Goal: Task Accomplishment & Management: Manage account settings

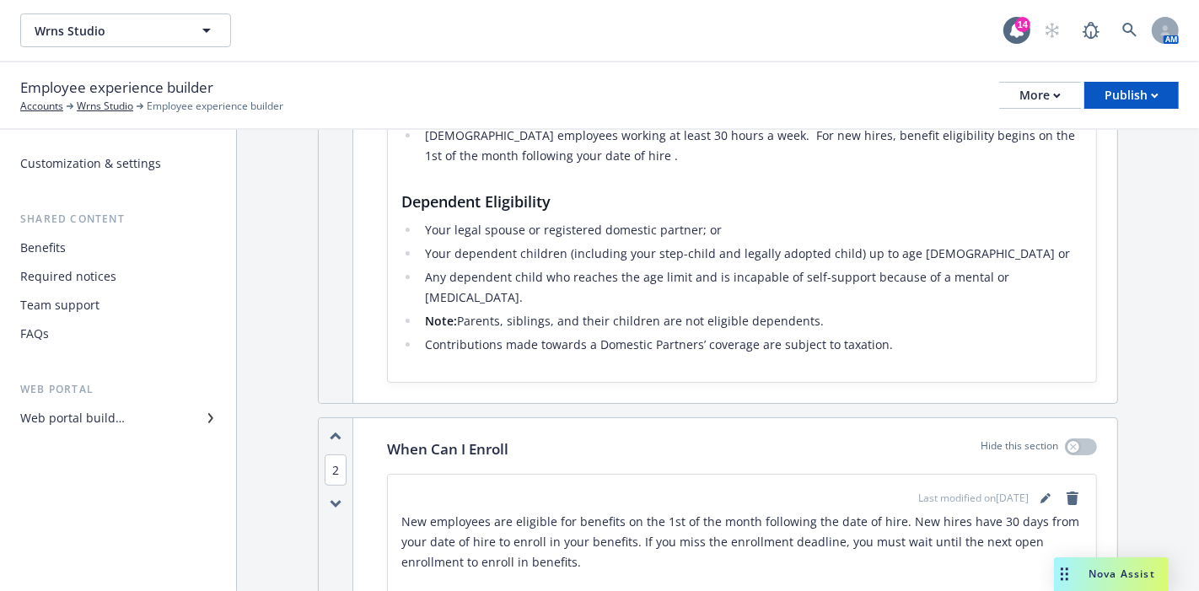
scroll to position [374, 0]
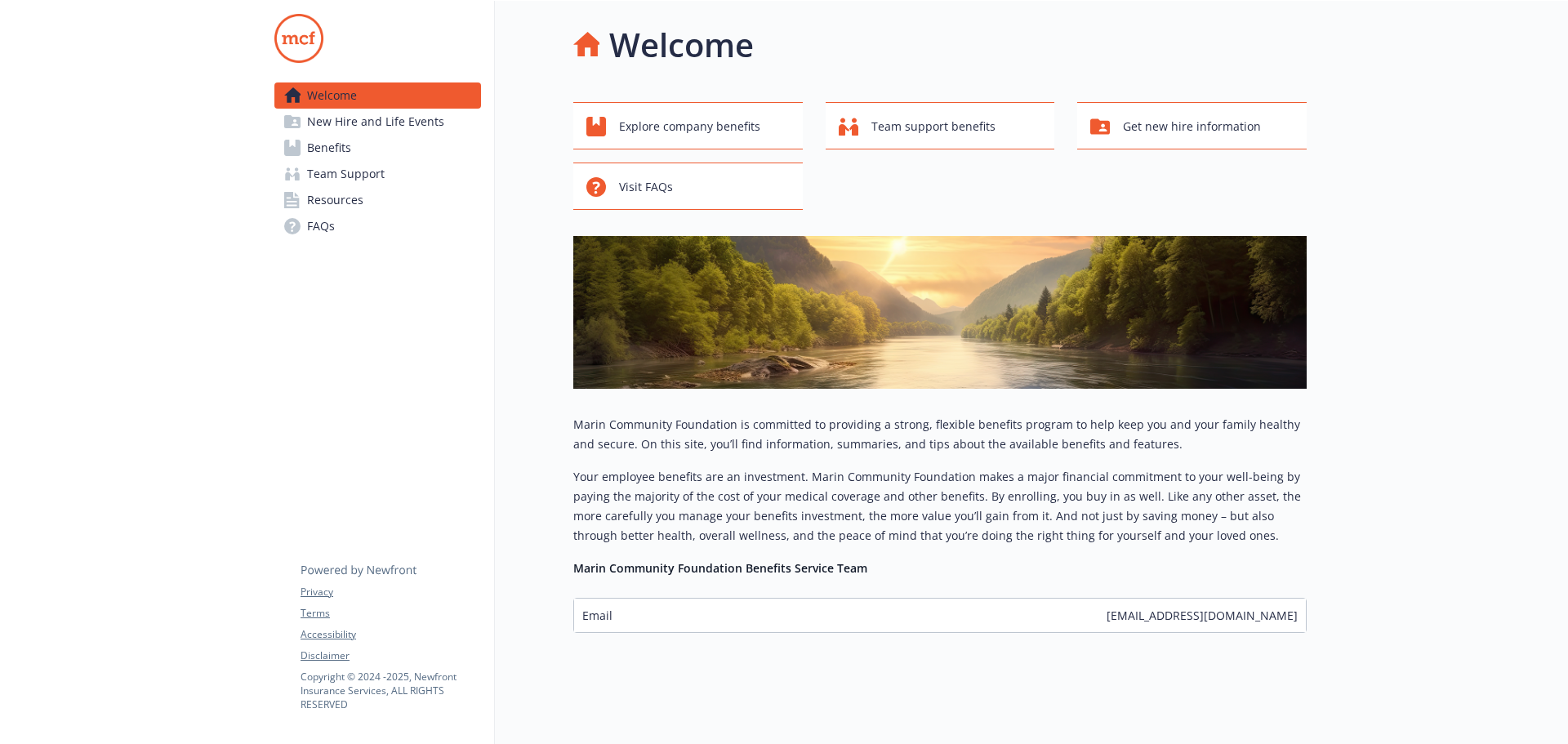
click at [360, 169] on span "Team Support" at bounding box center [346, 173] width 77 height 26
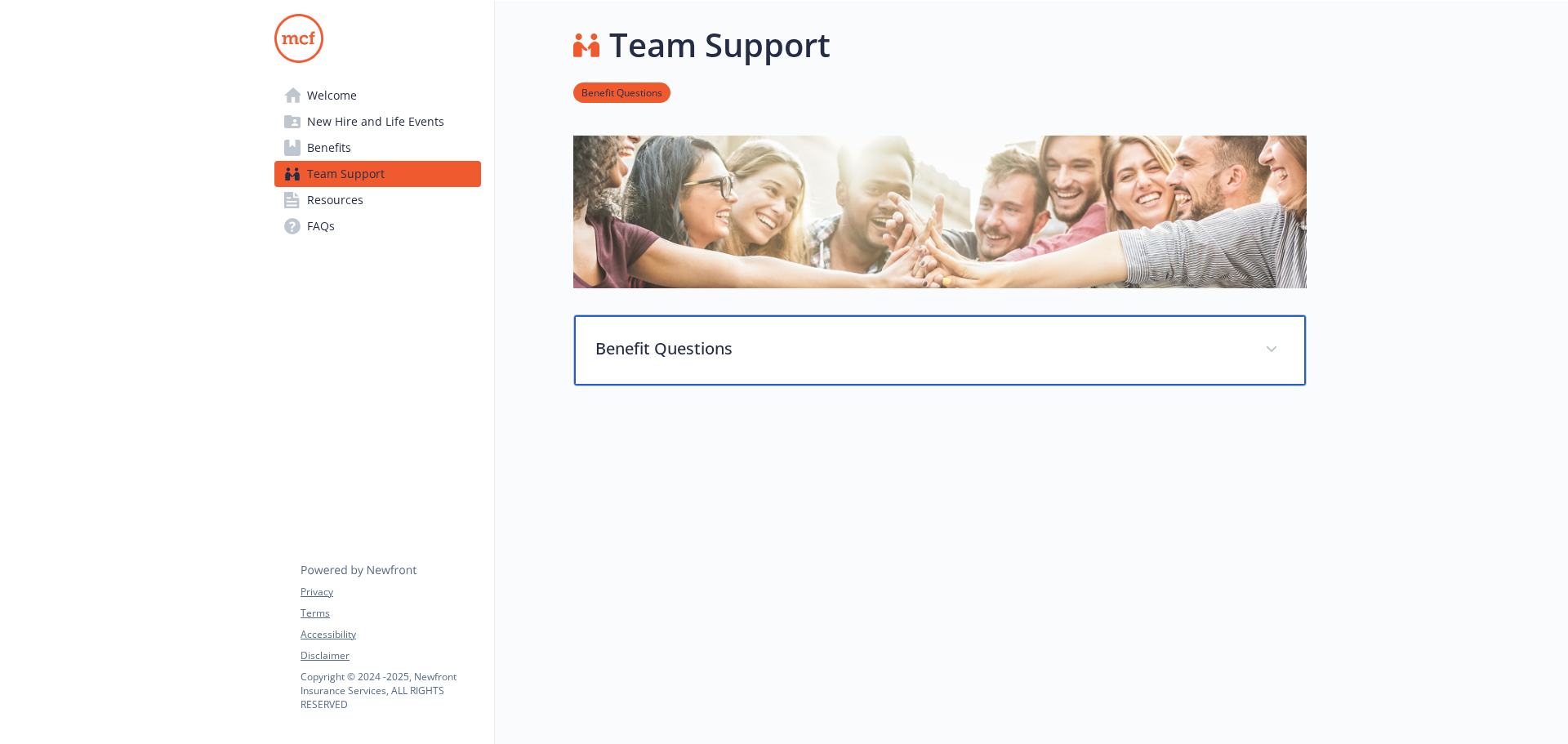
click at [1268, 339] on span at bounding box center [1271, 349] width 26 height 26
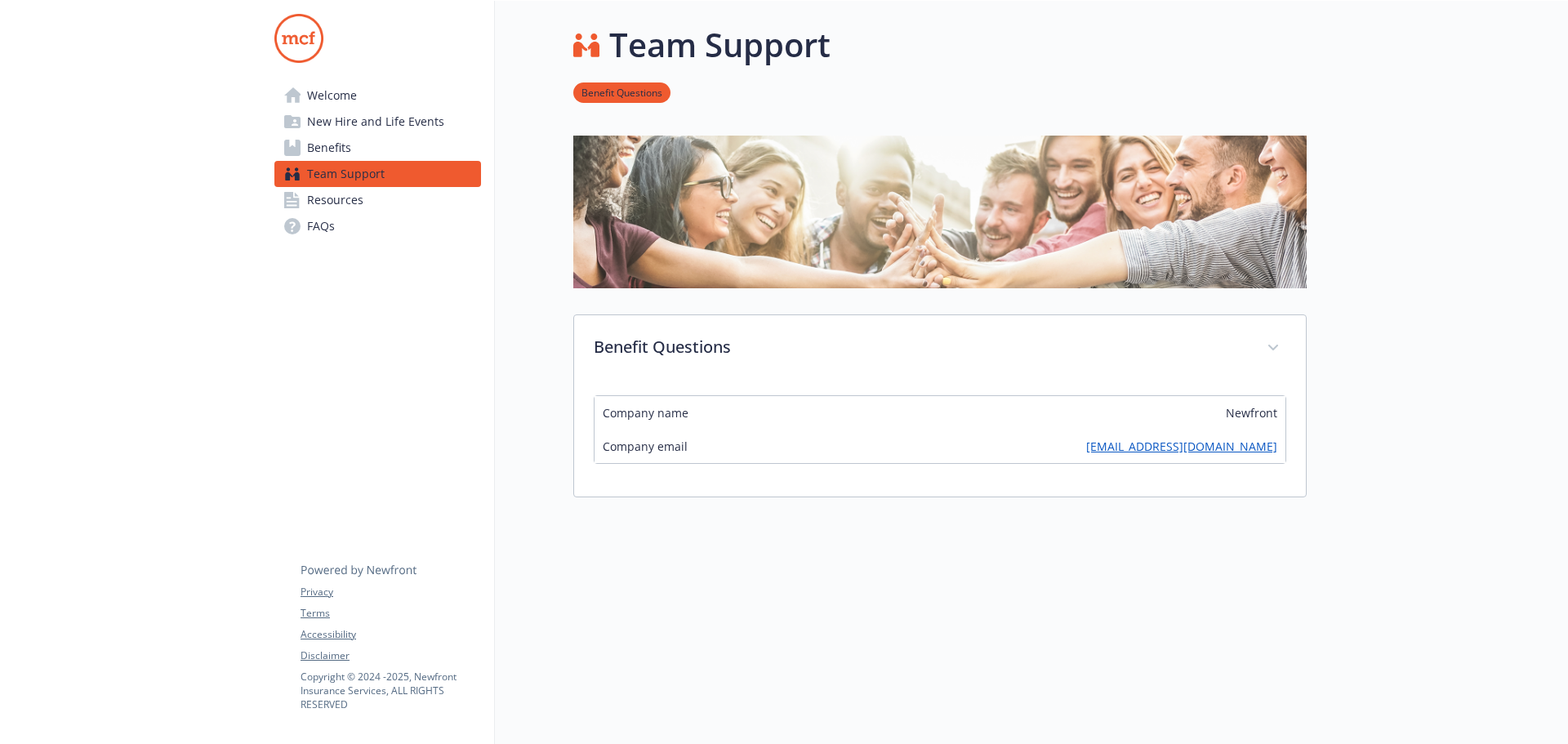
click at [368, 199] on link "Resources" at bounding box center [377, 200] width 206 height 26
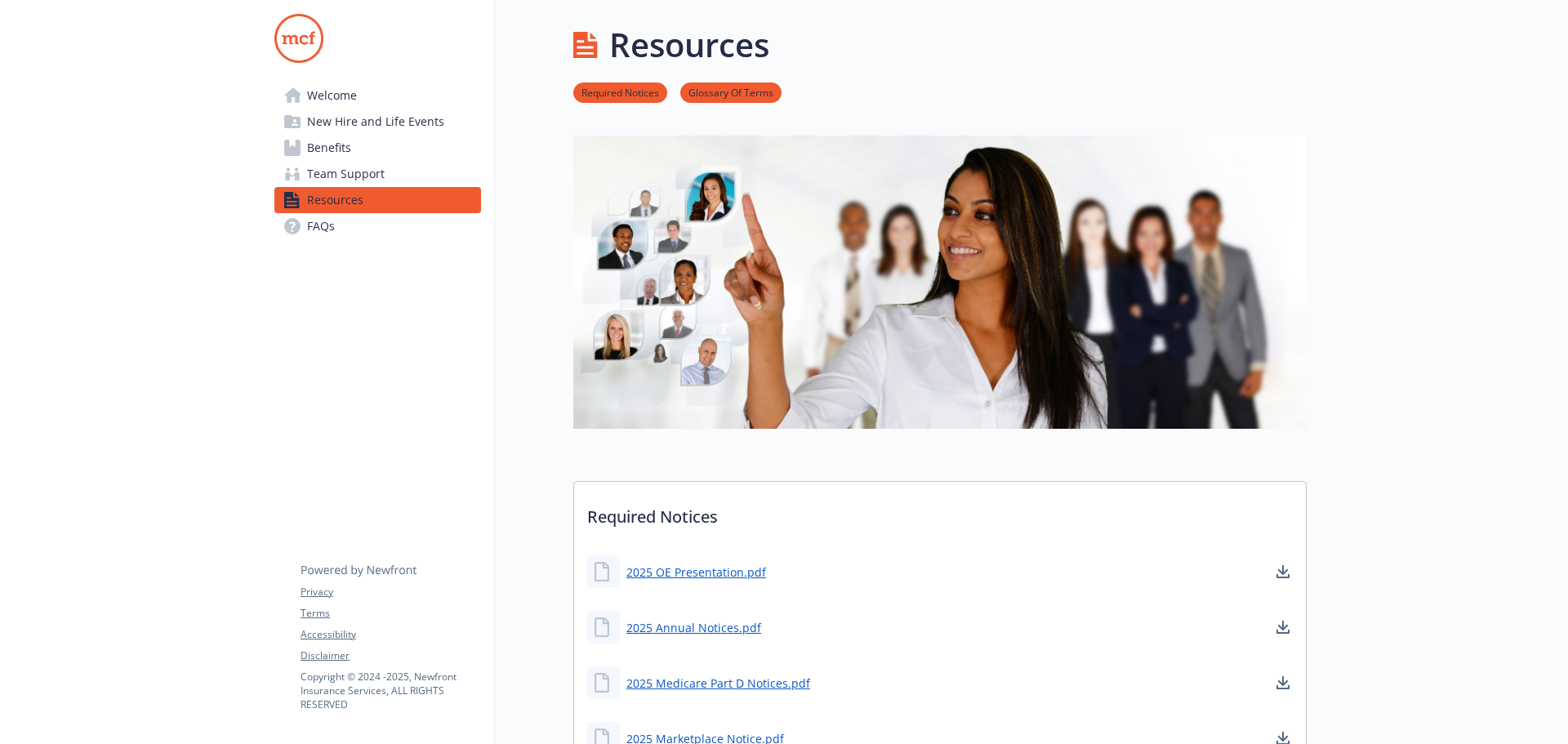
click at [365, 140] on link "Benefits" at bounding box center [377, 147] width 206 height 26
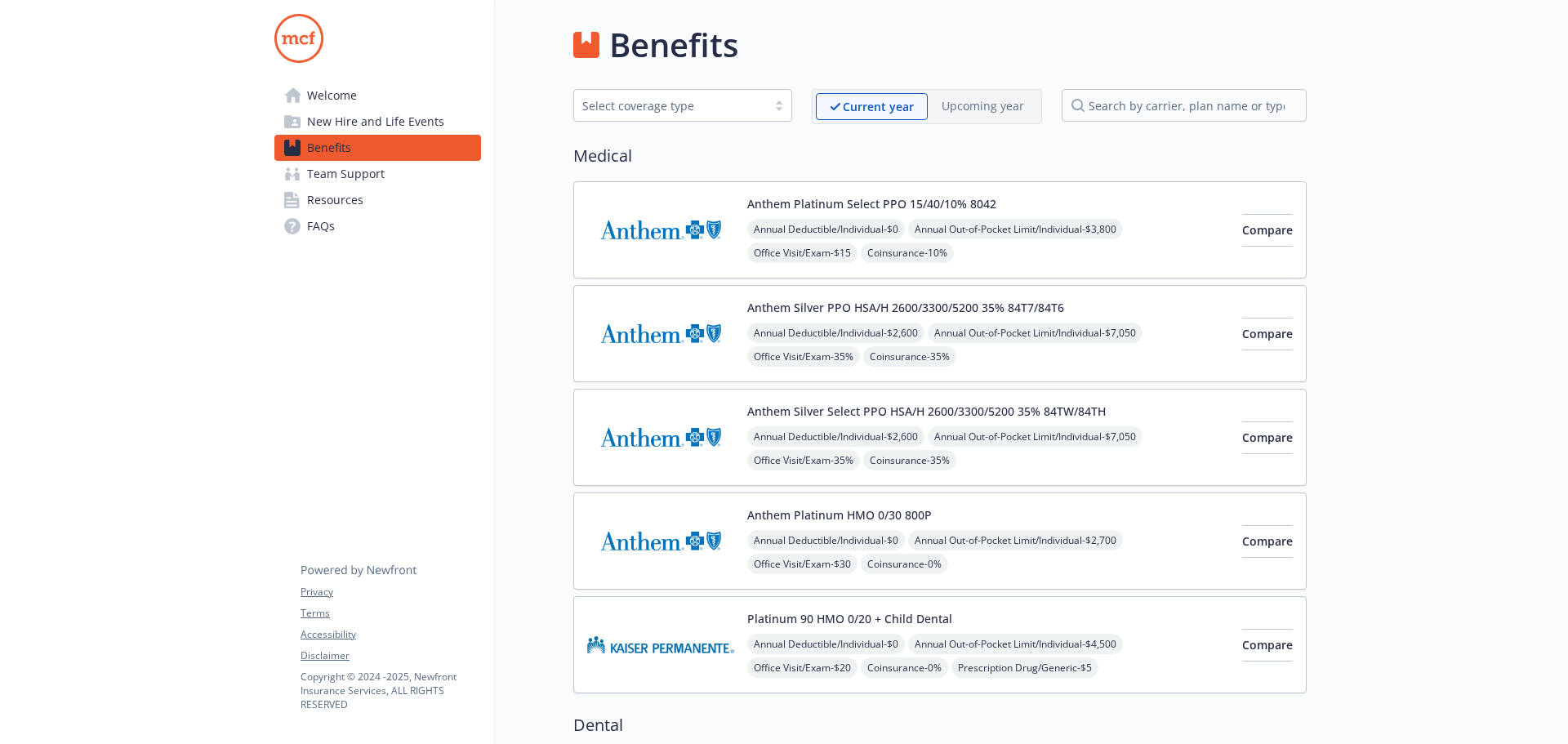
click at [389, 114] on span "New Hire and Life Events" at bounding box center [376, 121] width 138 height 26
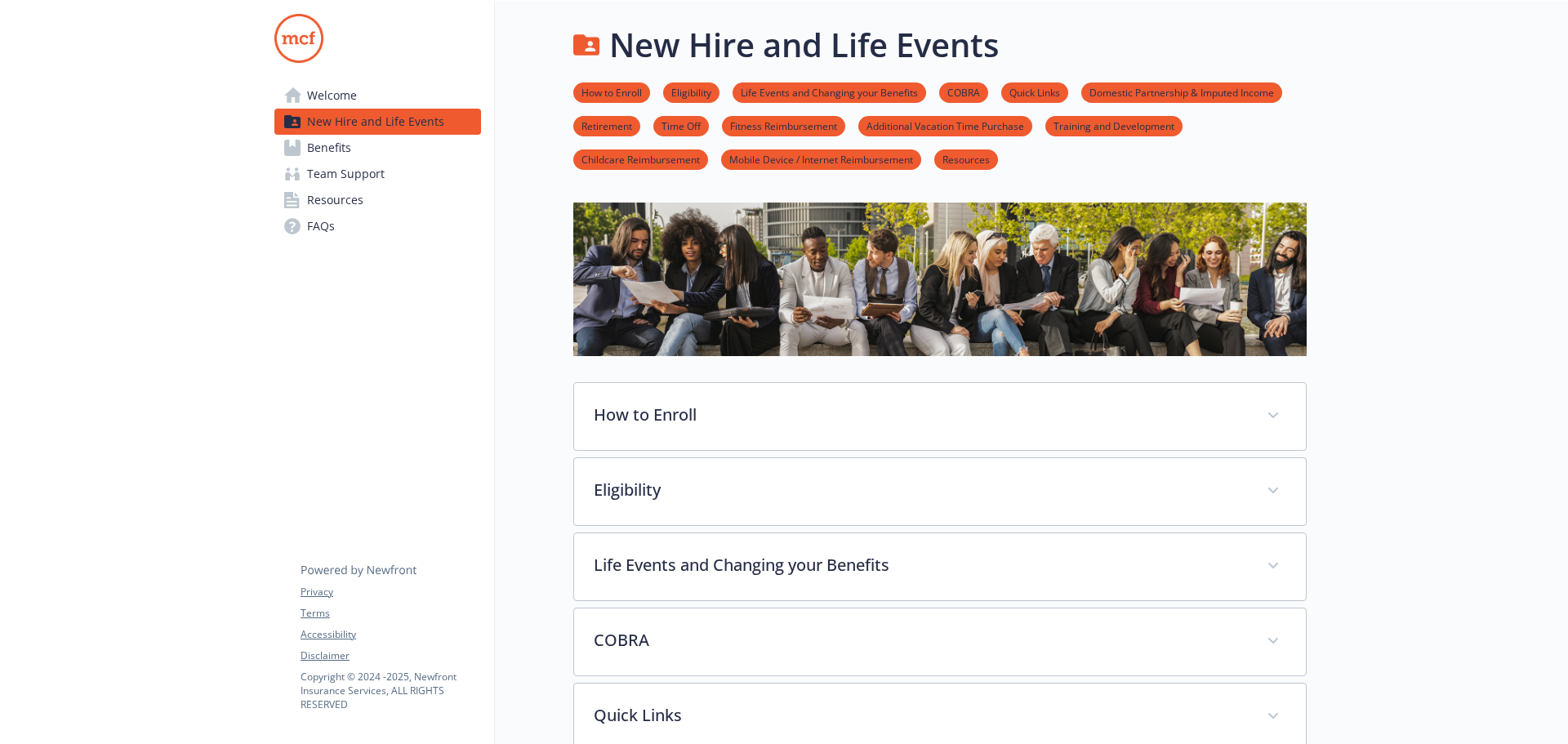
click at [352, 197] on span "Resources" at bounding box center [335, 200] width 56 height 26
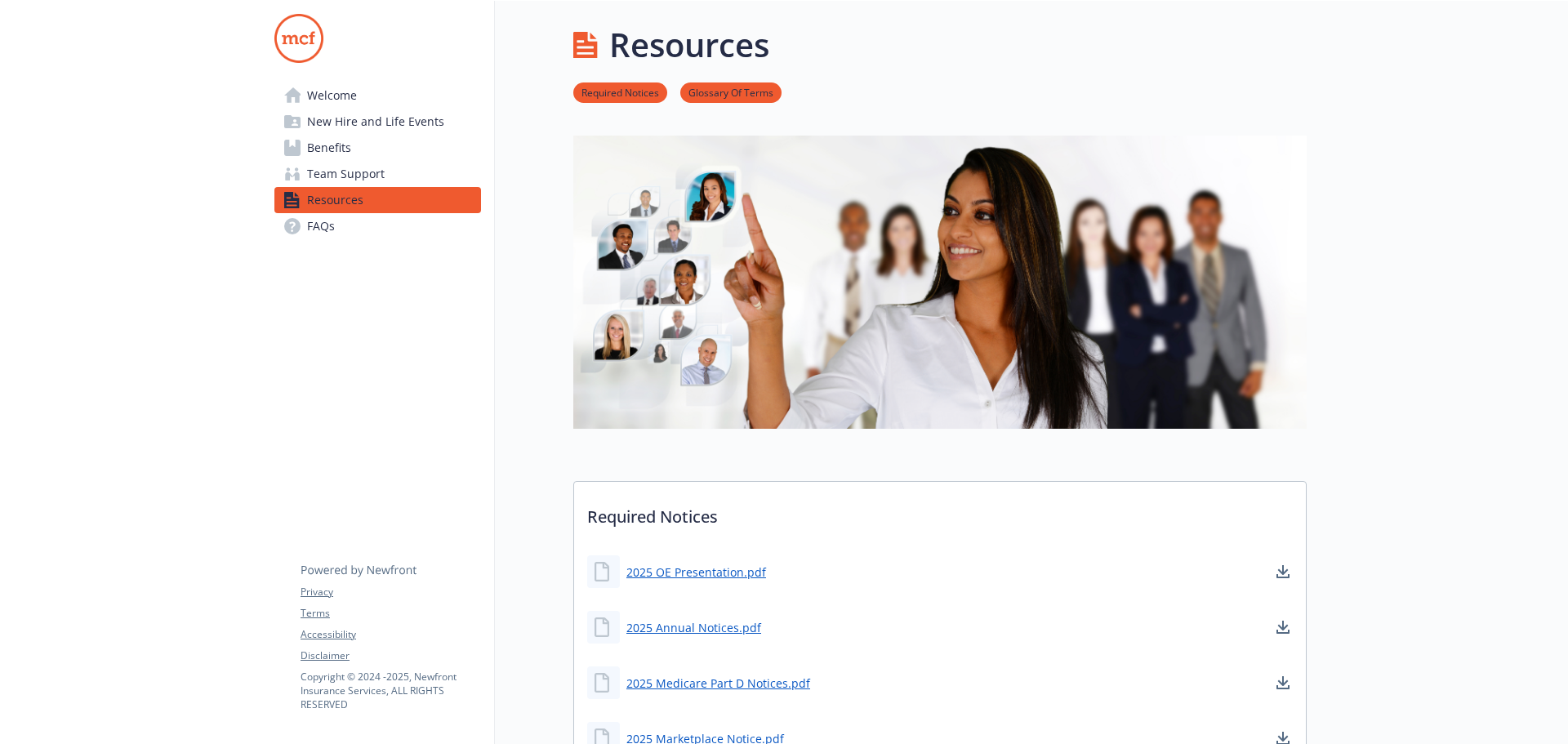
click at [382, 174] on span "Team Support" at bounding box center [346, 173] width 77 height 26
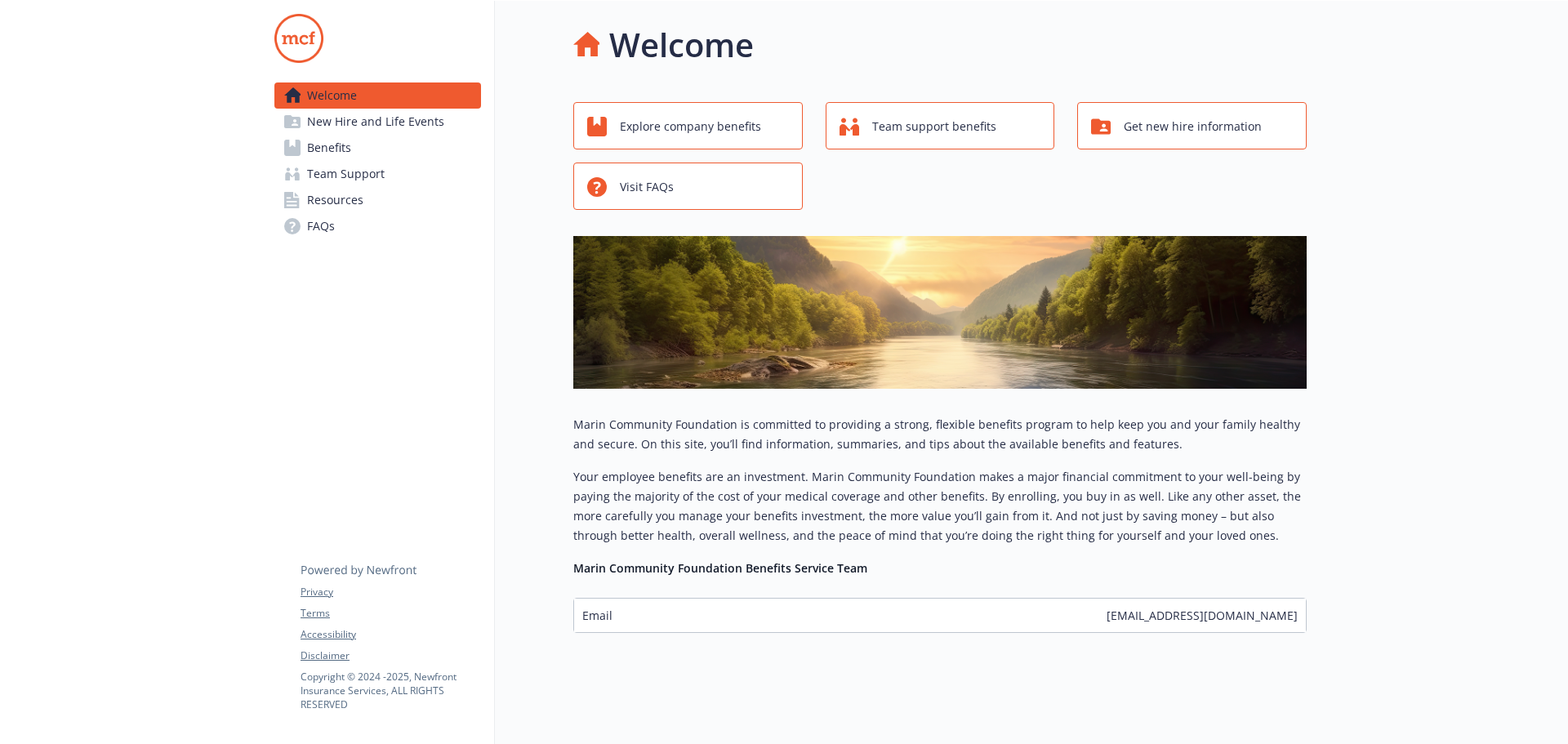
click at [347, 171] on span "Team Support" at bounding box center [346, 173] width 77 height 26
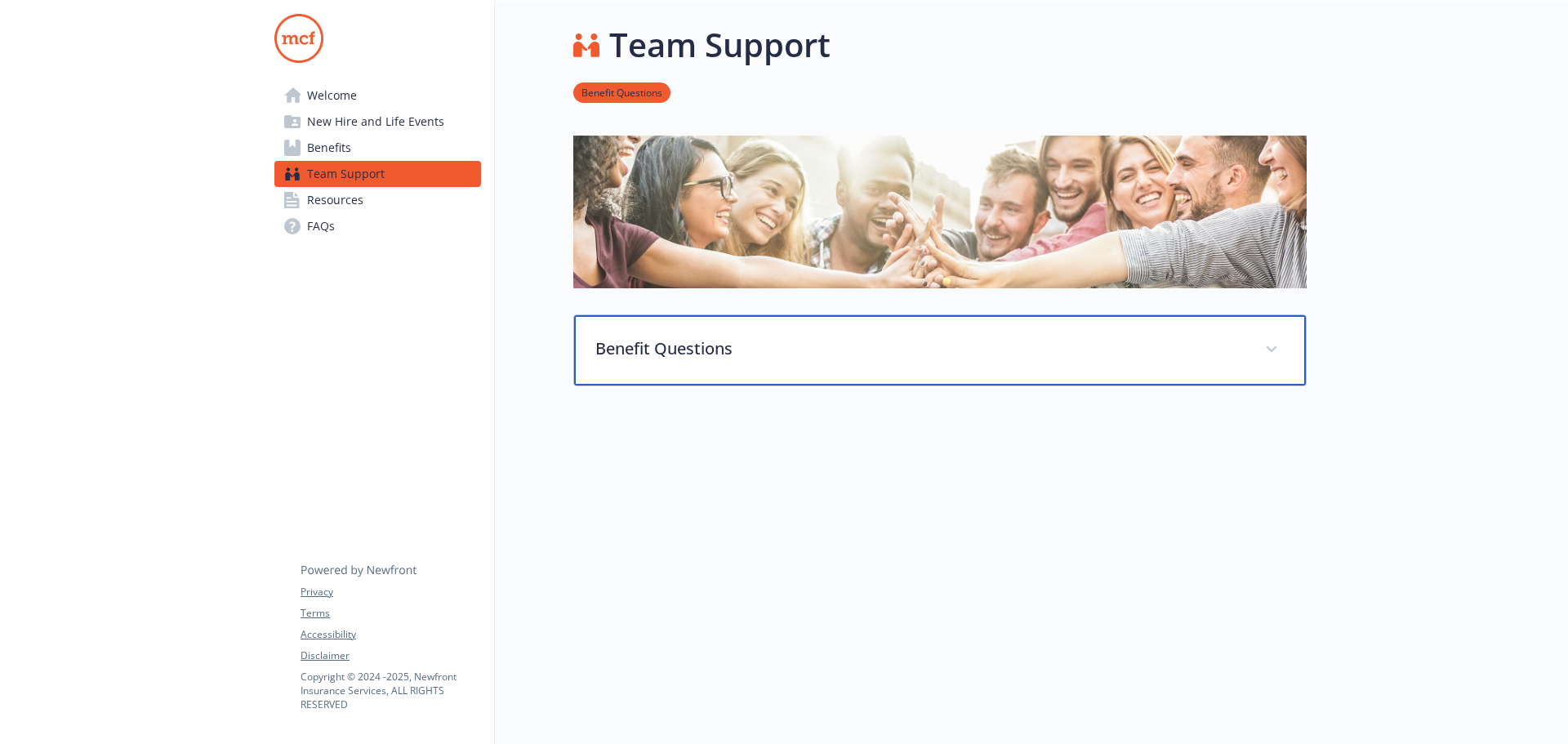
click at [1288, 341] on div "Benefit Questions" at bounding box center [939, 350] width 731 height 71
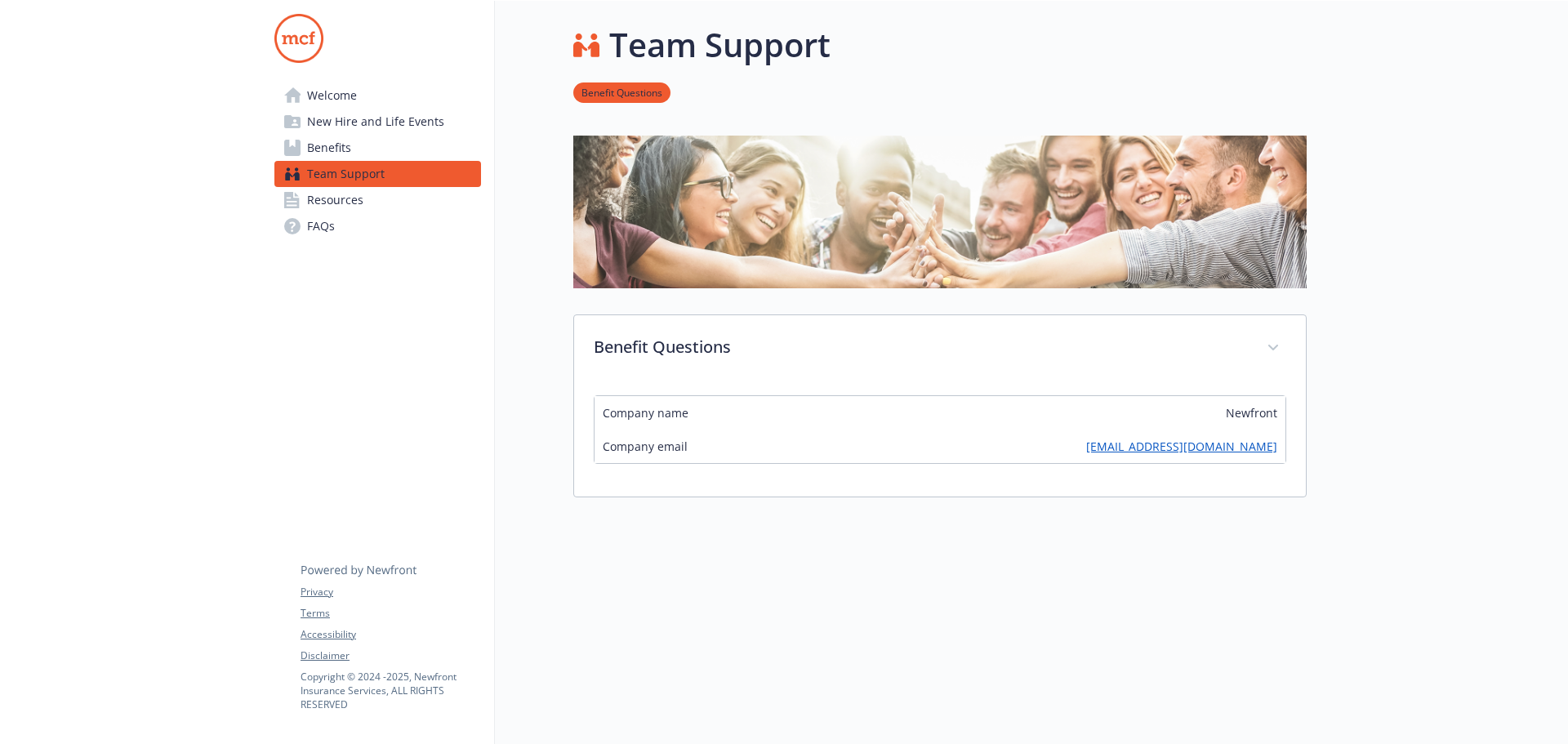
click at [361, 145] on link "Benefits" at bounding box center [377, 147] width 206 height 26
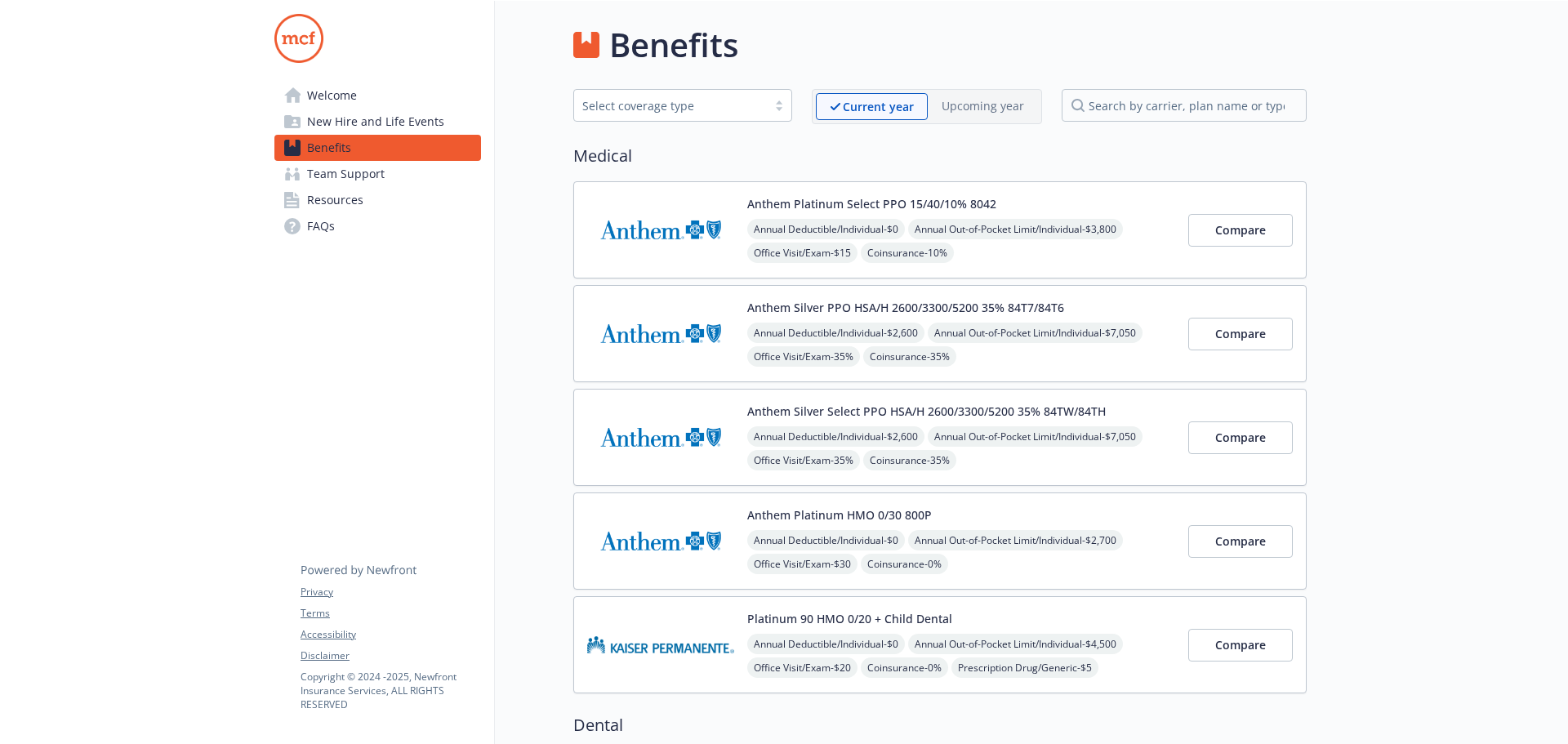
click at [383, 121] on span "New Hire and Life Events" at bounding box center [376, 121] width 138 height 26
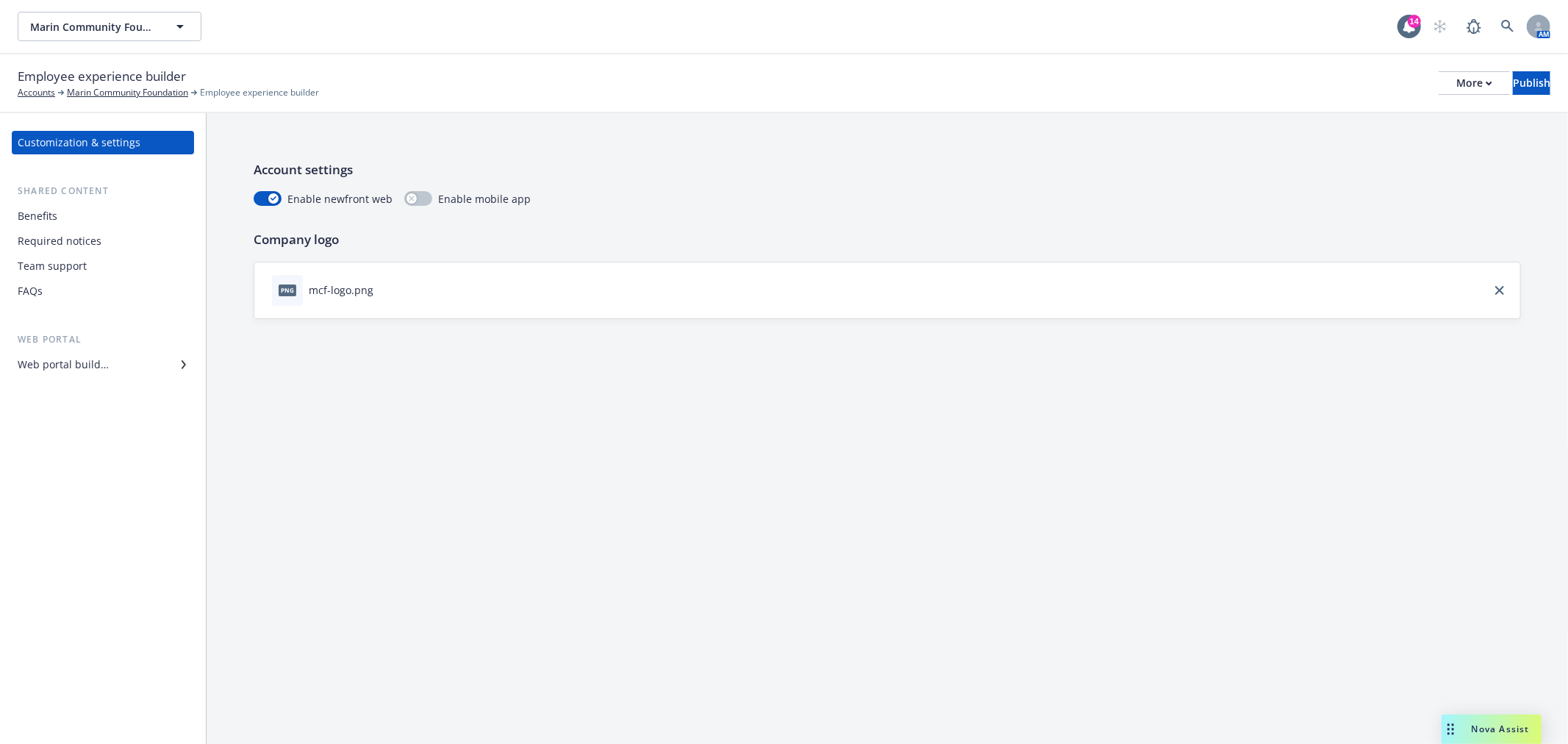
click at [77, 263] on div "Team support" at bounding box center [51, 266] width 69 height 24
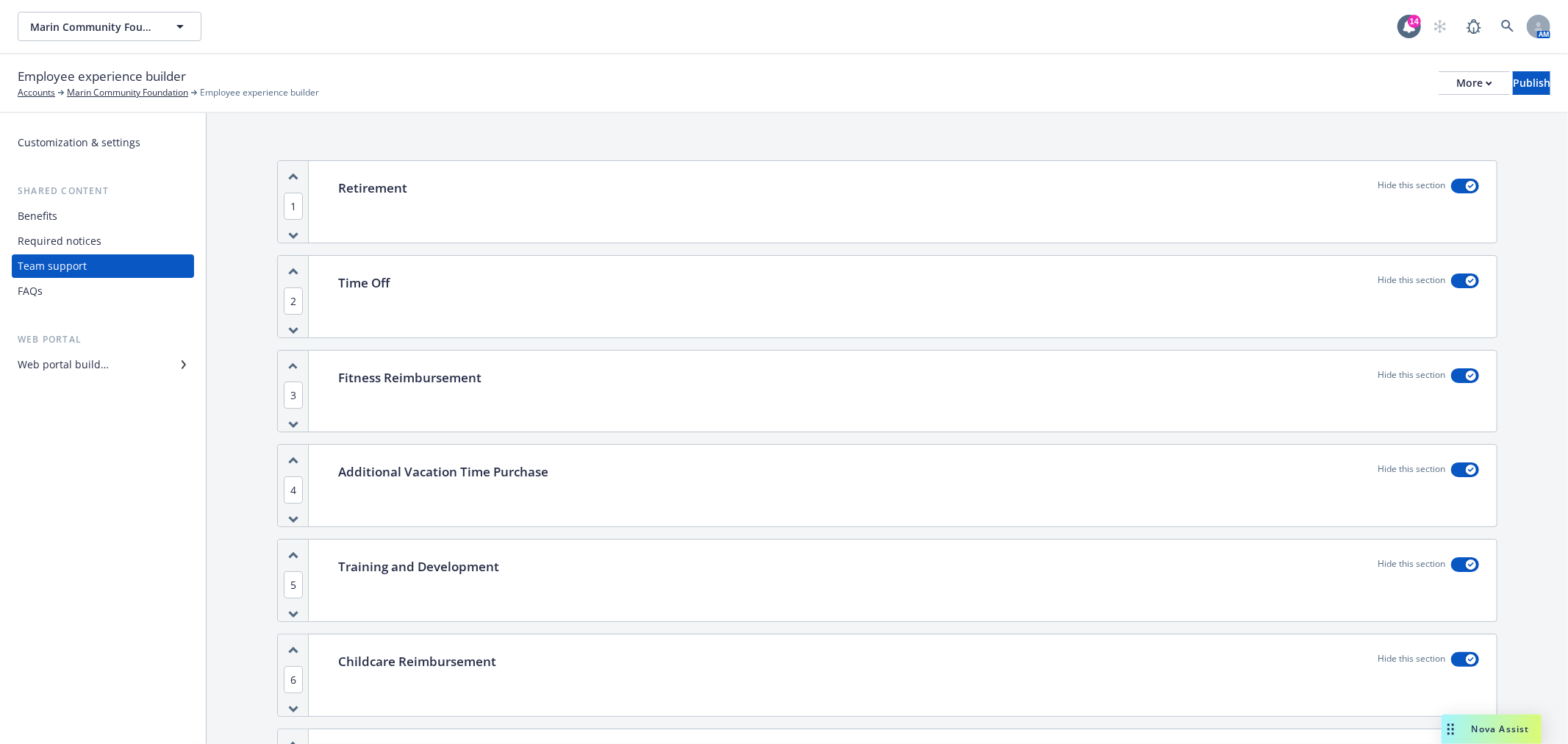
click at [82, 236] on div "Required notices" at bounding box center [59, 241] width 84 height 24
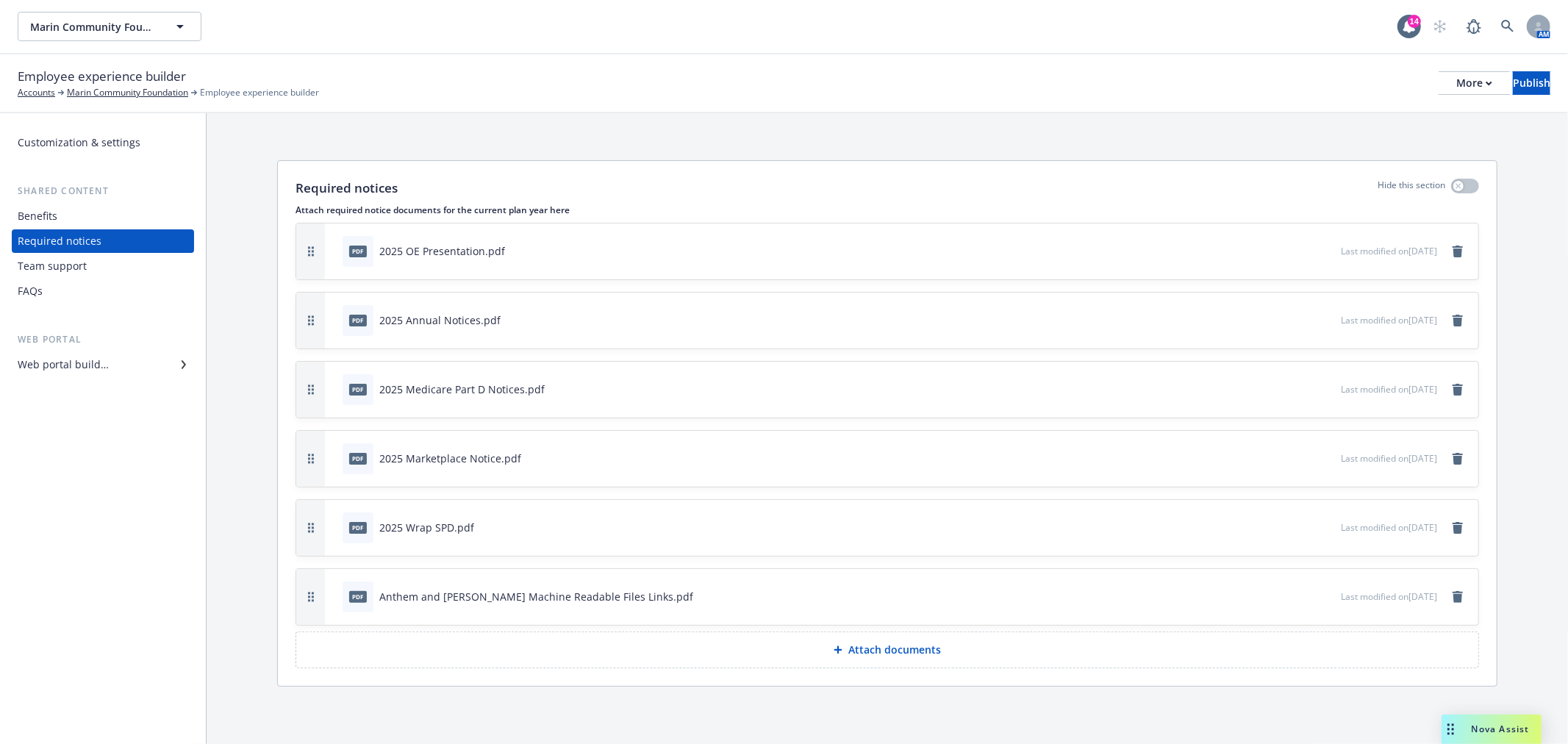
click at [46, 216] on div "Benefits" at bounding box center [37, 215] width 40 height 24
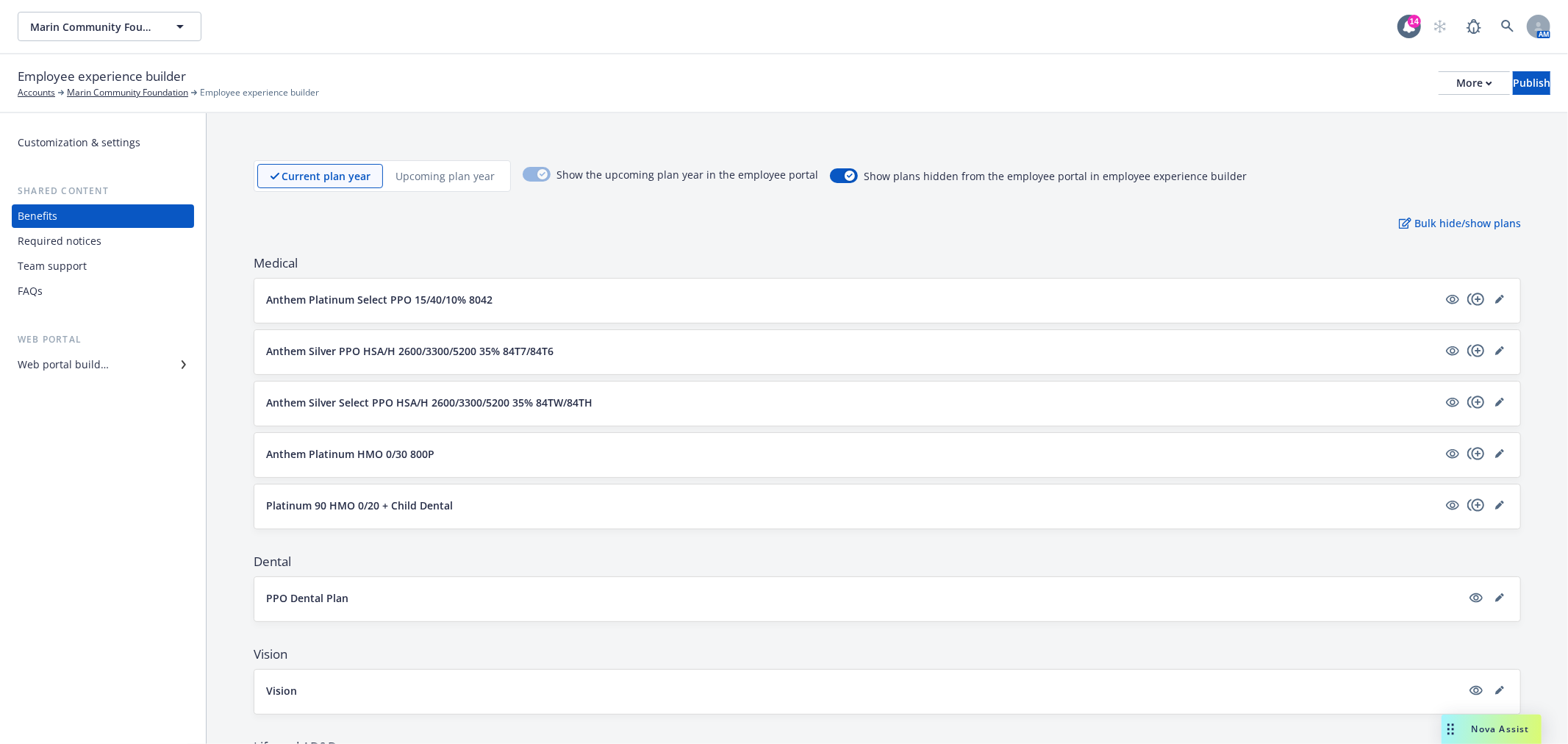
click at [79, 246] on div "Required notices" at bounding box center [59, 241] width 84 height 24
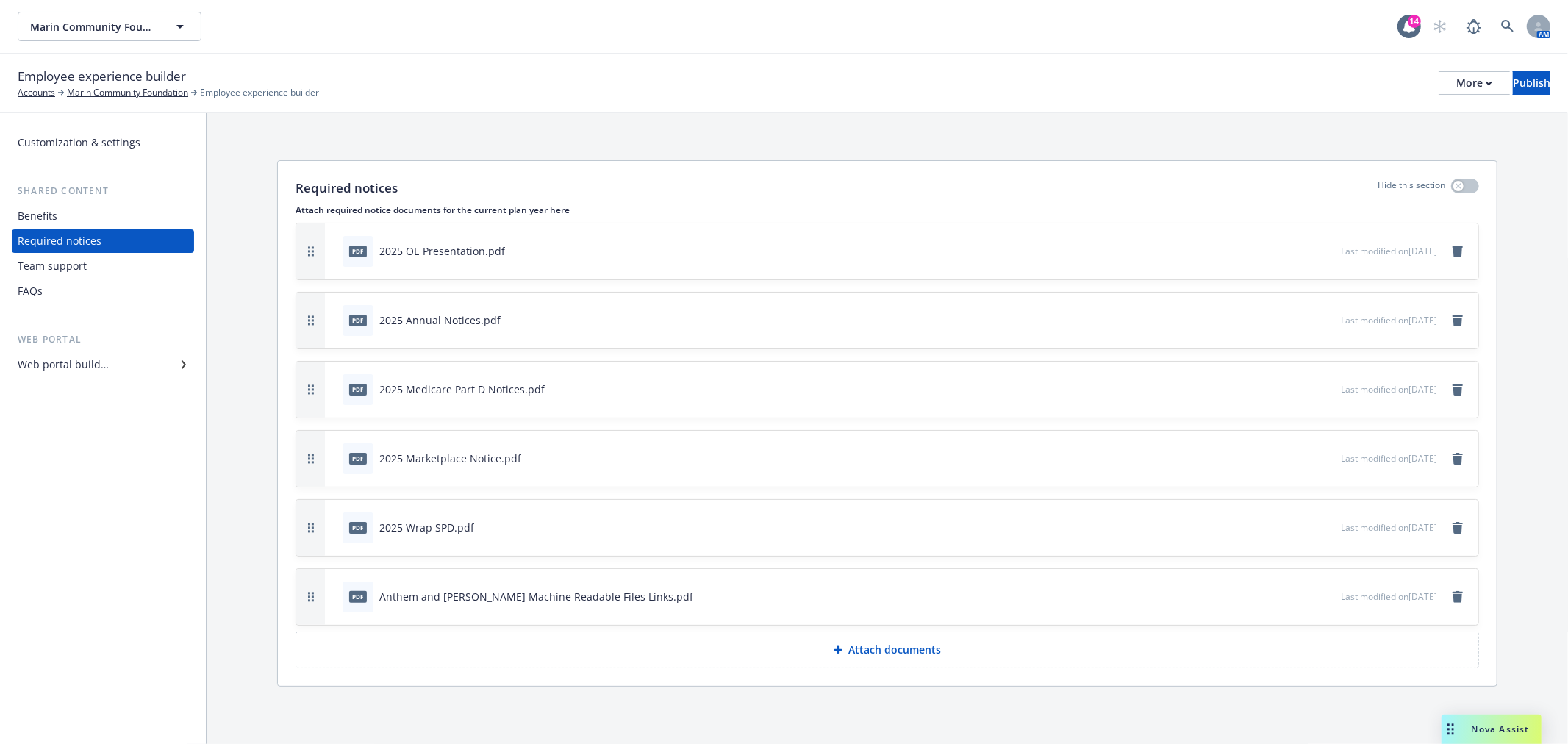
click at [58, 265] on div "Team support" at bounding box center [51, 266] width 69 height 24
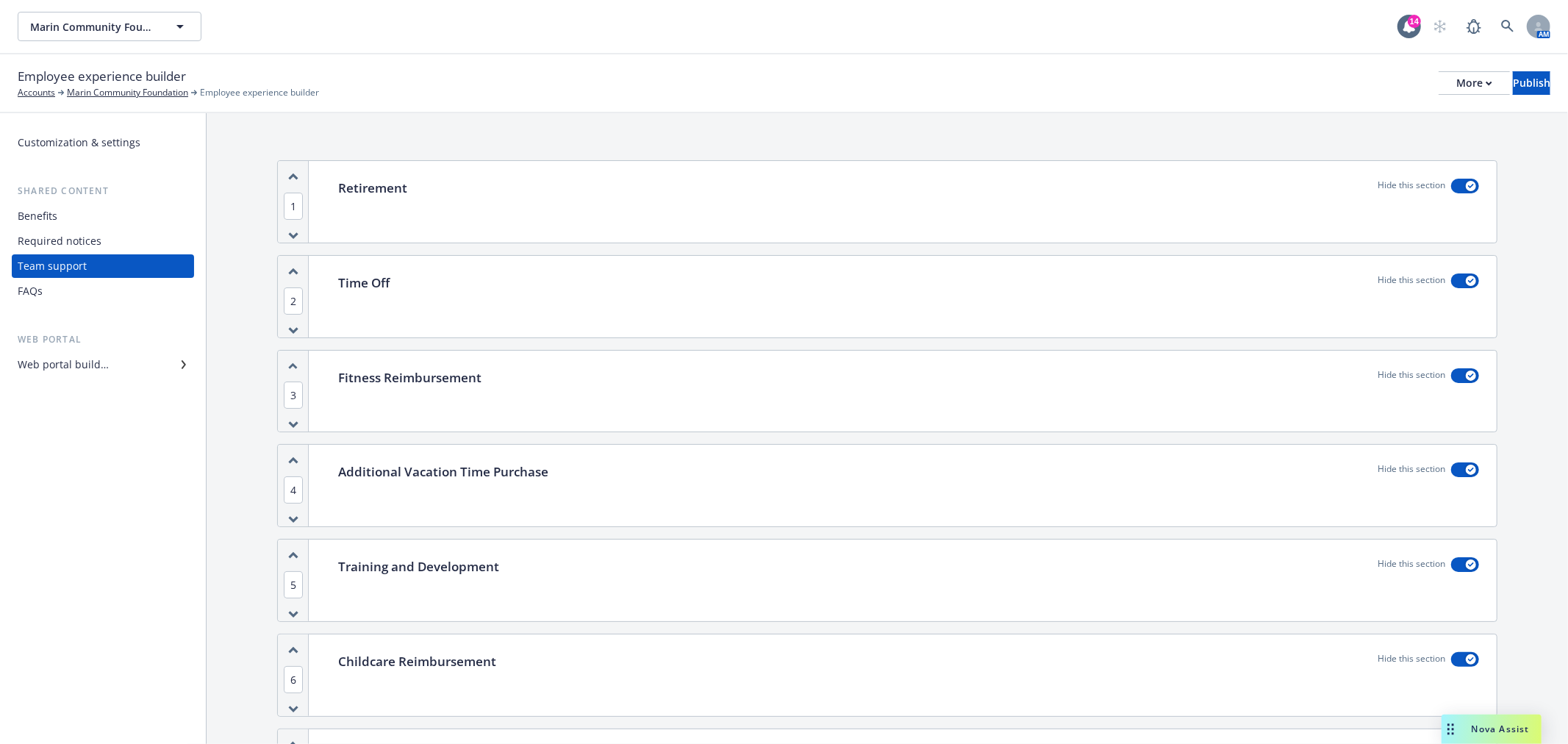
click at [366, 191] on p "Retirement" at bounding box center [372, 188] width 69 height 19
click at [1486, 82] on icon "button" at bounding box center [1490, 84] width 7 height 5
click at [1209, 96] on div "Employee experience builder Accounts Marin Community Foundation Employee experi…" at bounding box center [784, 83] width 1533 height 32
click at [1520, 78] on div "Publish" at bounding box center [1531, 83] width 37 height 22
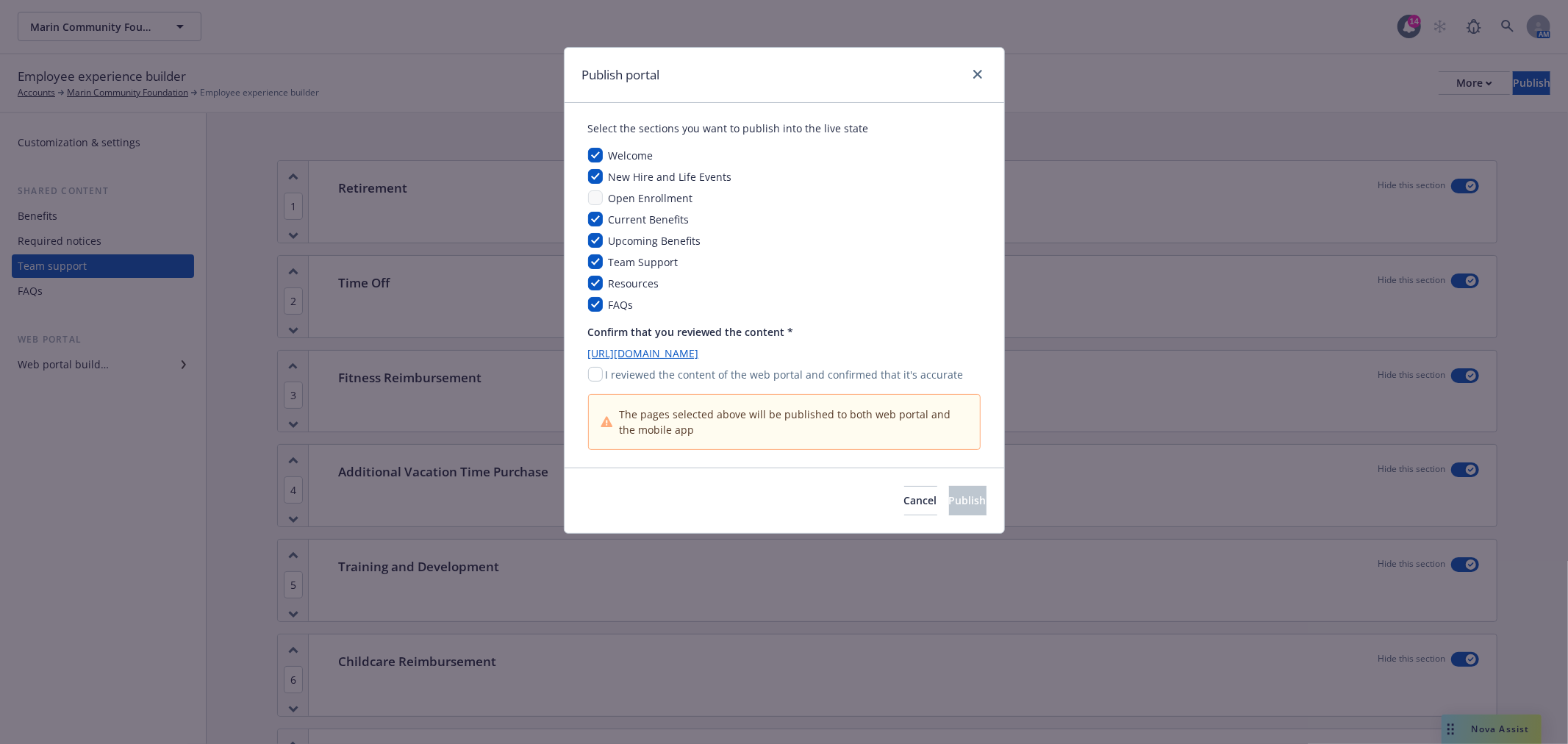
click at [671, 349] on link "https://app.newfront.com/employee/07a324f3-7bc9-438d-8e9c-df461aa3b472" at bounding box center [784, 353] width 392 height 16
click at [663, 351] on link "https://app.newfront.com/employee/07a324f3-7bc9-438d-8e9c-df461aa3b472" at bounding box center [784, 353] width 392 height 16
click at [591, 372] on input "checkbox" at bounding box center [595, 374] width 15 height 15
checkbox input "true"
click at [949, 498] on button "Publish" at bounding box center [967, 501] width 37 height 30
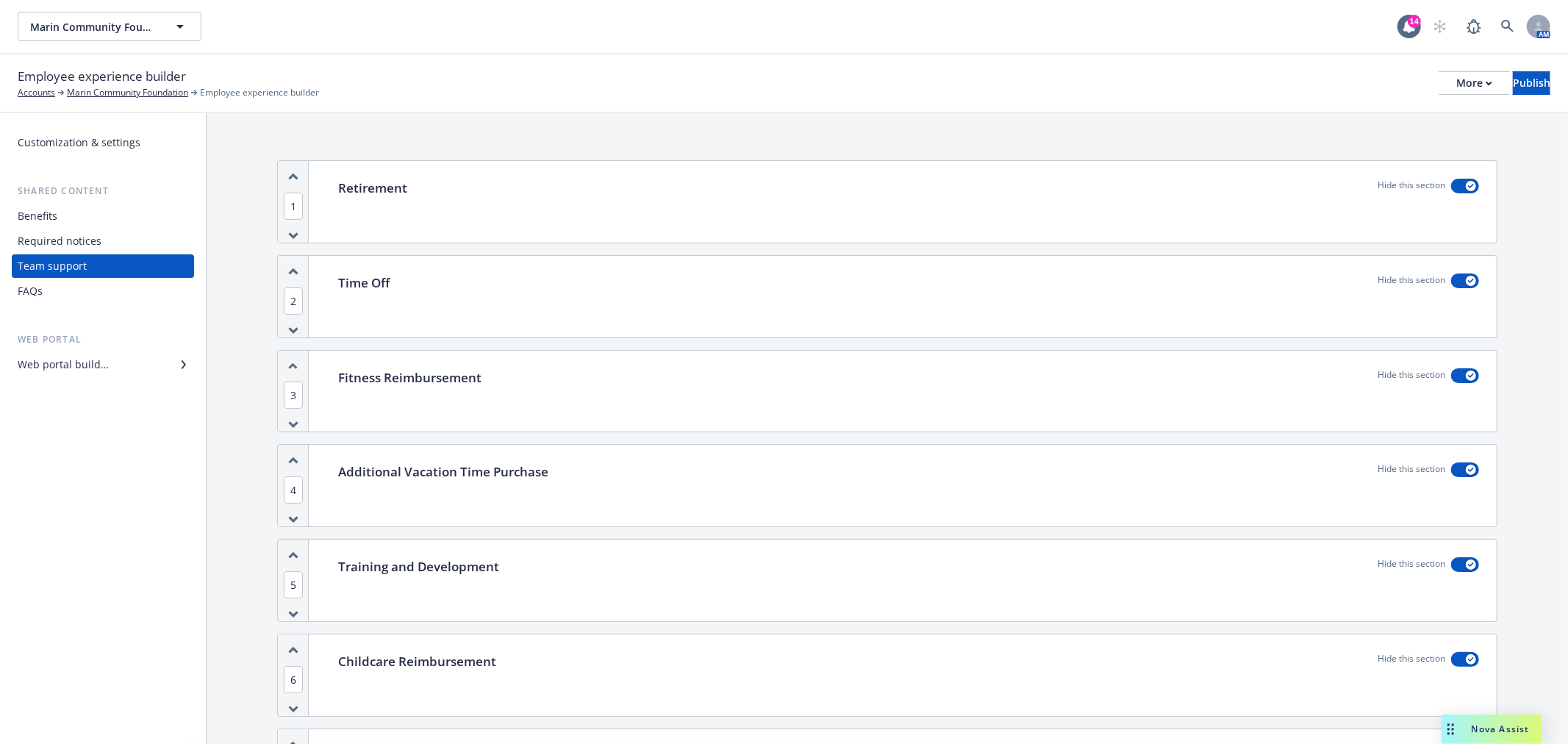
click at [134, 364] on div "Web portal builder" at bounding box center [103, 365] width 171 height 24
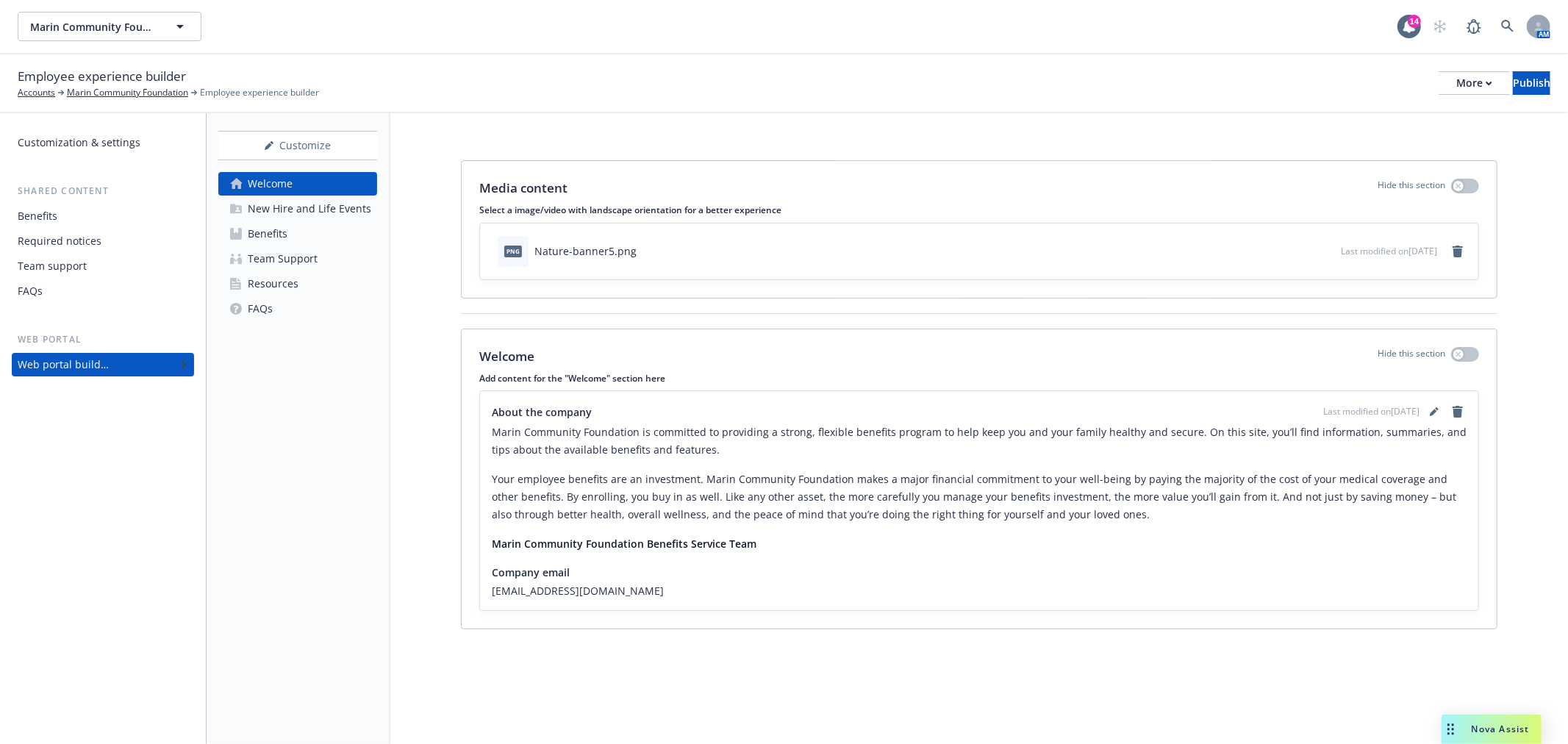
click at [303, 252] on div "Team Support" at bounding box center [283, 258] width 70 height 24
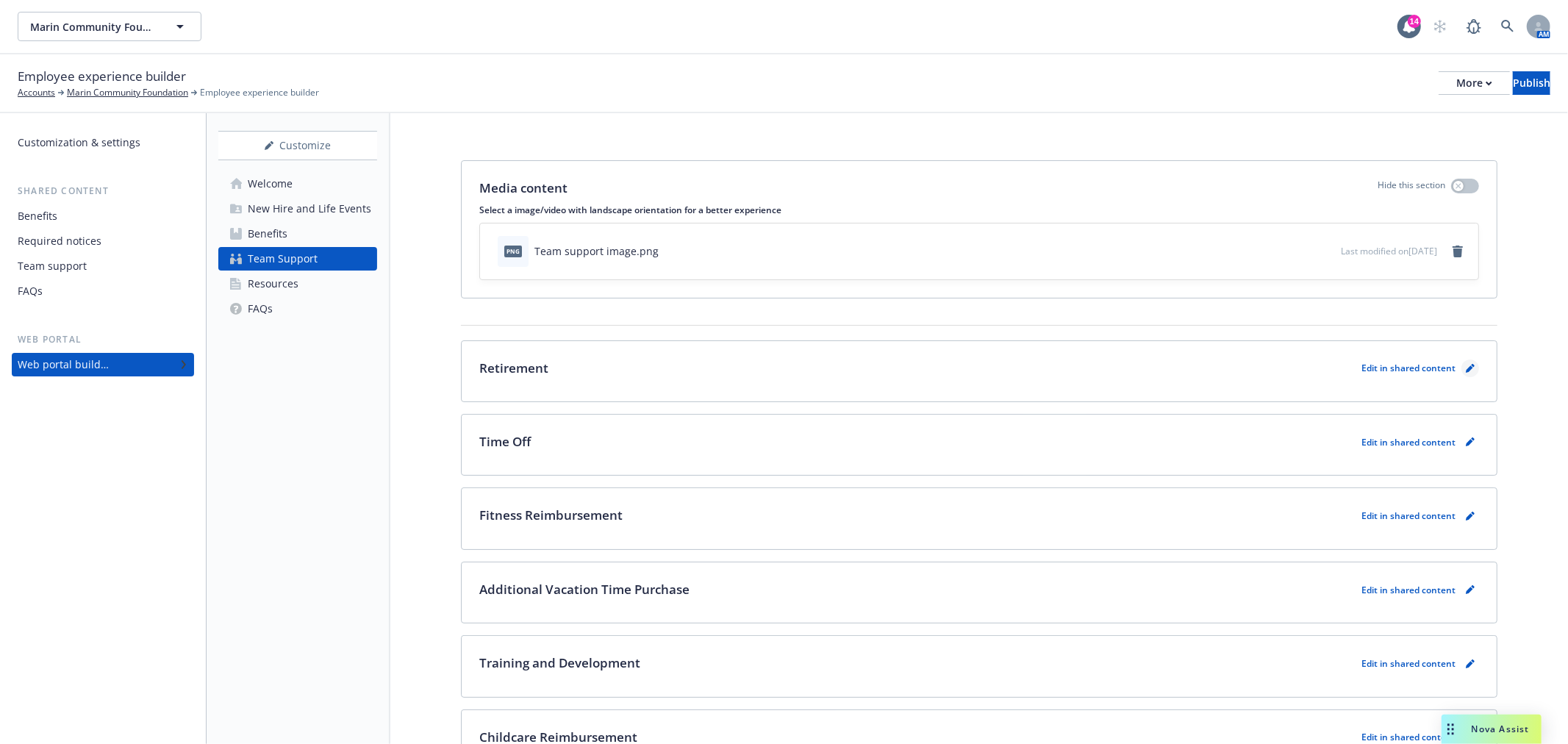
click at [1462, 364] on link "pencil" at bounding box center [1470, 368] width 17 height 17
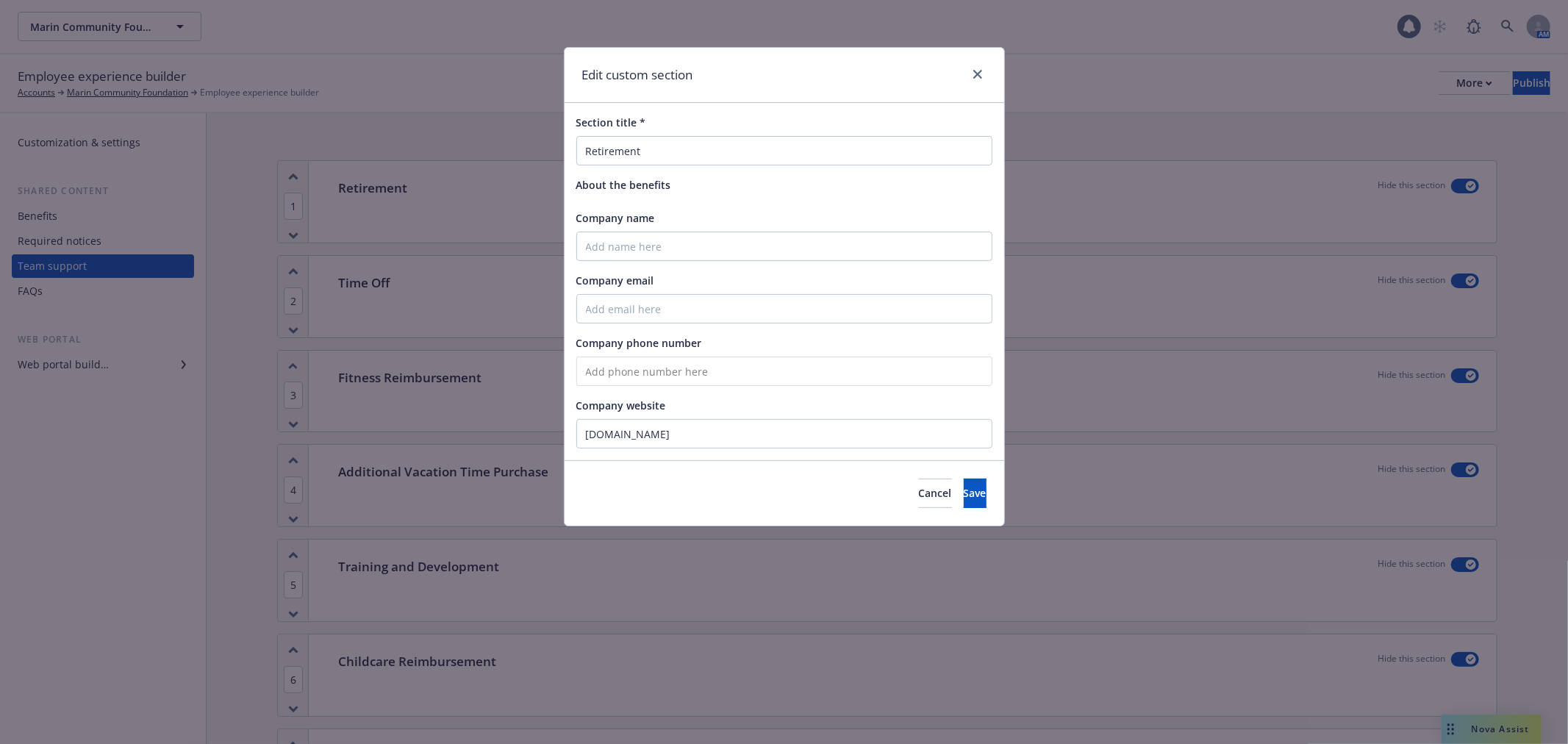
scroll to position [47, 0]
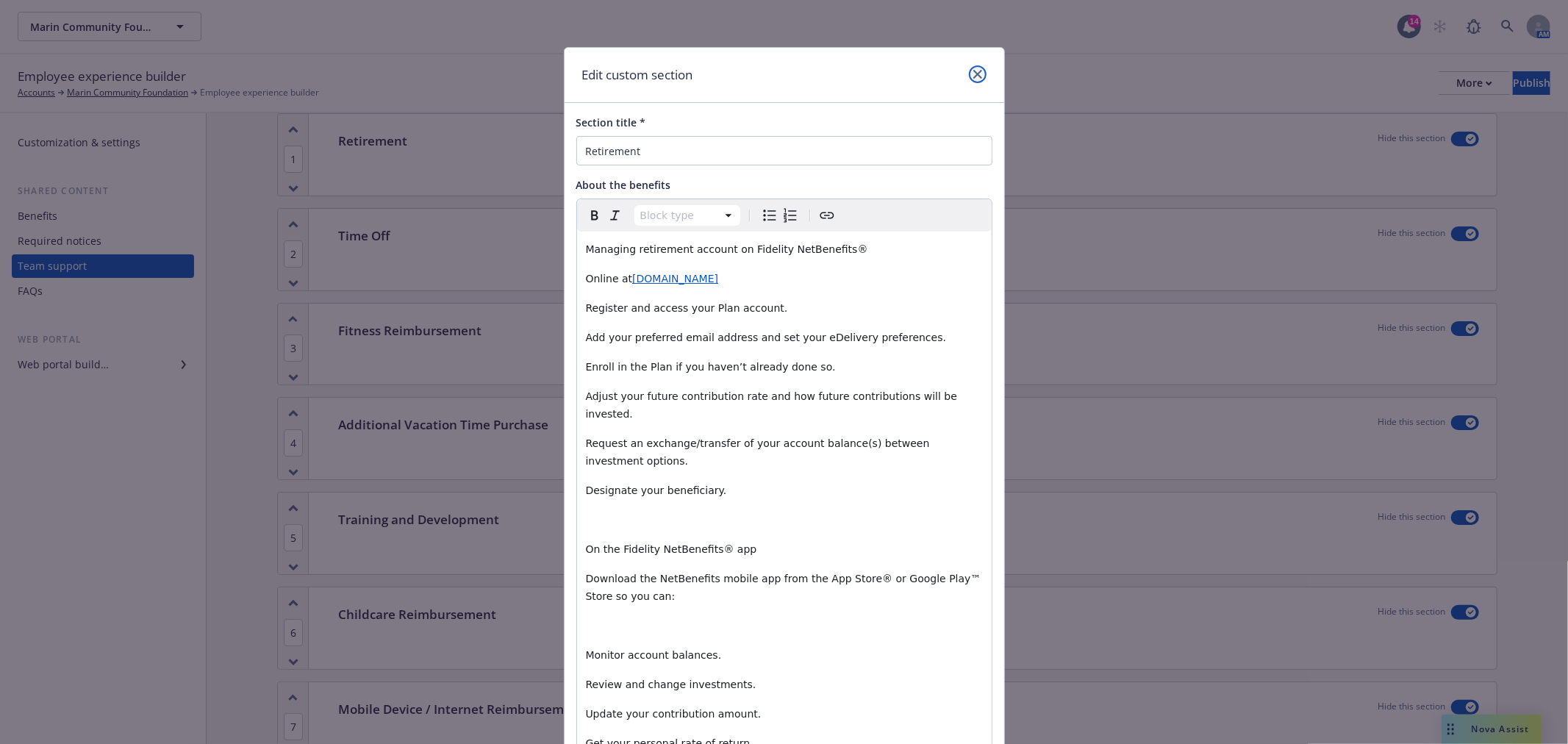
click at [974, 70] on icon "close" at bounding box center [978, 74] width 9 height 9
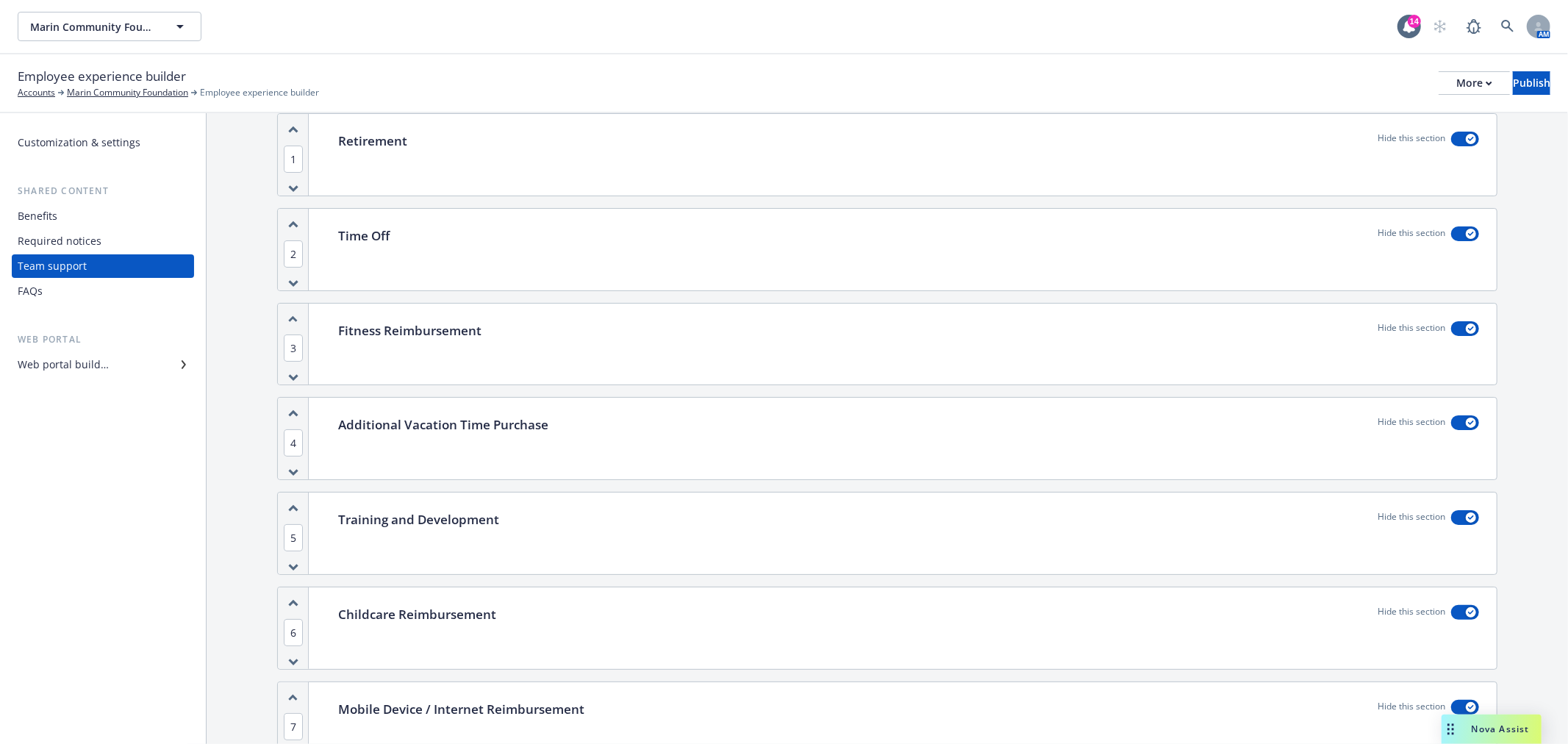
click at [790, 173] on div "Retirement Hide this section" at bounding box center [909, 155] width 1176 height 82
click at [887, 164] on div "Retirement Hide this section" at bounding box center [909, 155] width 1176 height 82
click at [888, 164] on div "Retirement Hide this section" at bounding box center [909, 155] width 1176 height 82
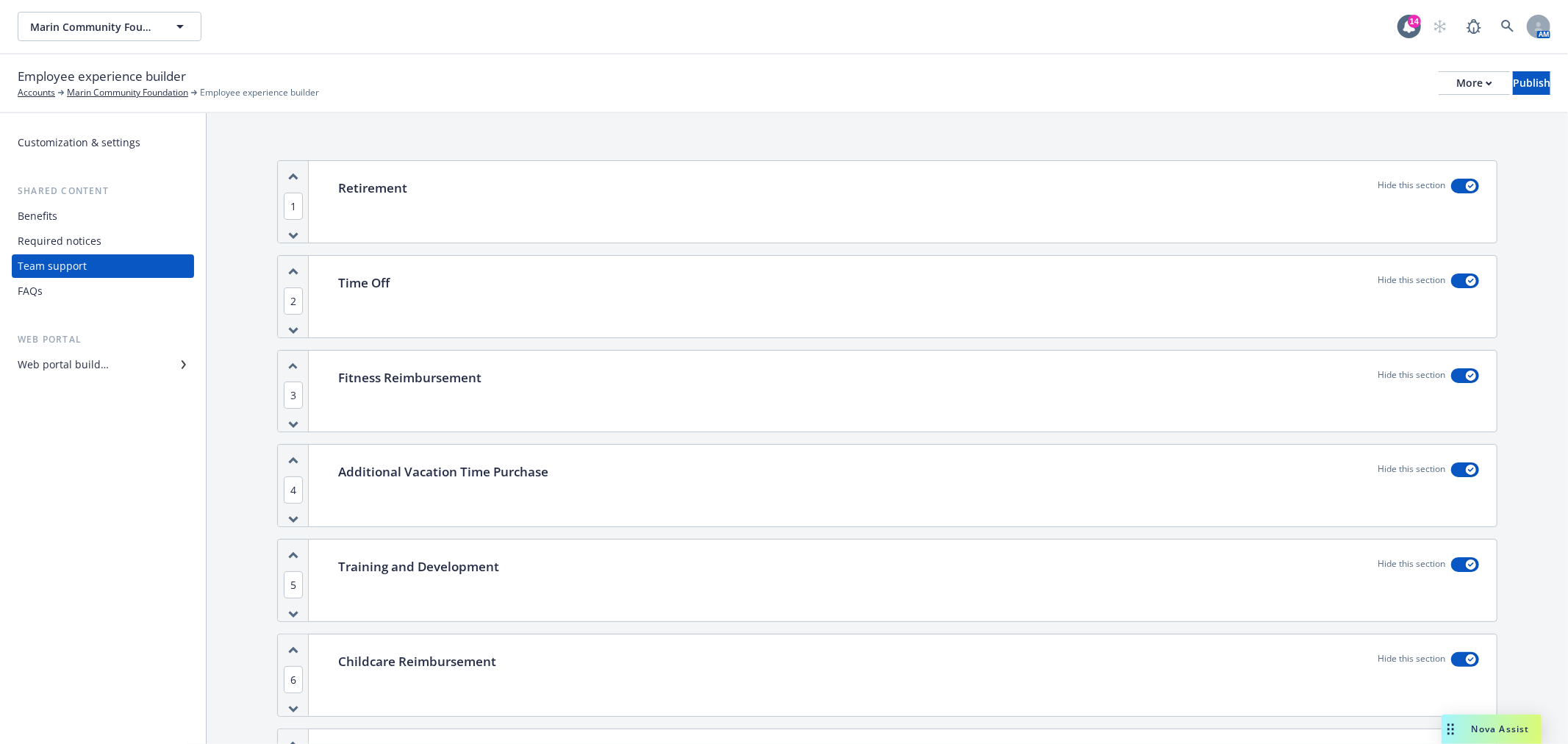
click at [72, 365] on div "Web portal builder" at bounding box center [63, 365] width 92 height 24
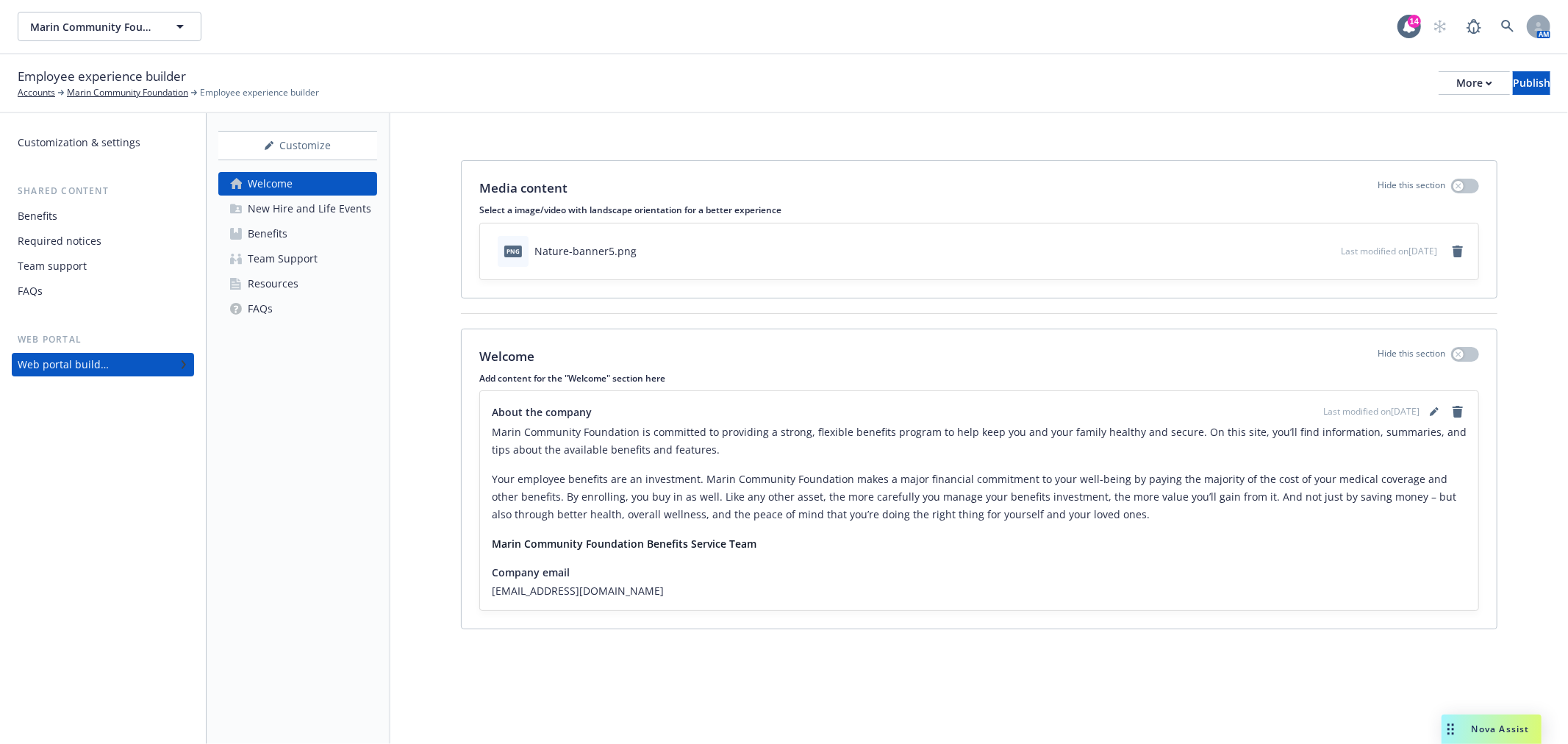
click at [288, 259] on div "Team Support" at bounding box center [283, 258] width 70 height 24
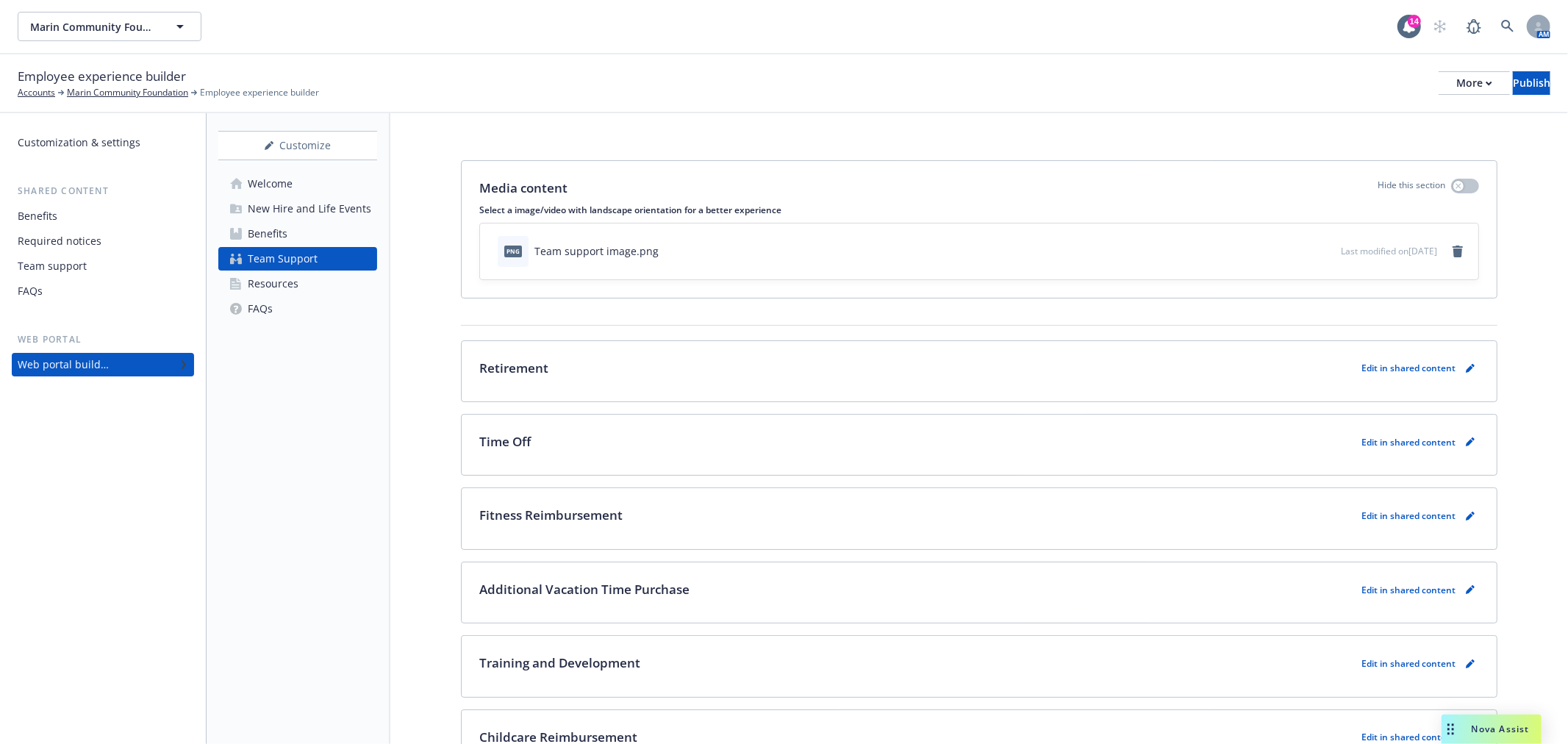
click at [1209, 371] on div "Retirement Edit in shared content" at bounding box center [979, 368] width 1000 height 19
click at [1464, 362] on link "pencil" at bounding box center [1470, 368] width 17 height 17
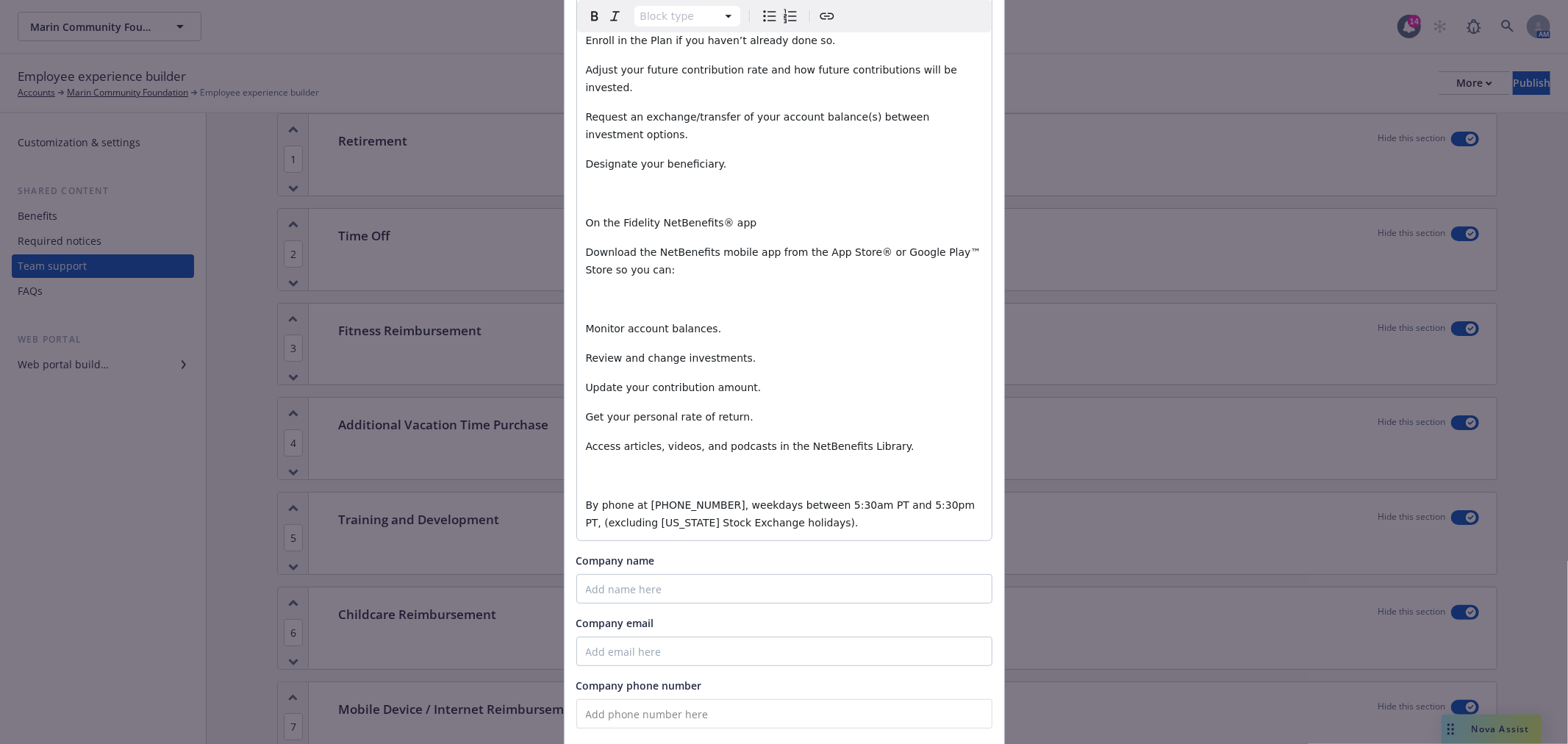
scroll to position [463, 0]
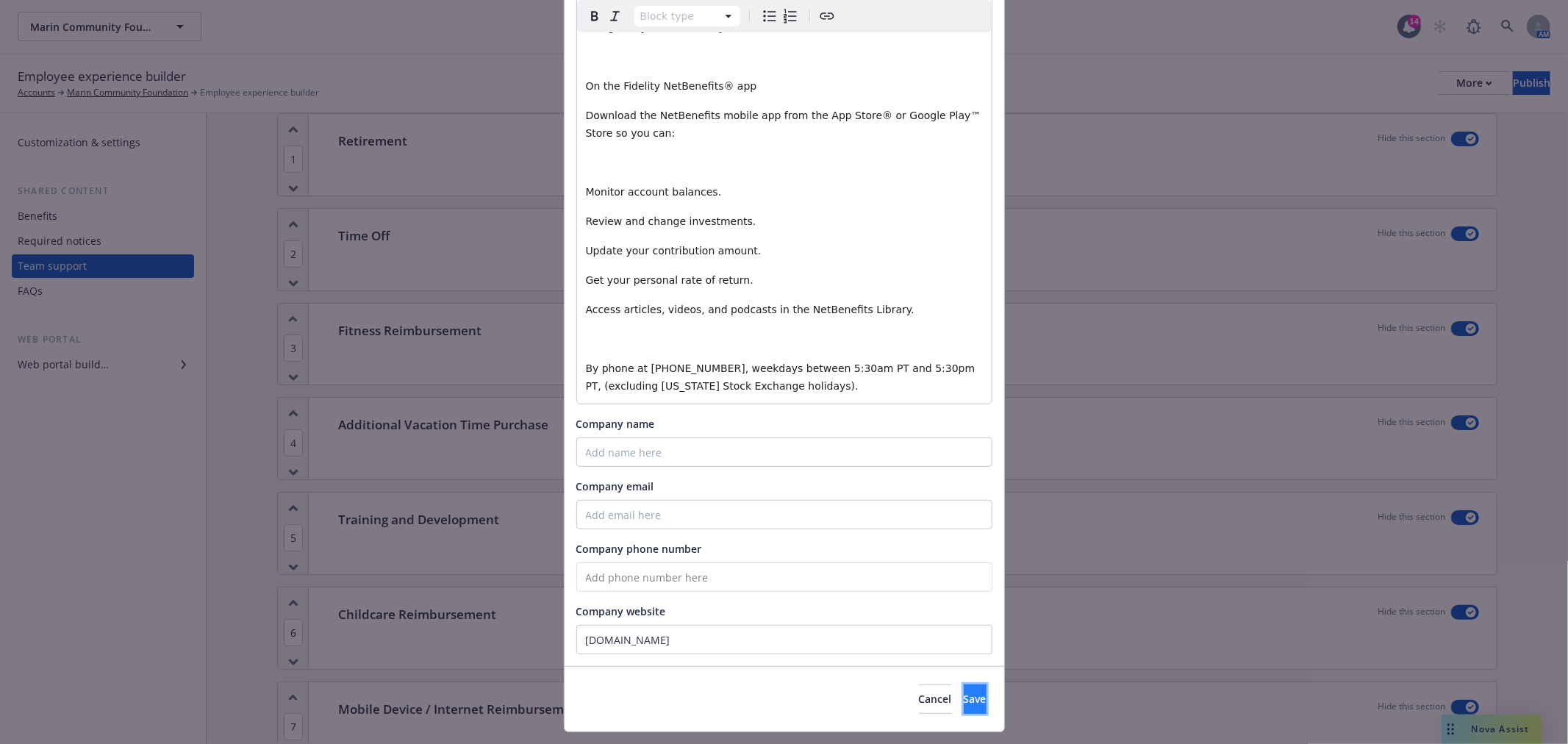
click at [964, 685] on button "Save" at bounding box center [975, 700] width 23 height 30
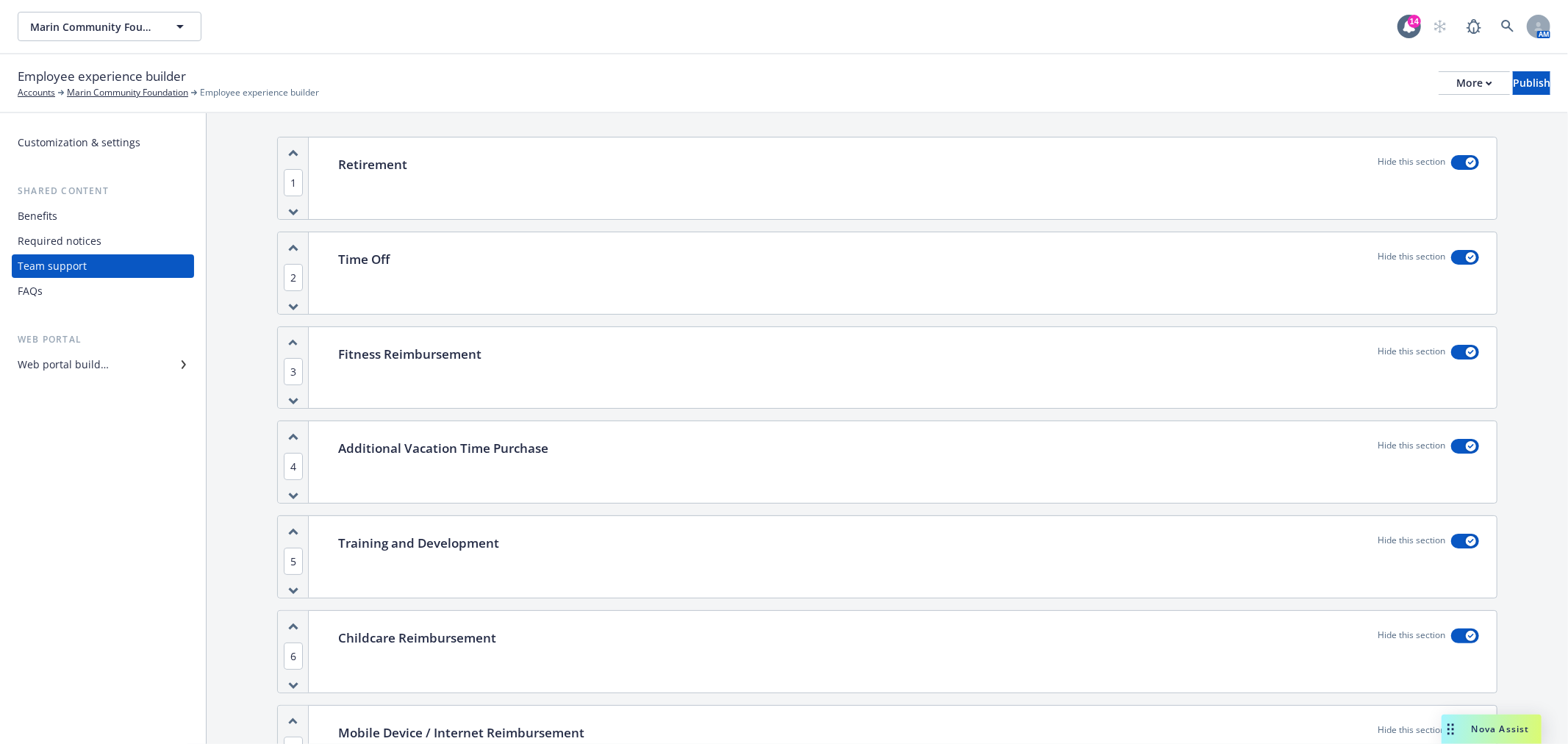
scroll to position [0, 0]
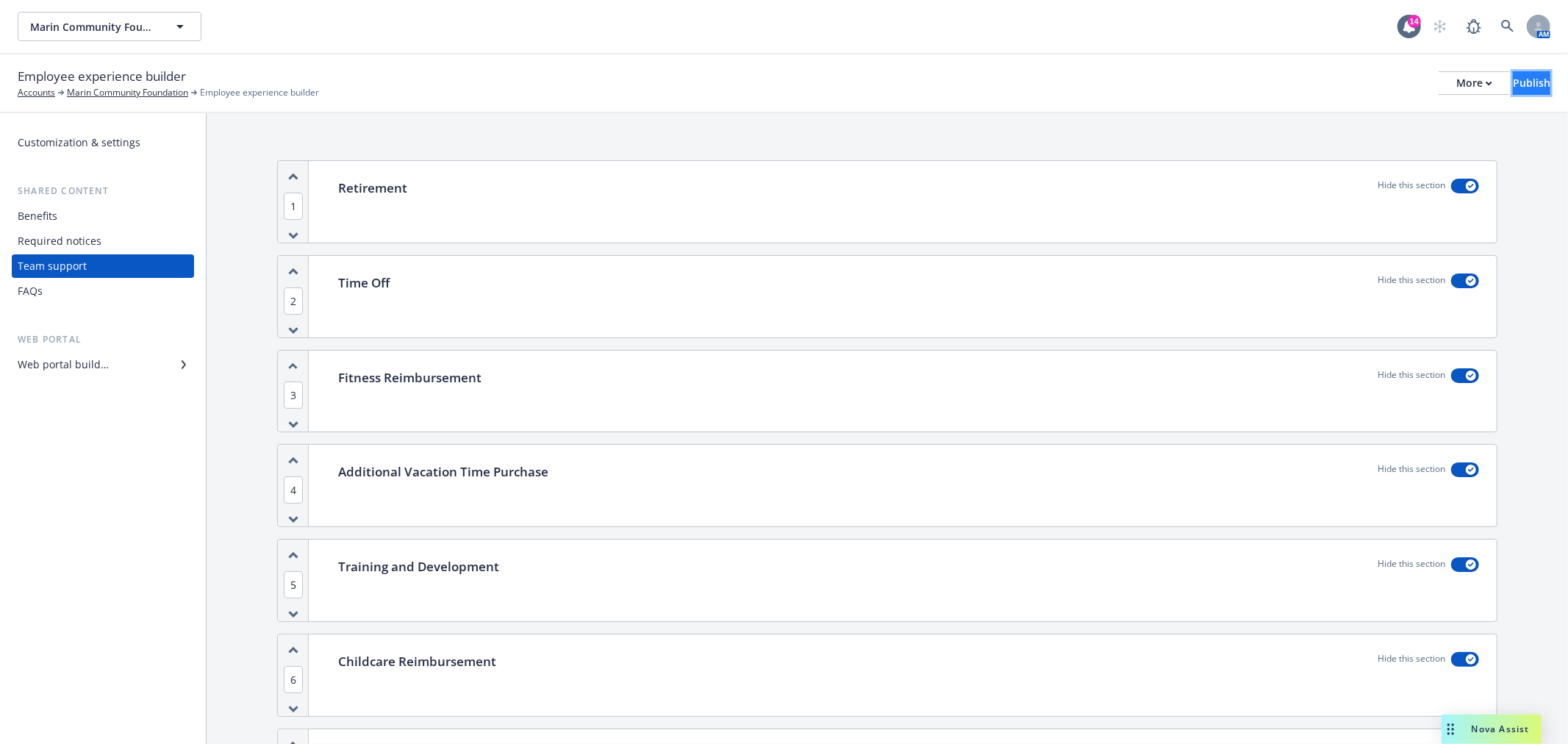
click at [1513, 81] on div "Publish" at bounding box center [1531, 83] width 37 height 22
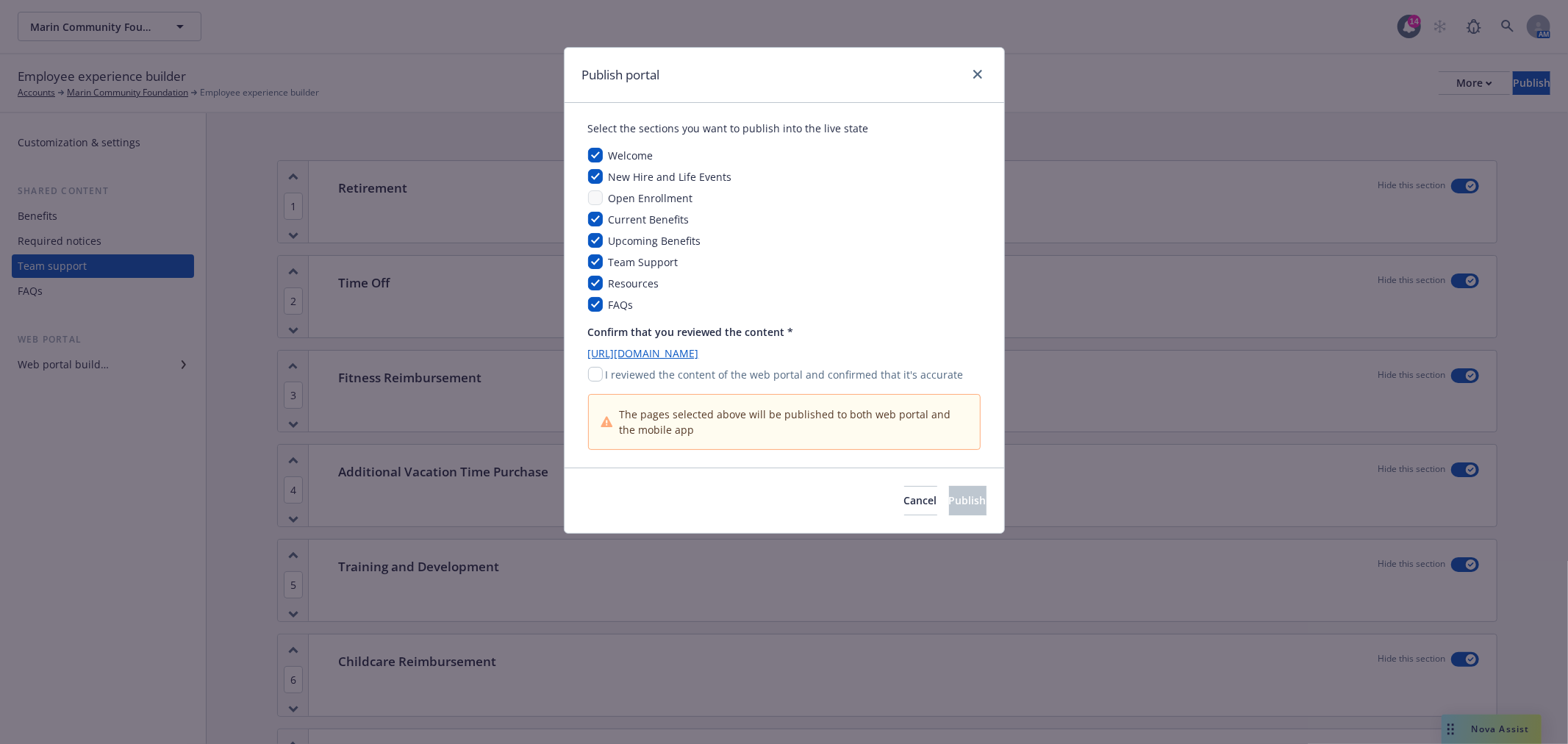
click at [747, 348] on link "https://app.newfront.com/employee/07a324f3-7bc9-438d-8e9c-df461aa3b472" at bounding box center [784, 353] width 392 height 16
click at [977, 70] on icon "close" at bounding box center [978, 74] width 9 height 9
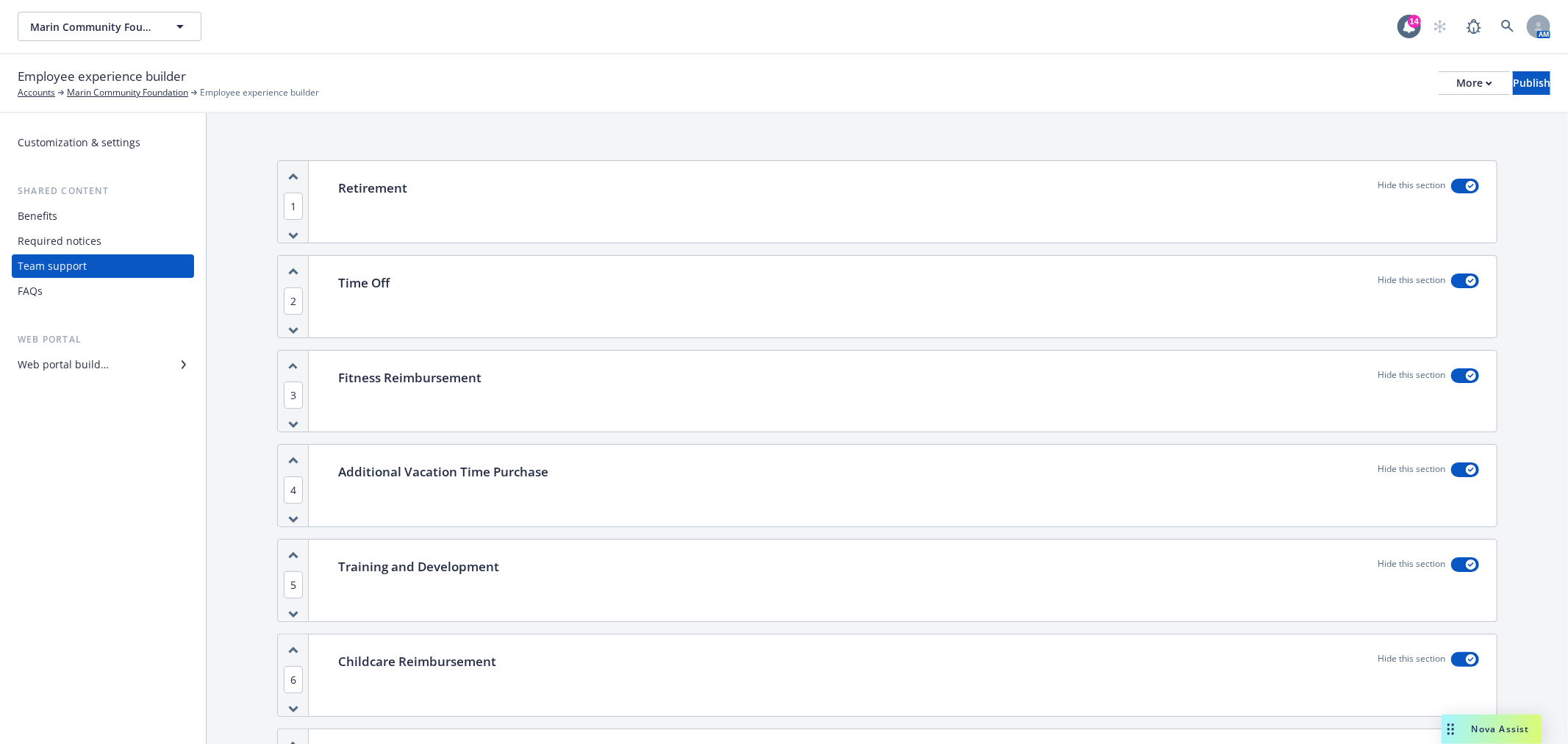
click at [364, 199] on div "Retirement Hide this section" at bounding box center [909, 202] width 1176 height 82
click at [83, 247] on div "Required notices" at bounding box center [59, 241] width 84 height 24
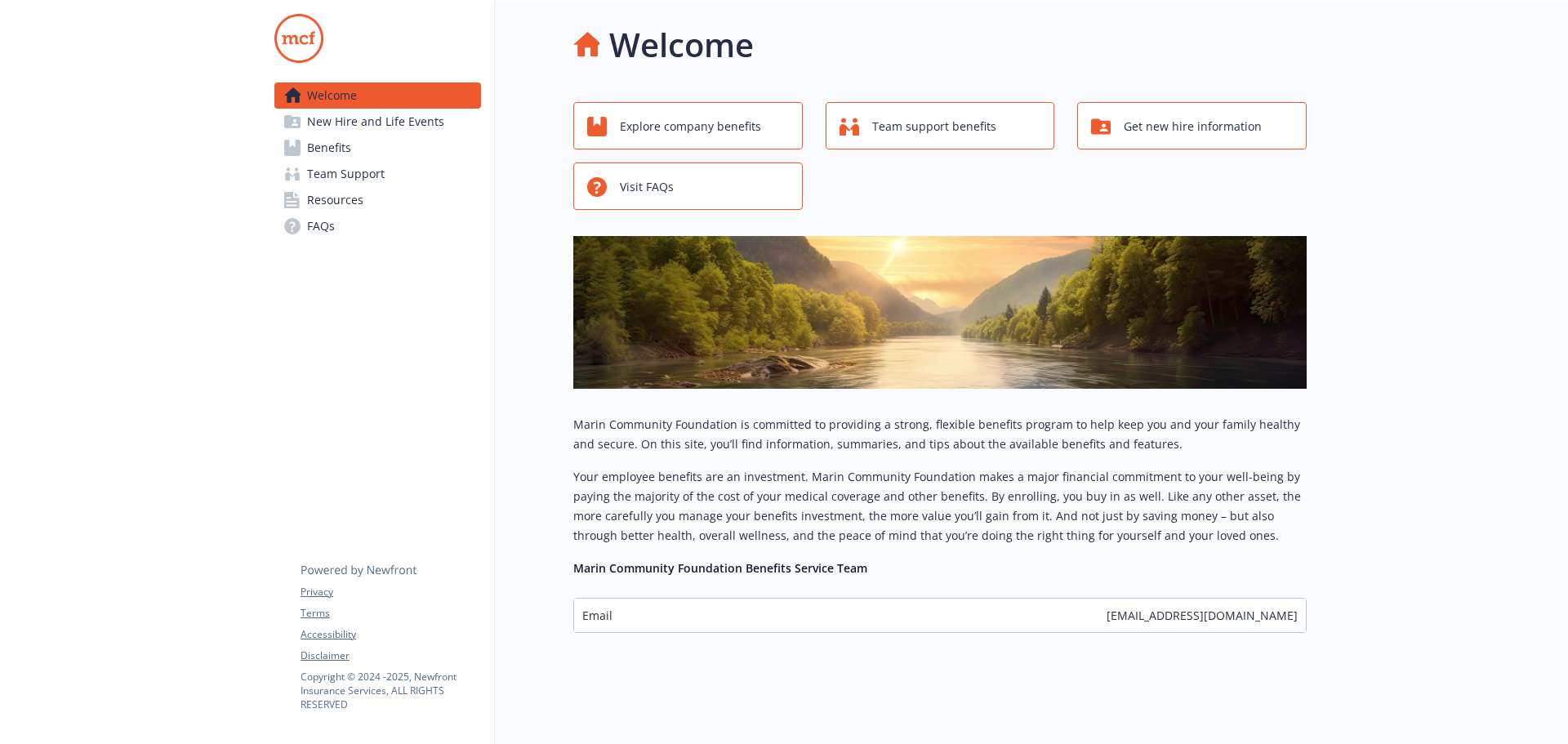
click at [365, 171] on span "Team Support" at bounding box center [346, 173] width 77 height 26
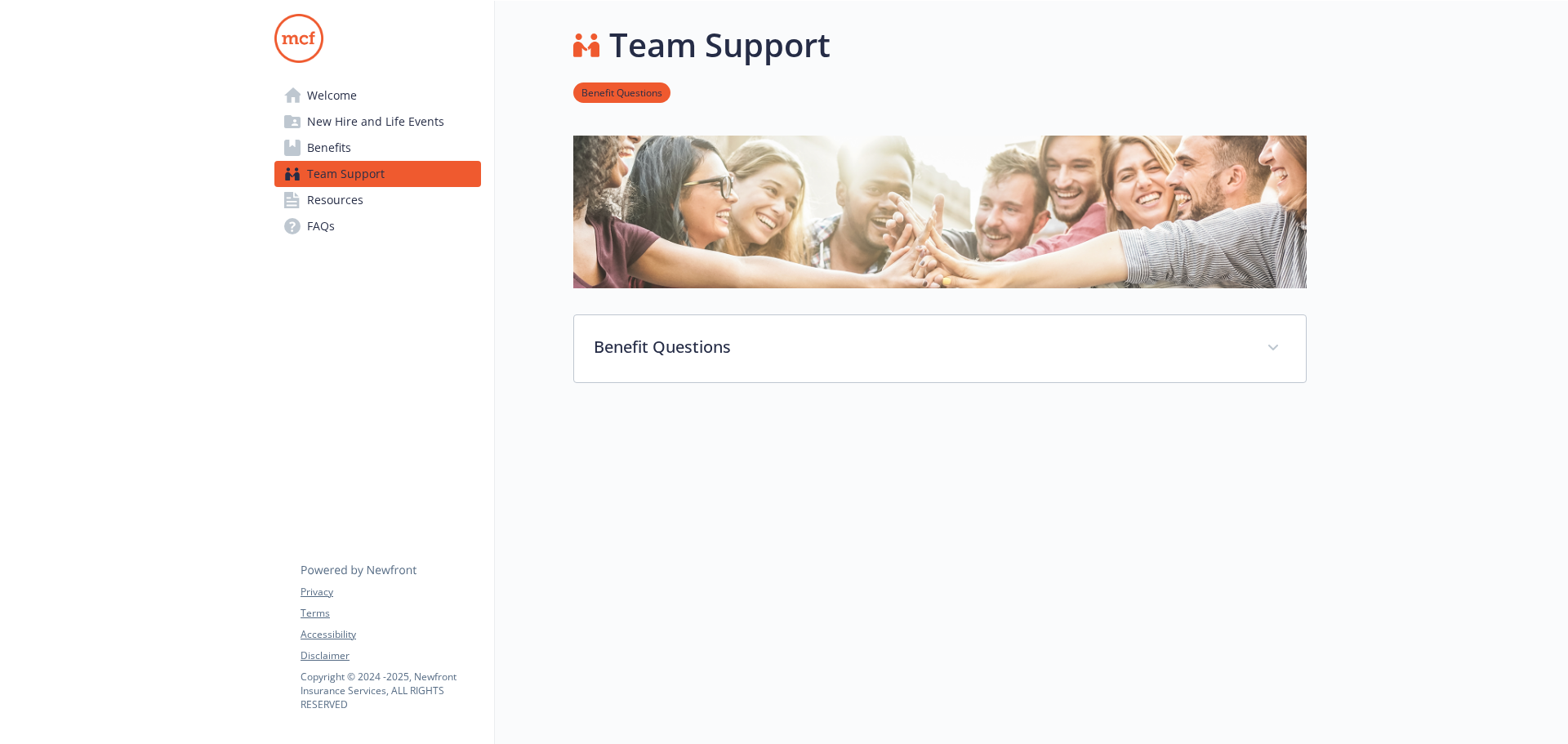
click at [362, 208] on span "Resources" at bounding box center [335, 200] width 56 height 26
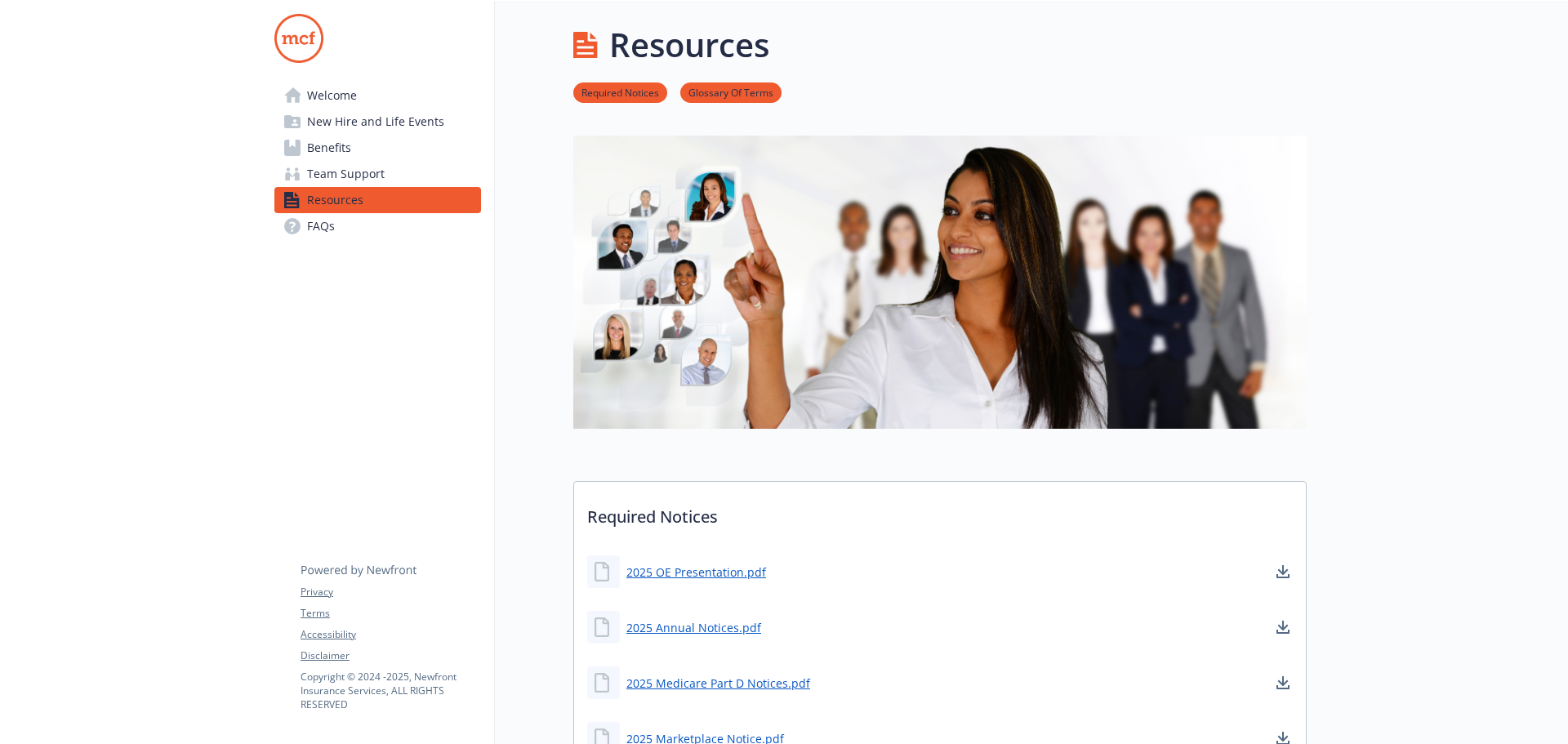
click at [366, 176] on span "Team Support" at bounding box center [346, 173] width 77 height 26
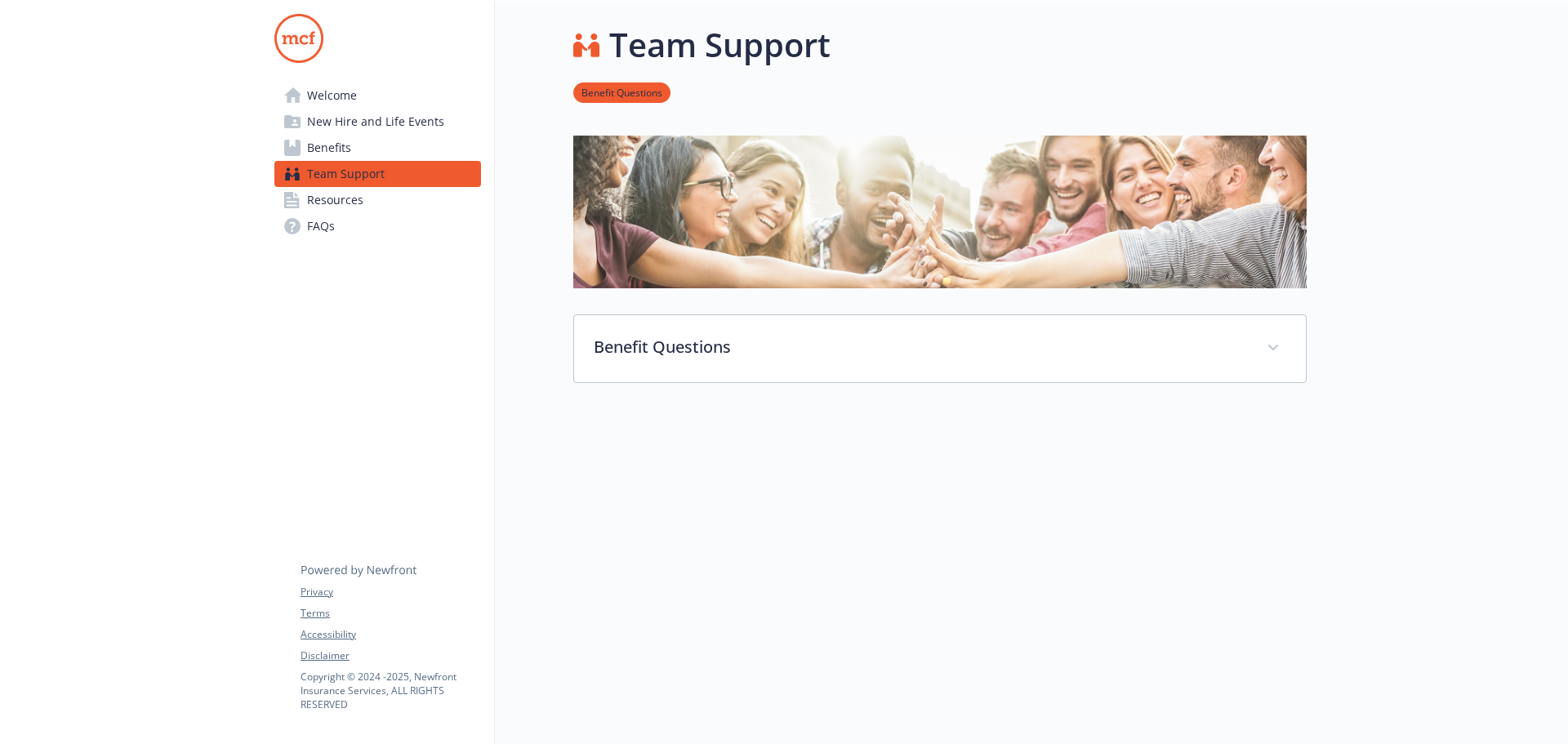
click at [374, 152] on link "Benefits" at bounding box center [377, 147] width 206 height 26
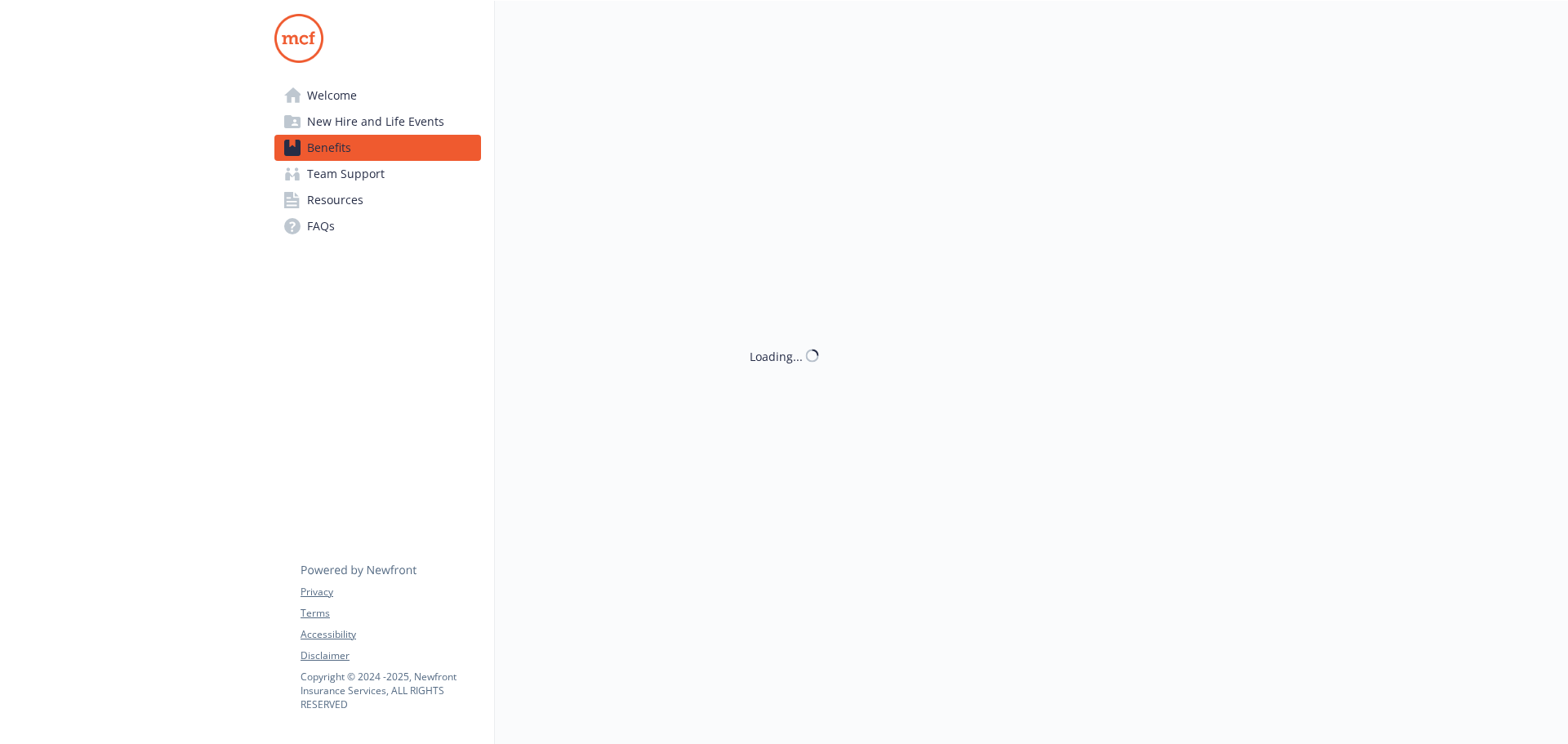
click at [378, 173] on span "Team Support" at bounding box center [346, 173] width 77 height 26
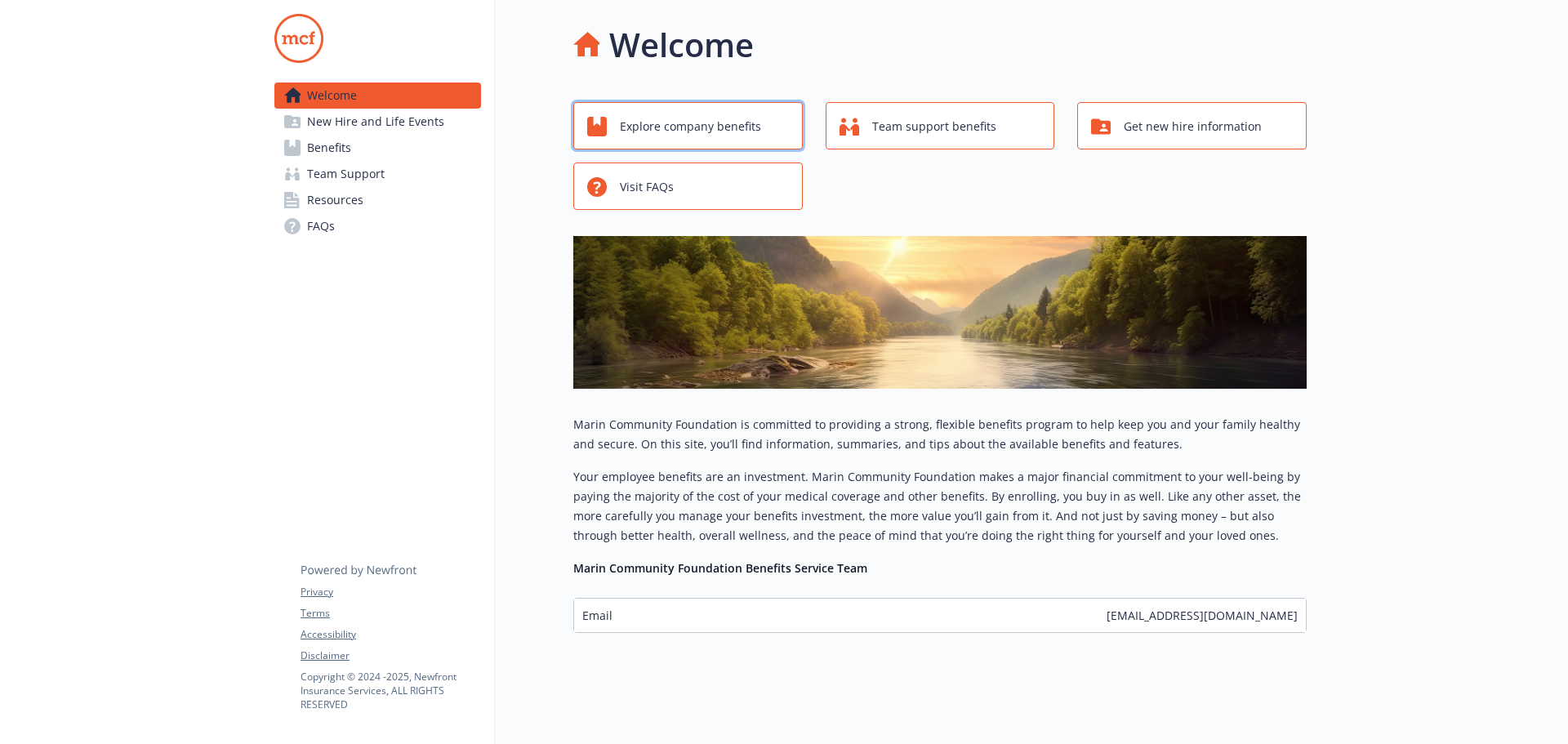
click at [635, 130] on span "Explore company benefits" at bounding box center [691, 127] width 141 height 31
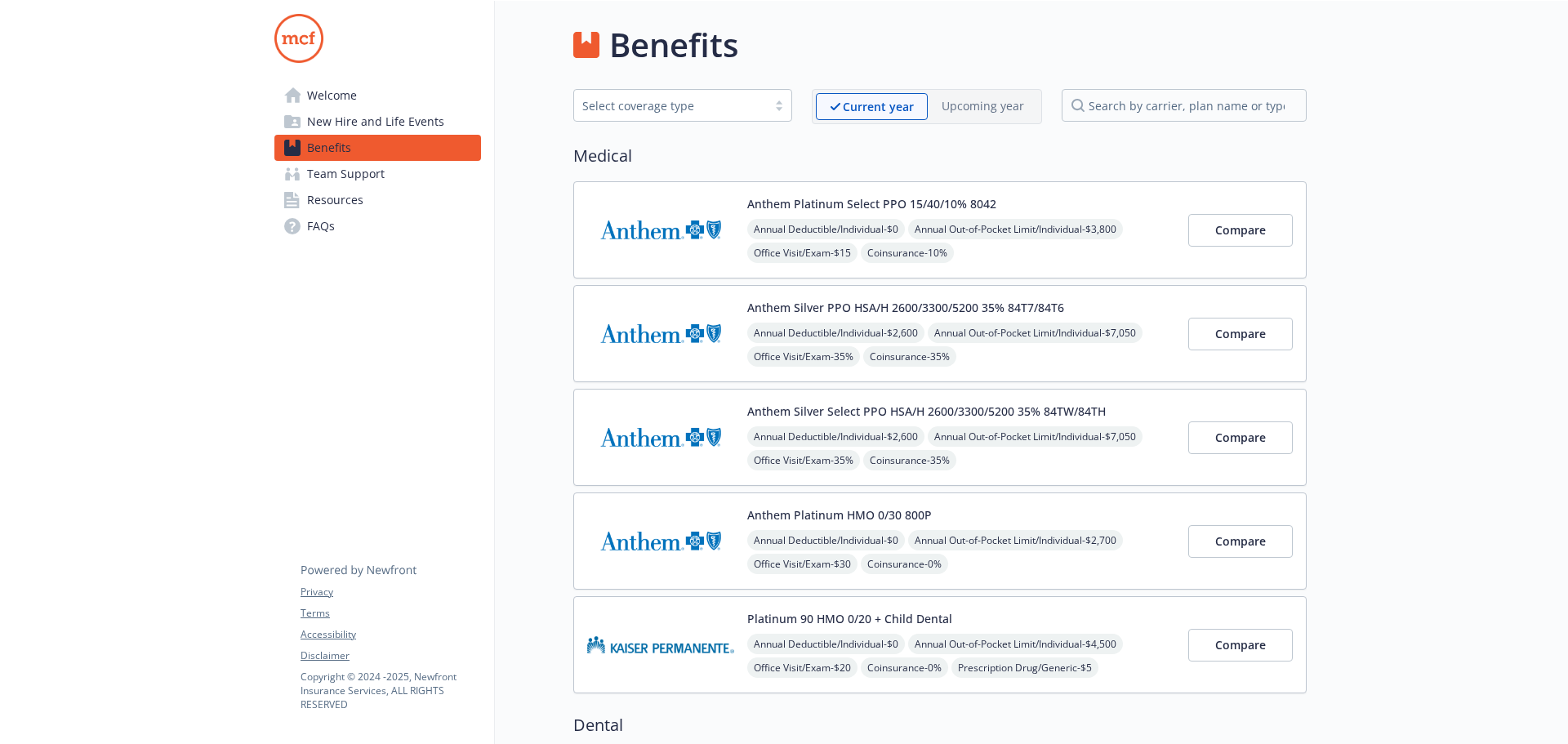
click at [352, 95] on span "Welcome" at bounding box center [331, 95] width 49 height 26
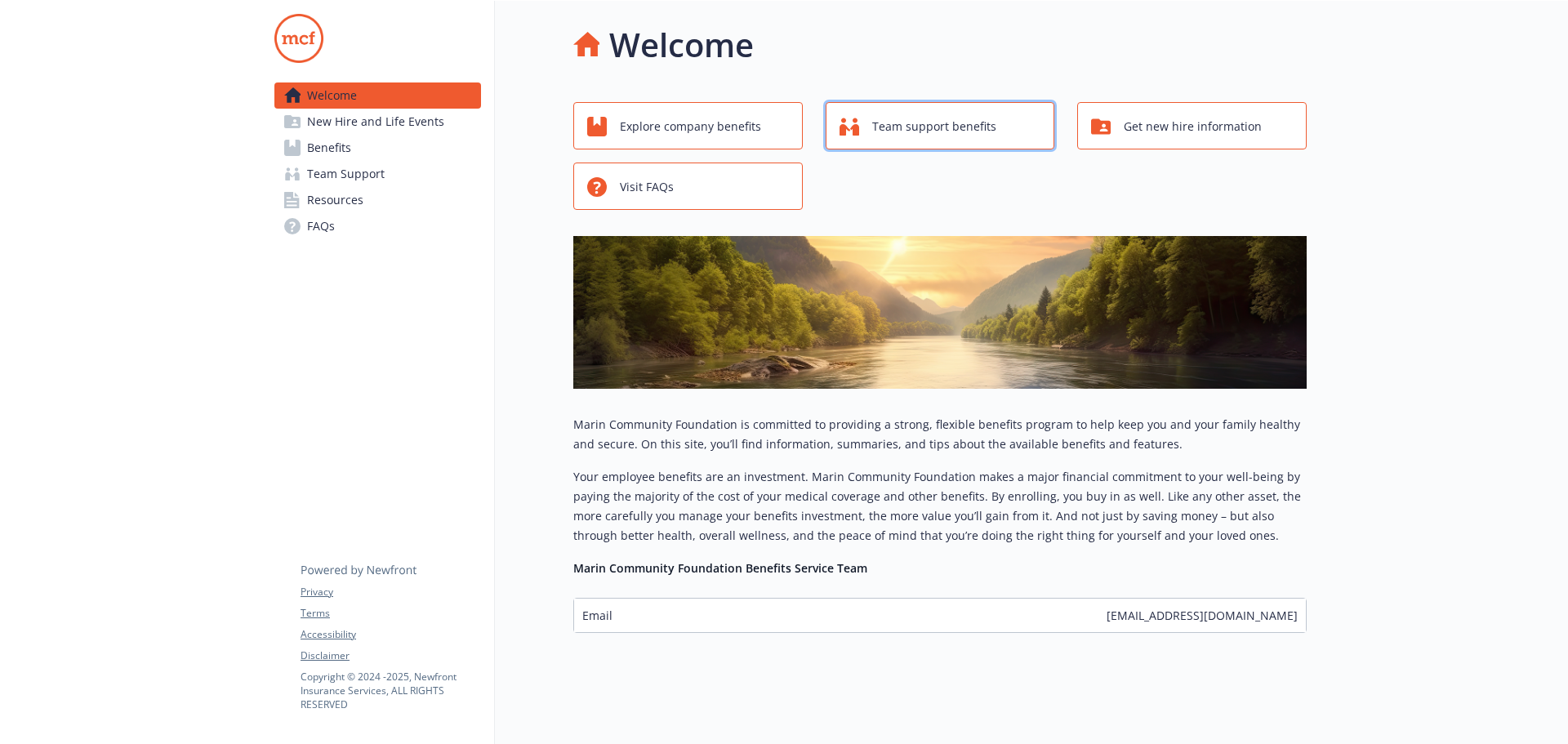
click at [944, 128] on span "Team support benefits" at bounding box center [934, 127] width 124 height 31
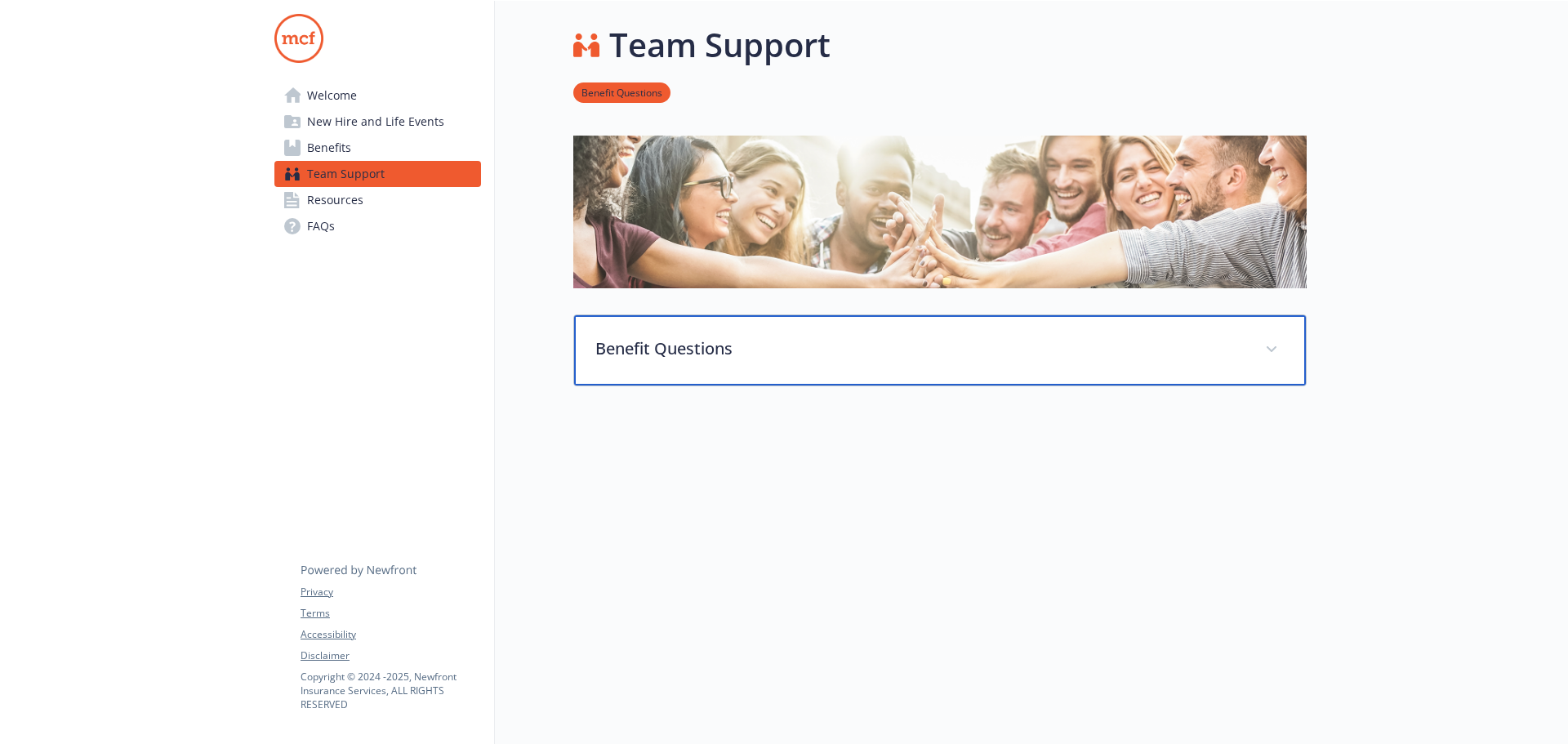
click at [703, 329] on div "Benefit Questions" at bounding box center [939, 350] width 731 height 71
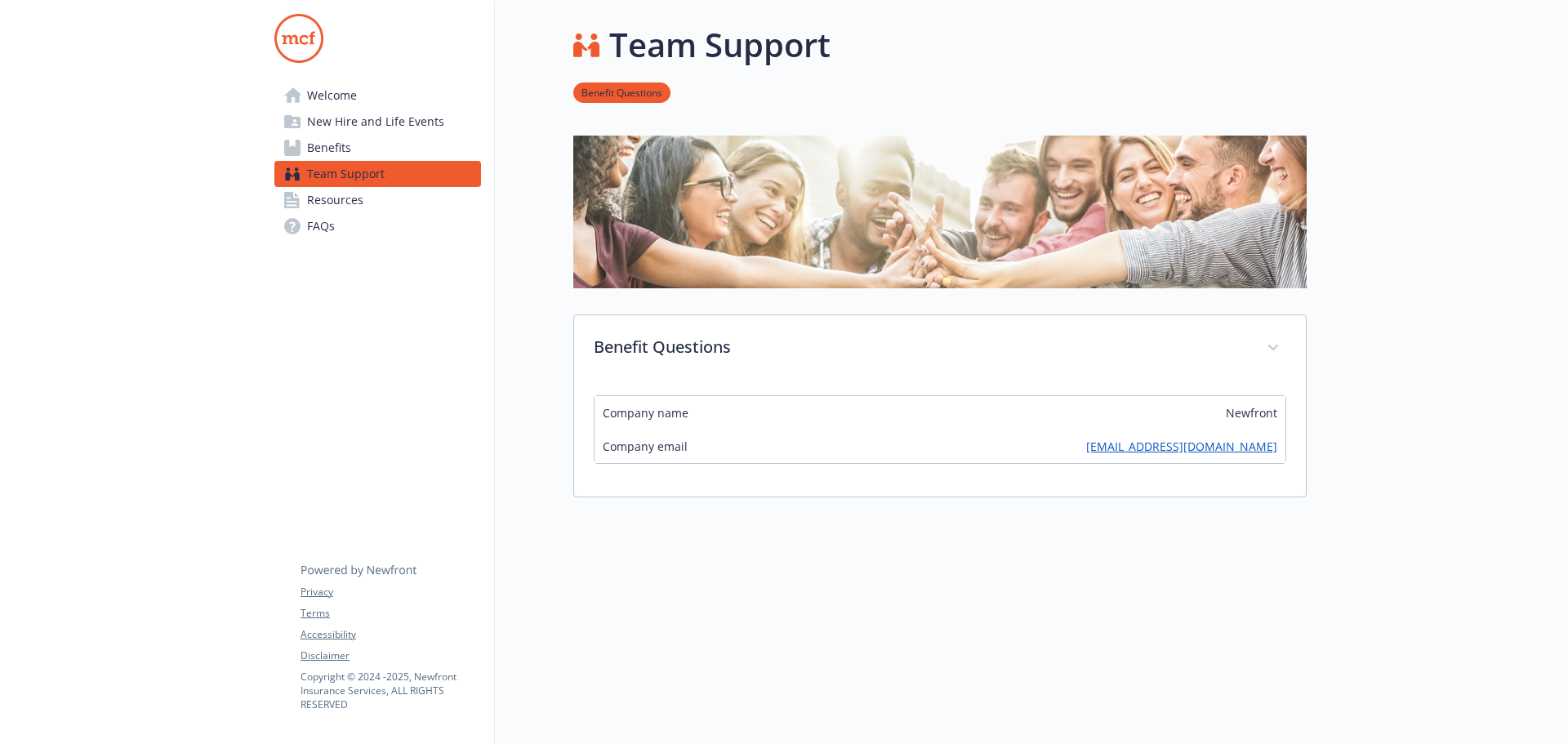
click at [329, 207] on span "Resources" at bounding box center [335, 200] width 56 height 26
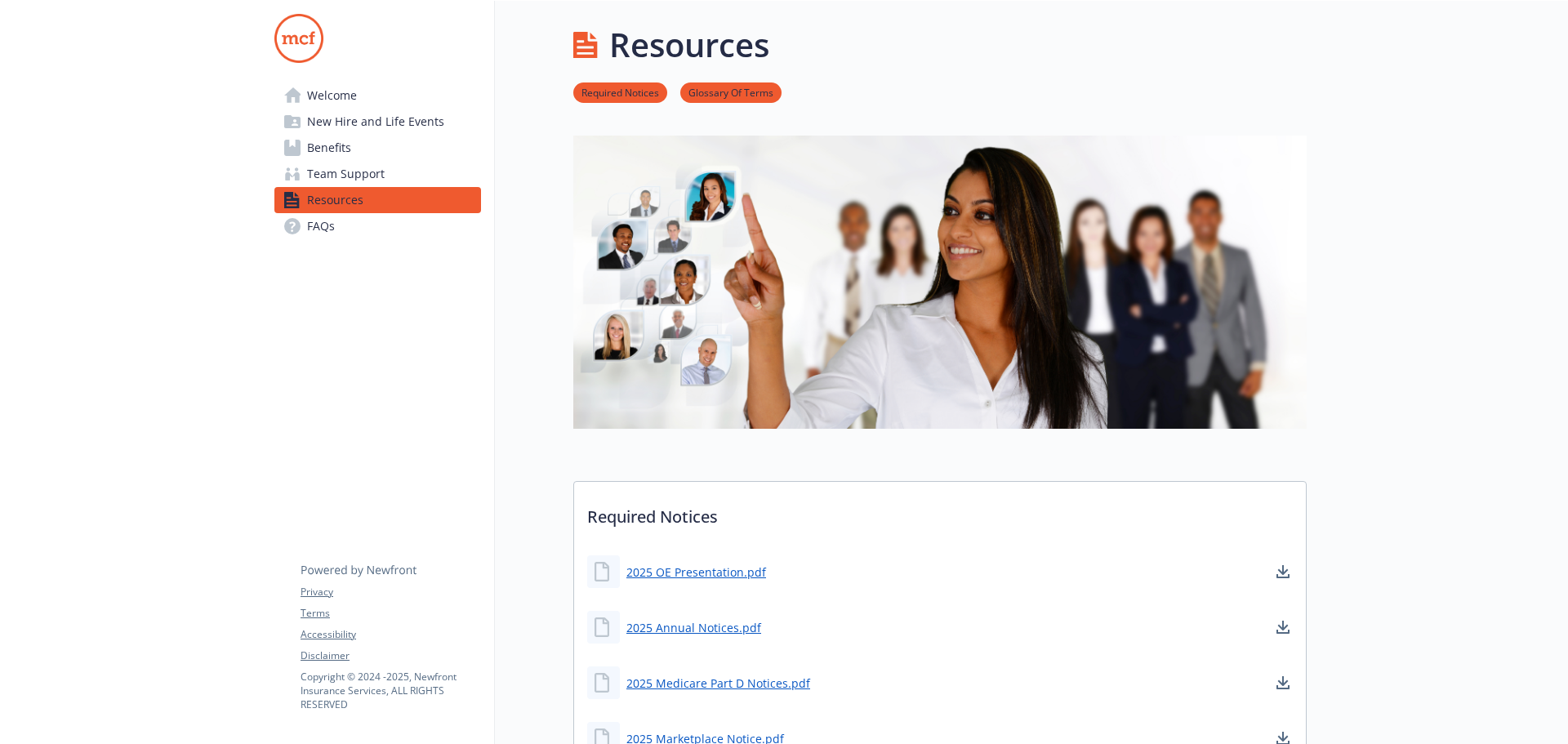
click at [378, 172] on span "Team Support" at bounding box center [346, 173] width 77 height 26
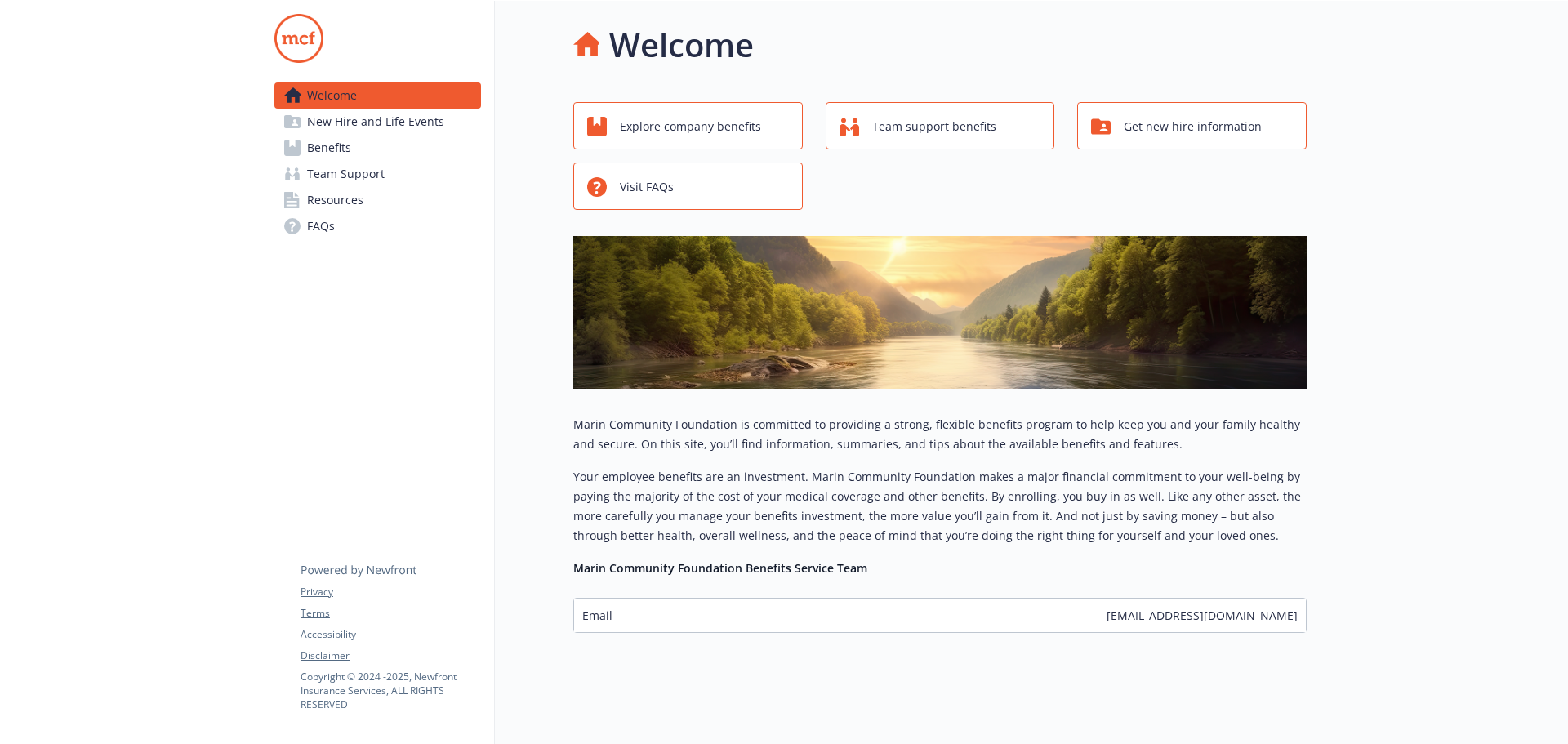
click at [366, 113] on span "New Hire and Life Events" at bounding box center [376, 121] width 138 height 26
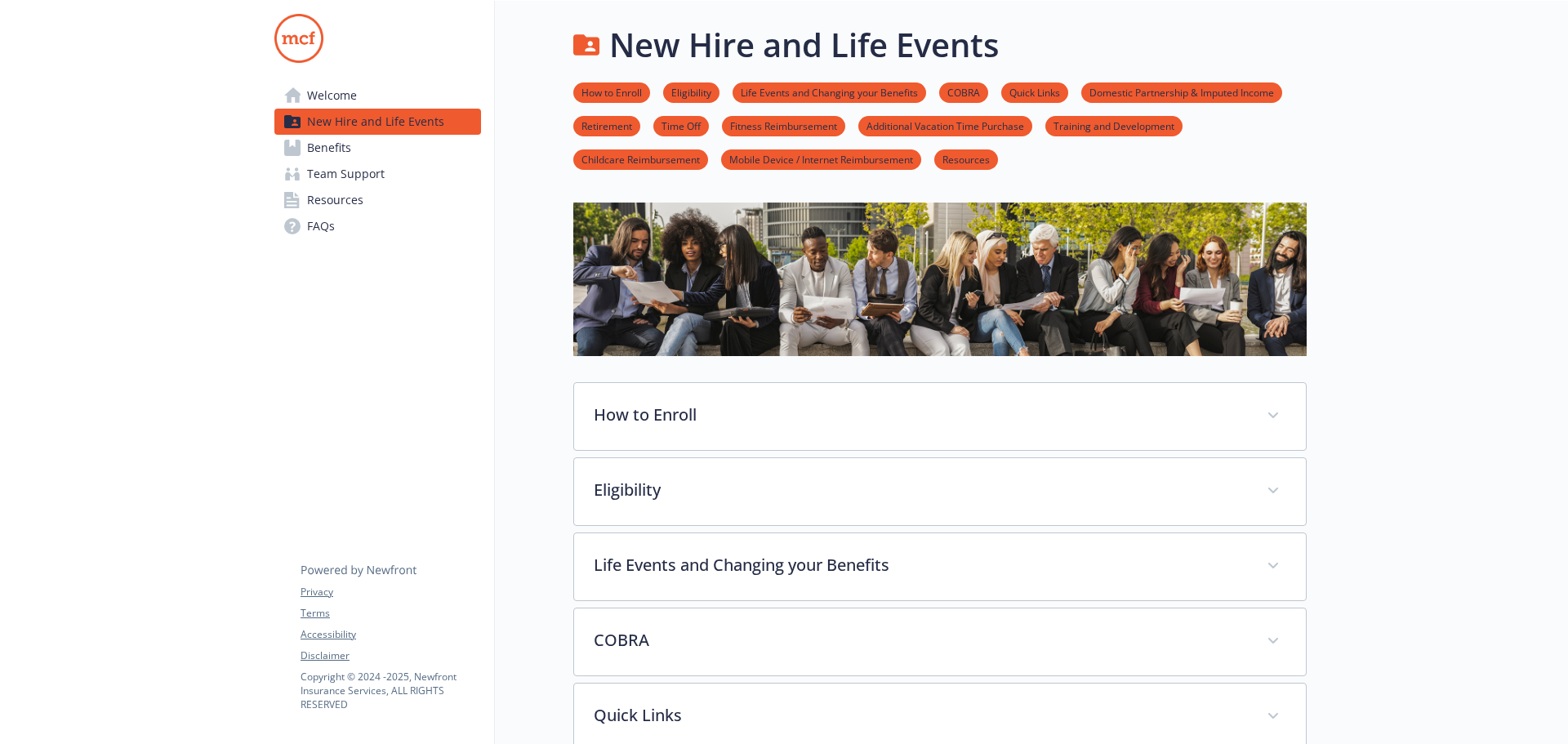
click at [342, 154] on span "Benefits" at bounding box center [329, 147] width 45 height 26
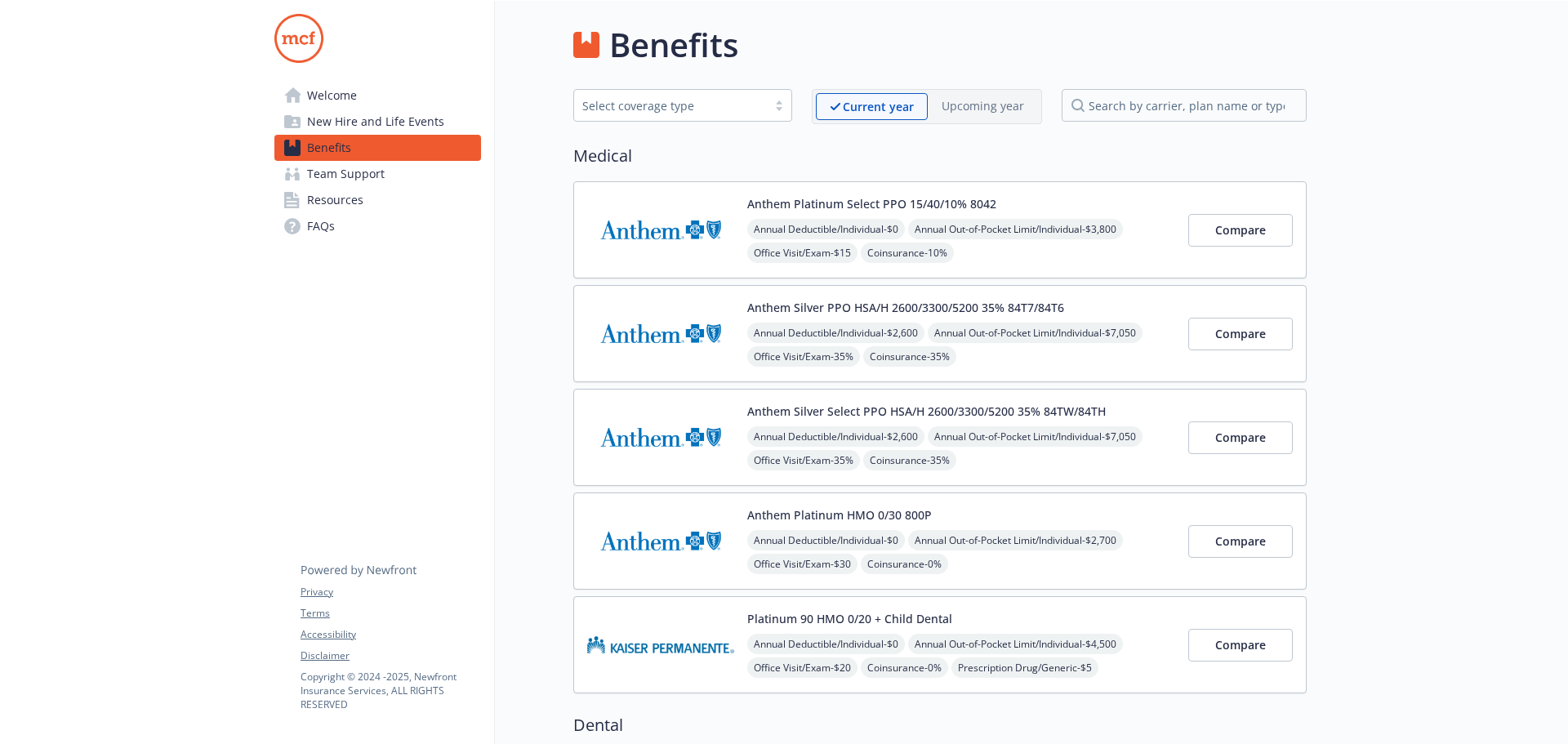
click at [340, 174] on span "Team Support" at bounding box center [346, 173] width 77 height 26
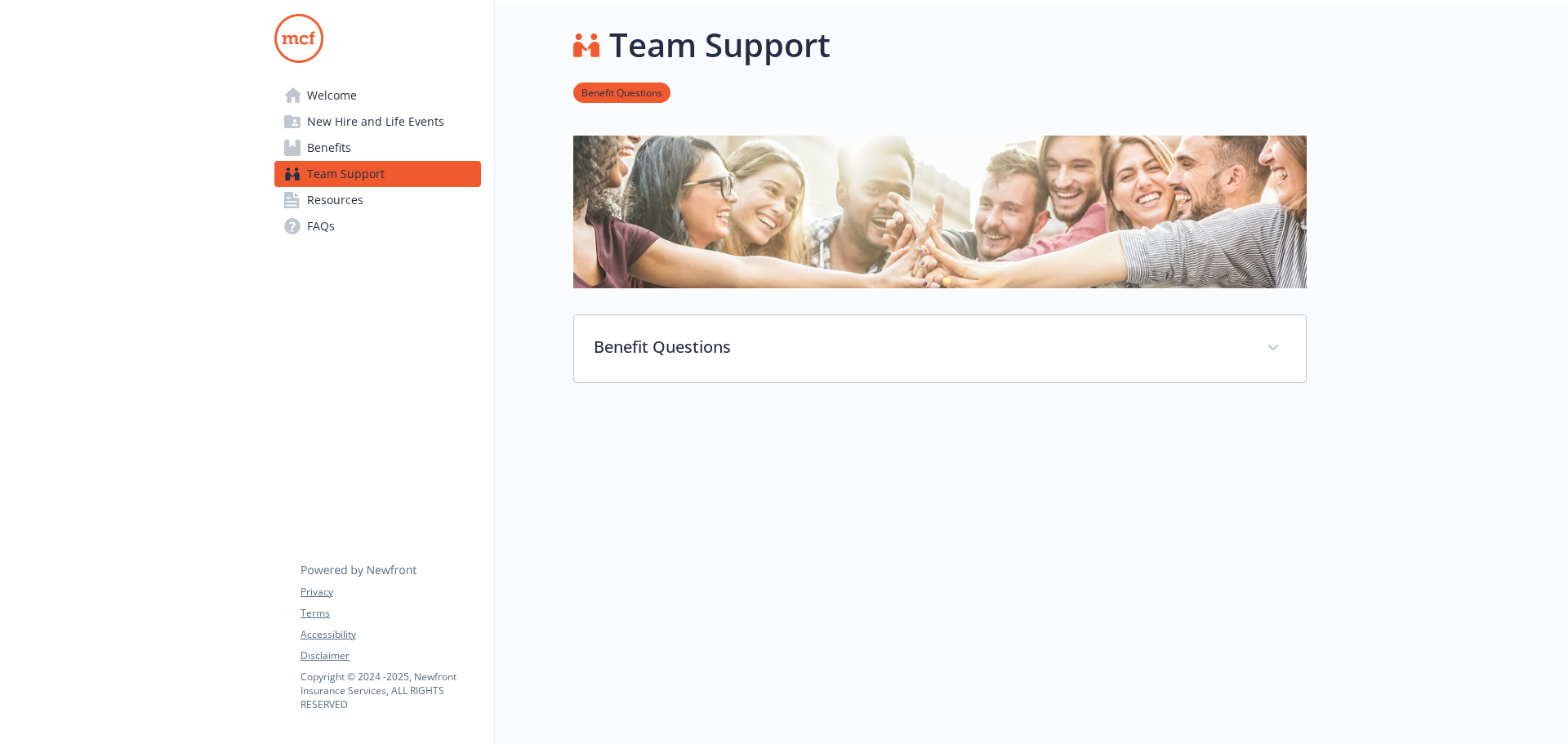
click at [343, 176] on span "Team Support" at bounding box center [346, 173] width 77 height 26
click at [352, 196] on span "Resources" at bounding box center [335, 200] width 56 height 26
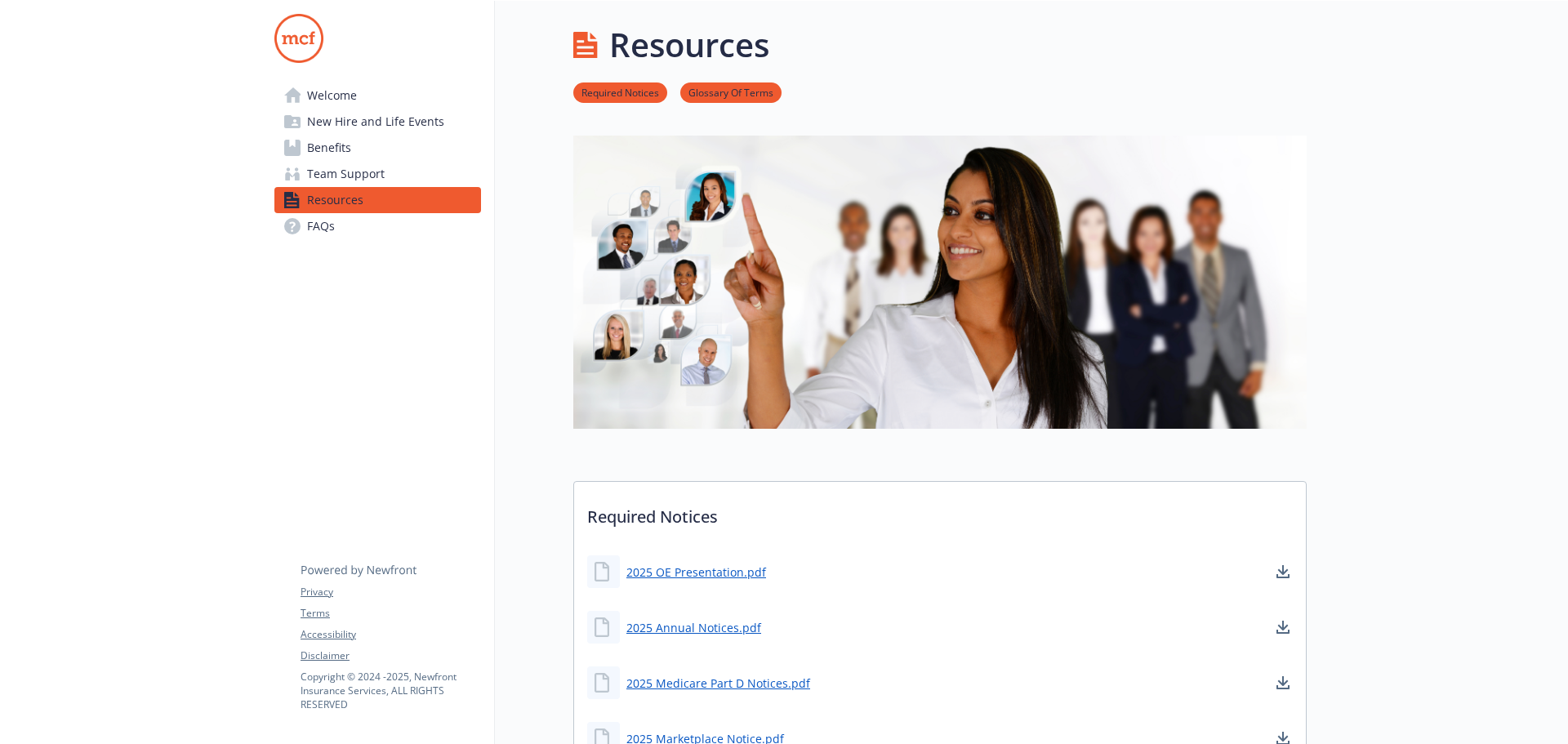
click at [373, 160] on link "Benefits" at bounding box center [377, 147] width 206 height 26
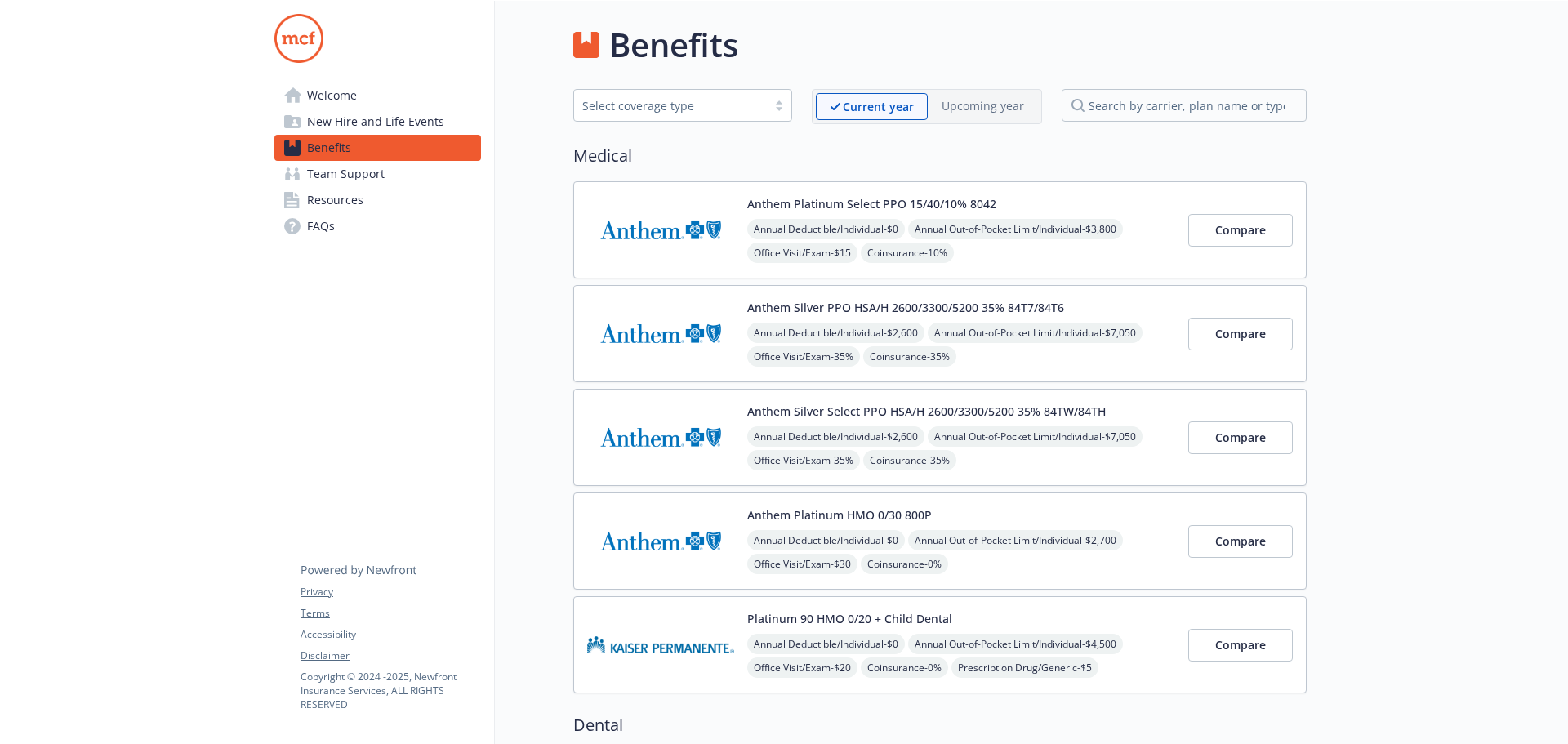
click at [364, 174] on span "Team Support" at bounding box center [346, 173] width 77 height 26
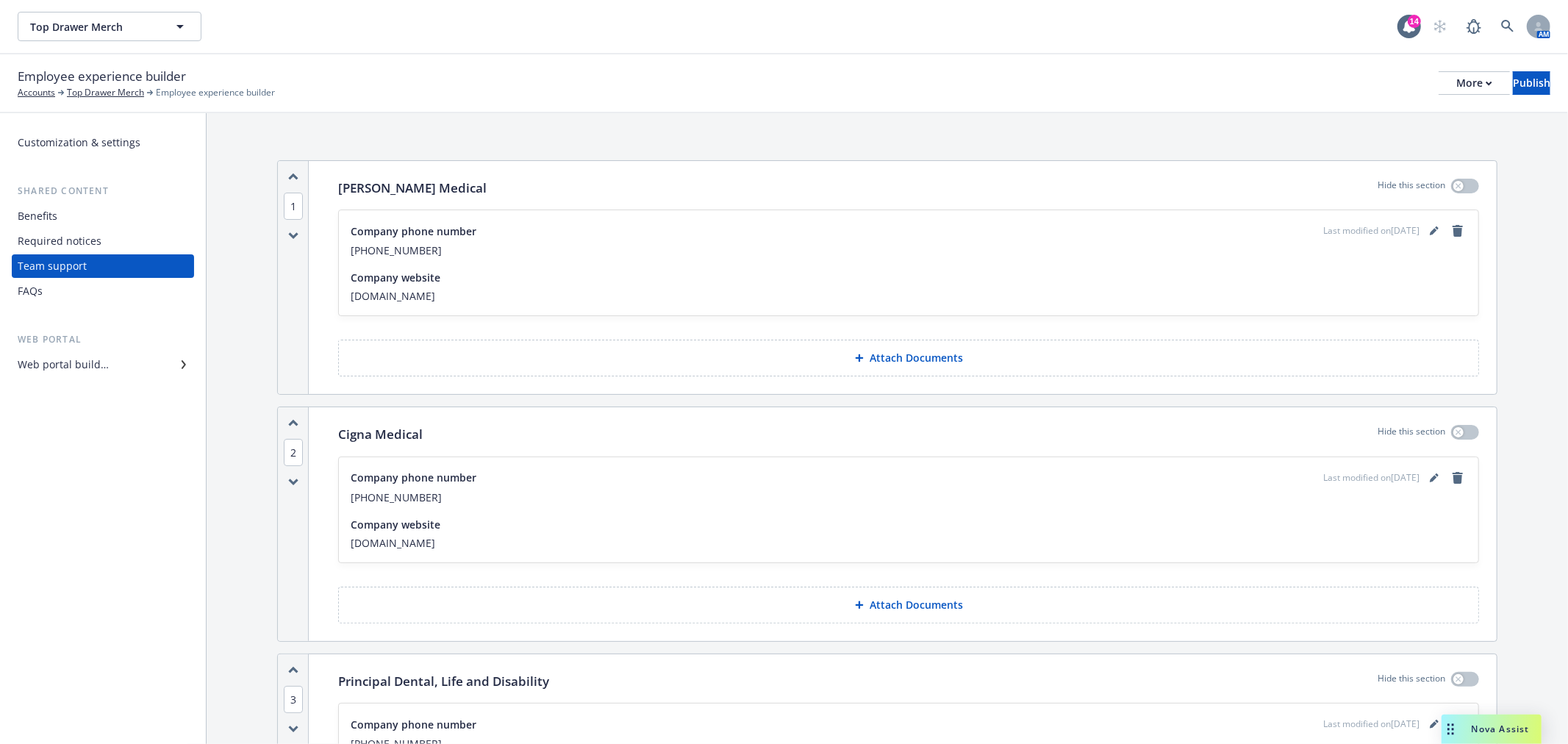
click at [106, 261] on div "Team support" at bounding box center [103, 266] width 171 height 24
click at [86, 363] on div "Web portal builder" at bounding box center [63, 365] width 92 height 24
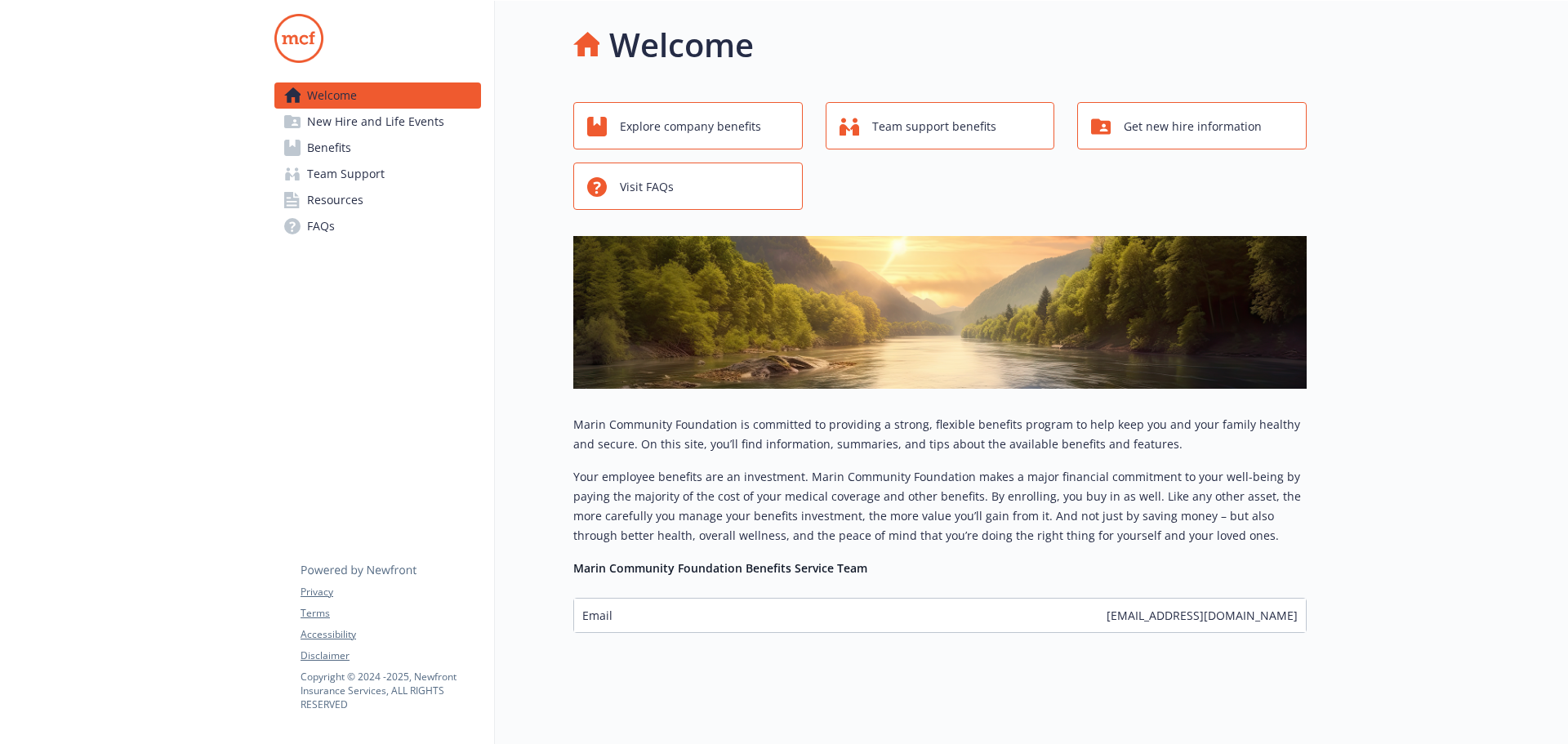
click at [346, 179] on span "Team Support" at bounding box center [346, 173] width 77 height 26
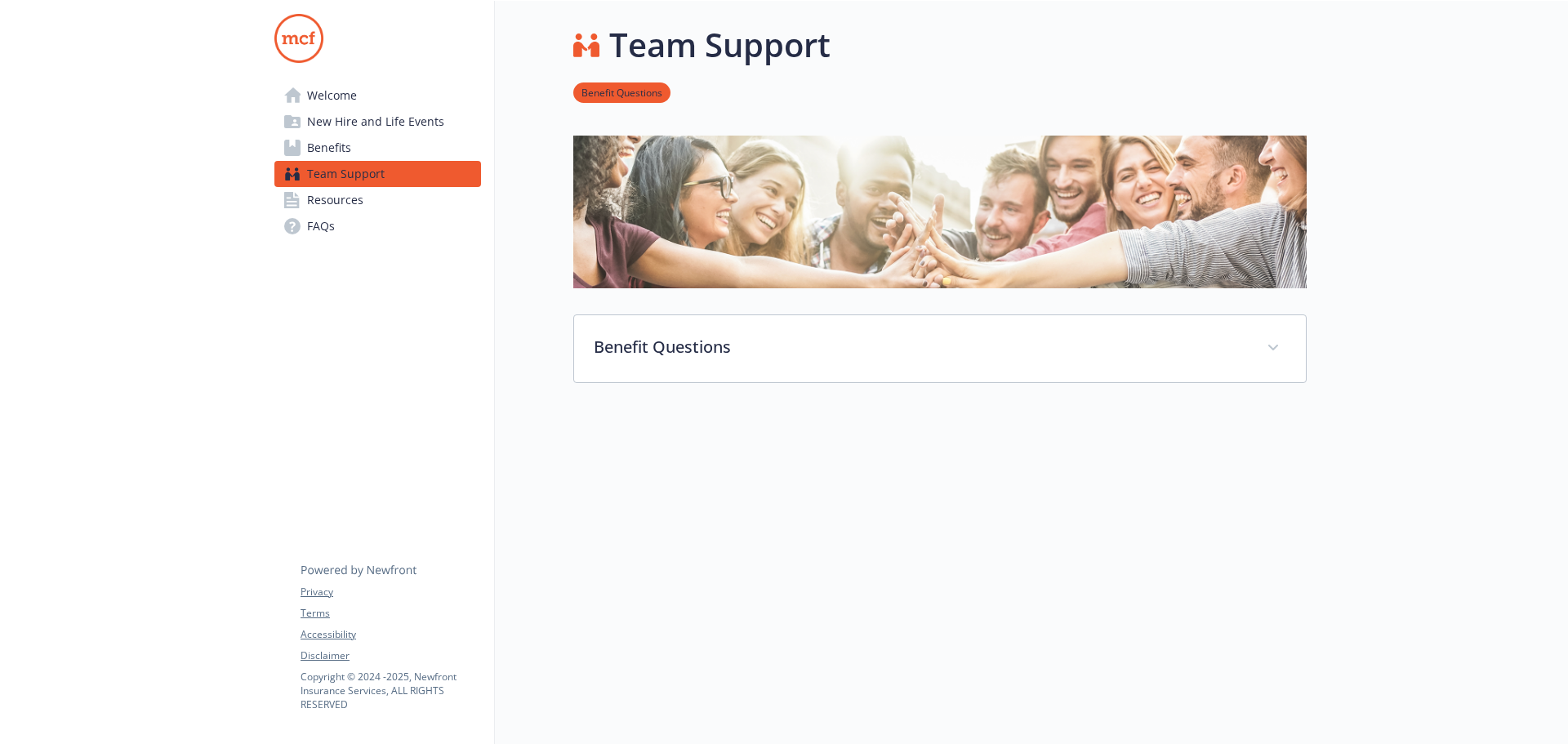
click at [639, 91] on link "Benefit Questions" at bounding box center [622, 92] width 97 height 16
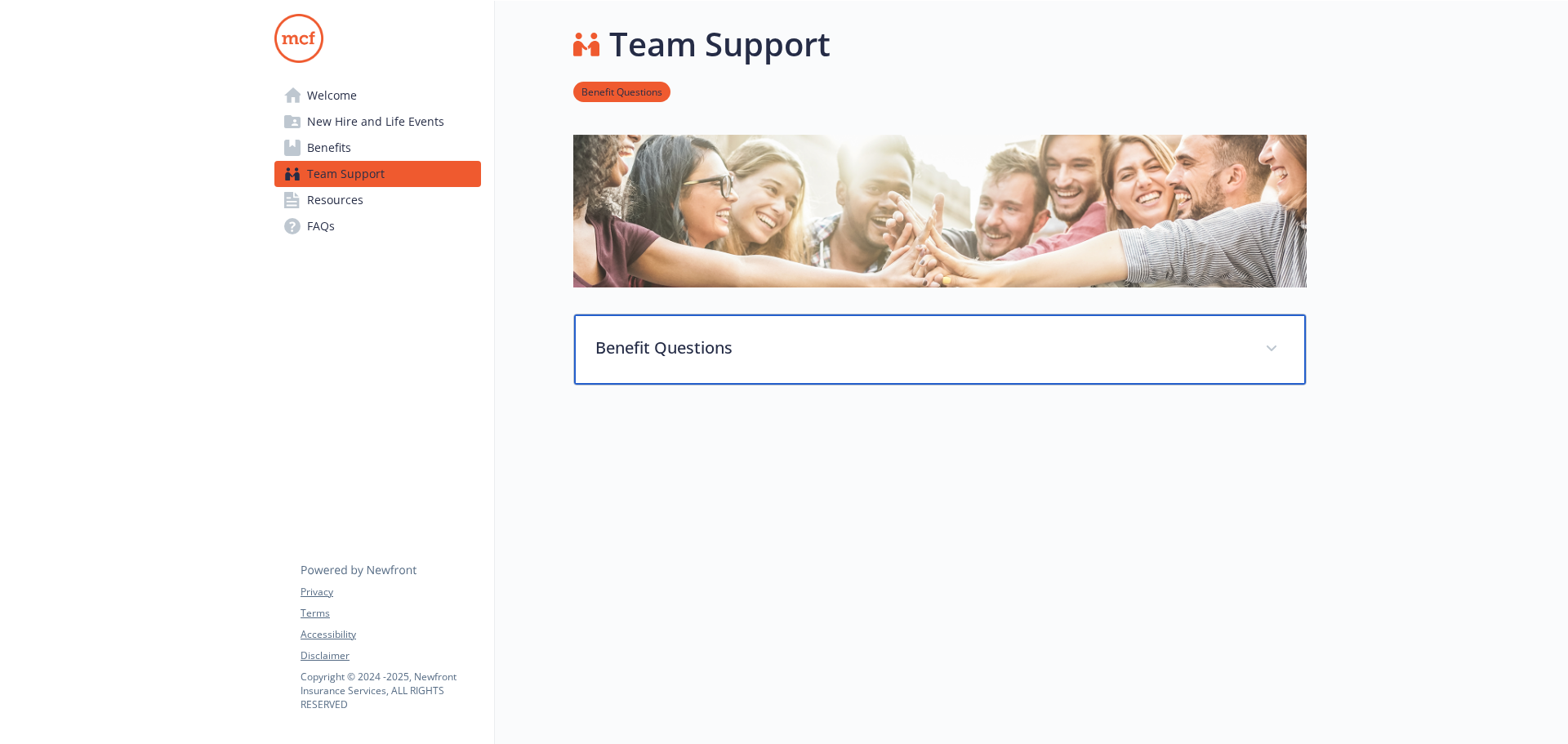
click at [692, 336] on p "Benefit Questions" at bounding box center [920, 348] width 650 height 24
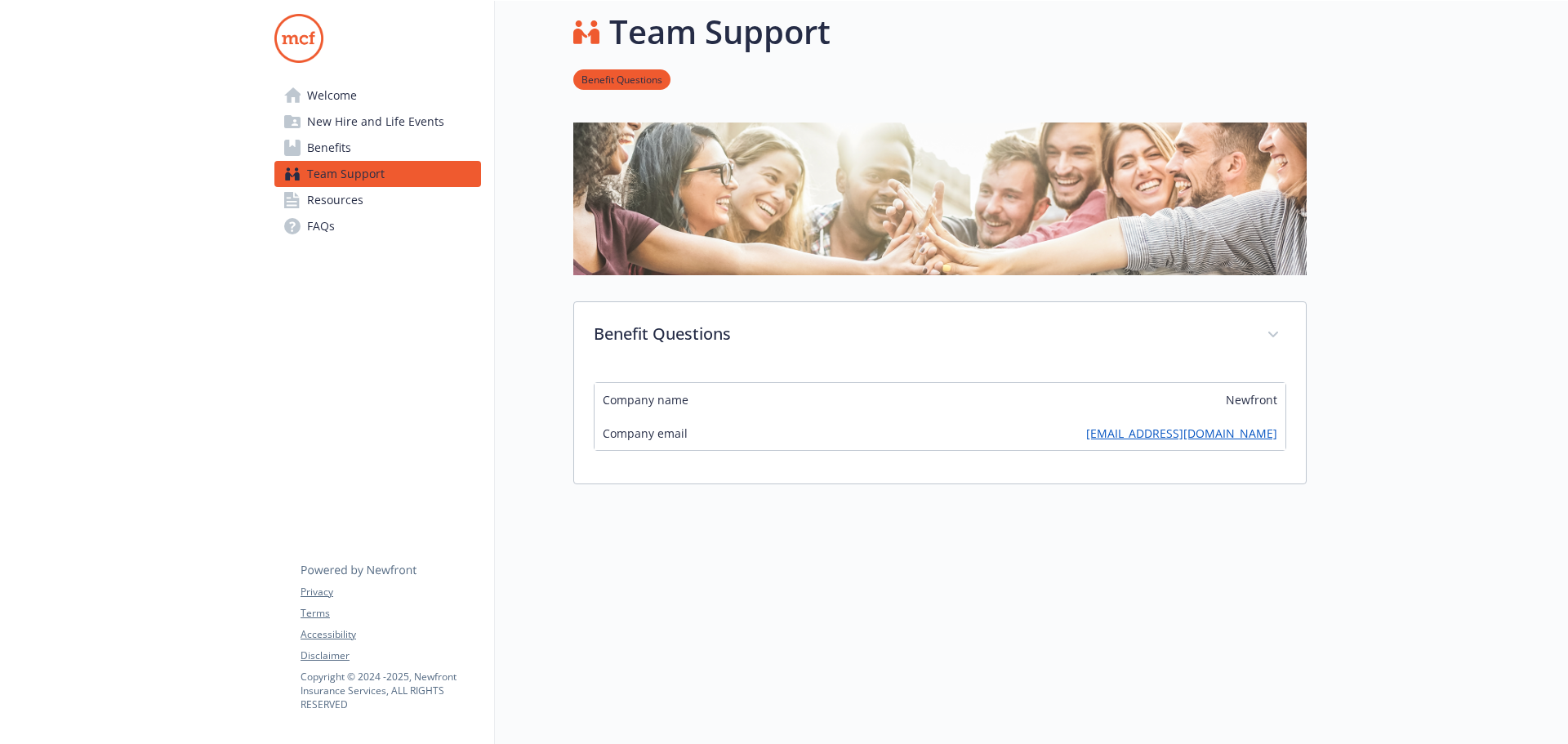
click at [376, 206] on link "Resources" at bounding box center [377, 200] width 206 height 26
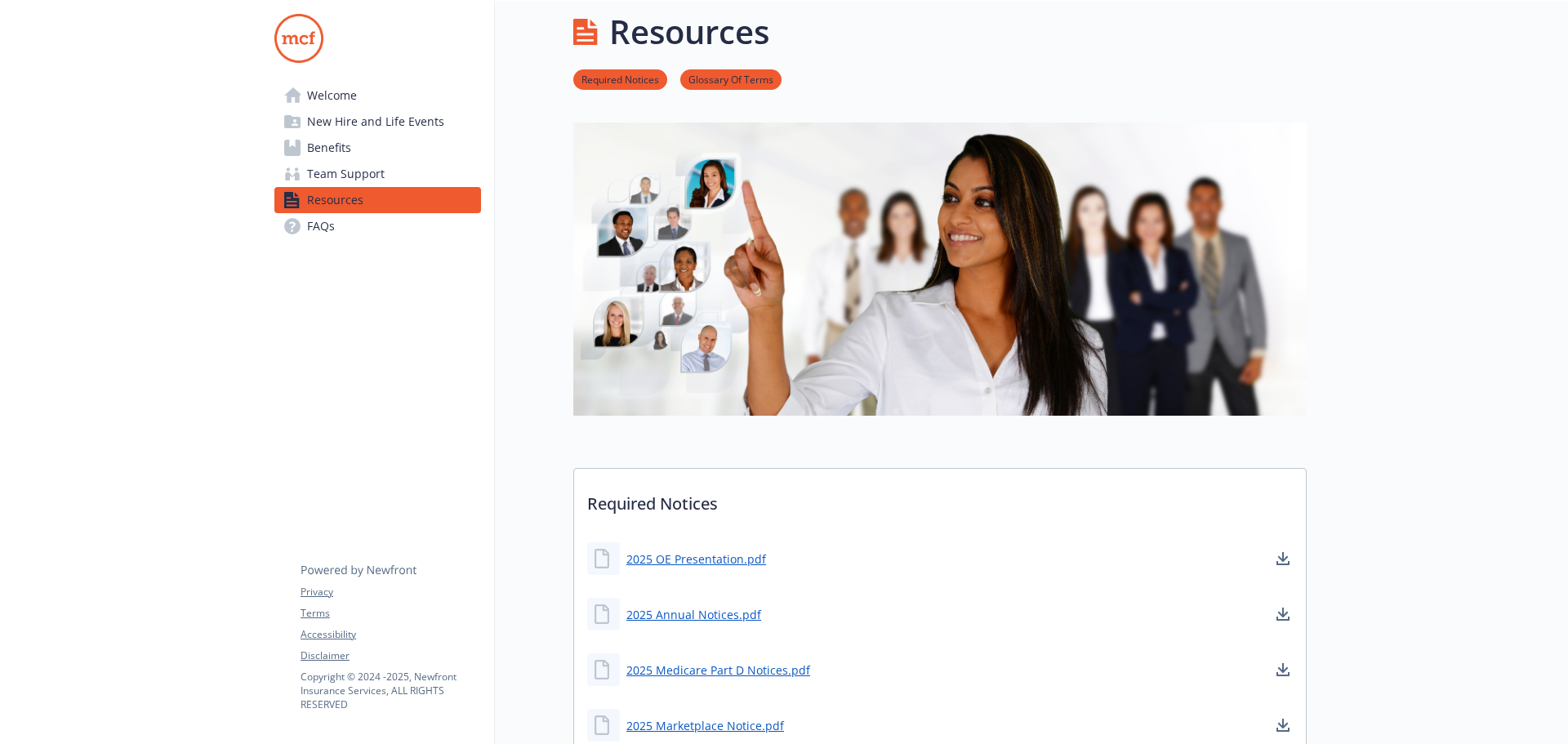
click at [387, 178] on link "Team Support" at bounding box center [377, 173] width 206 height 26
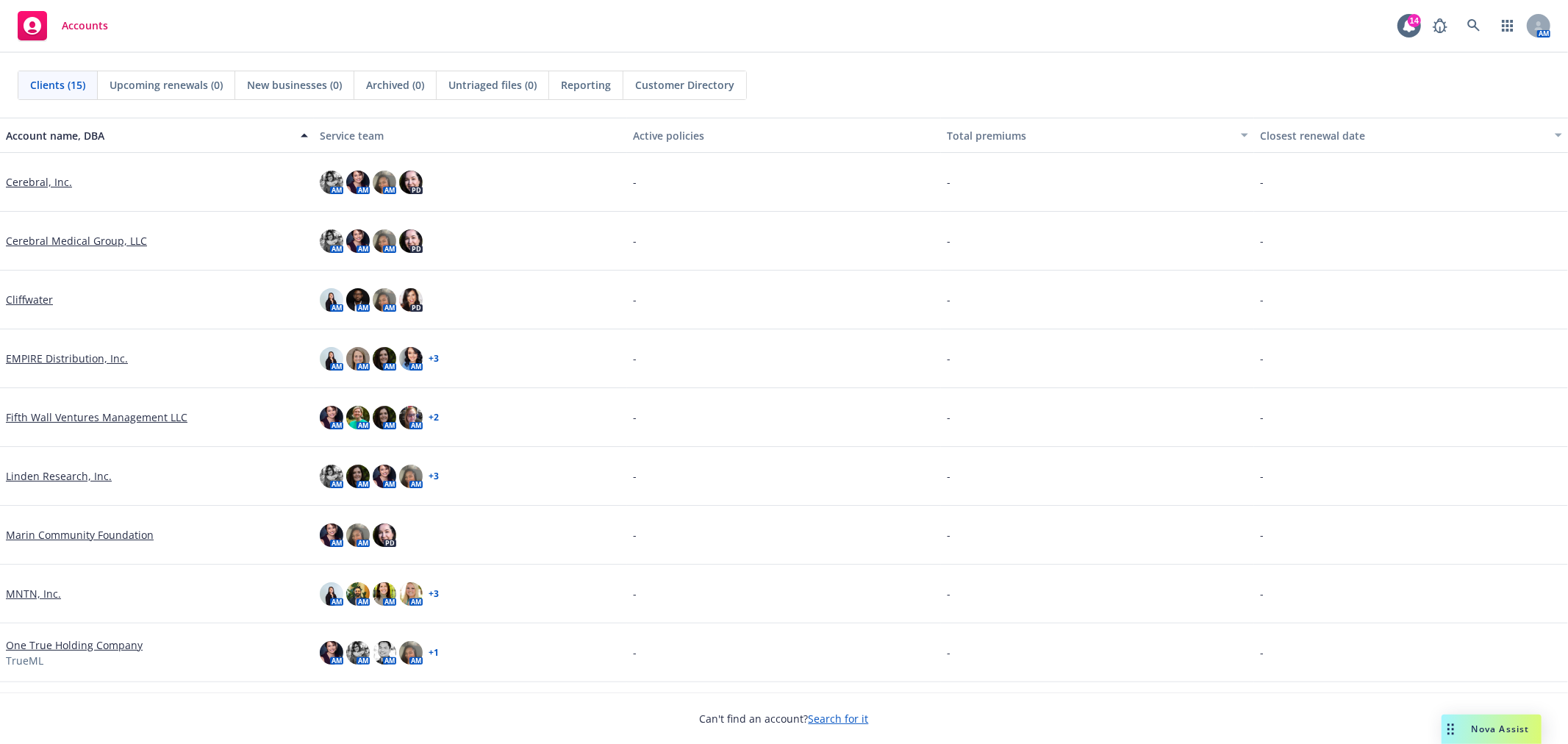
click at [125, 536] on link "Marin Community Foundation" at bounding box center [79, 536] width 147 height 16
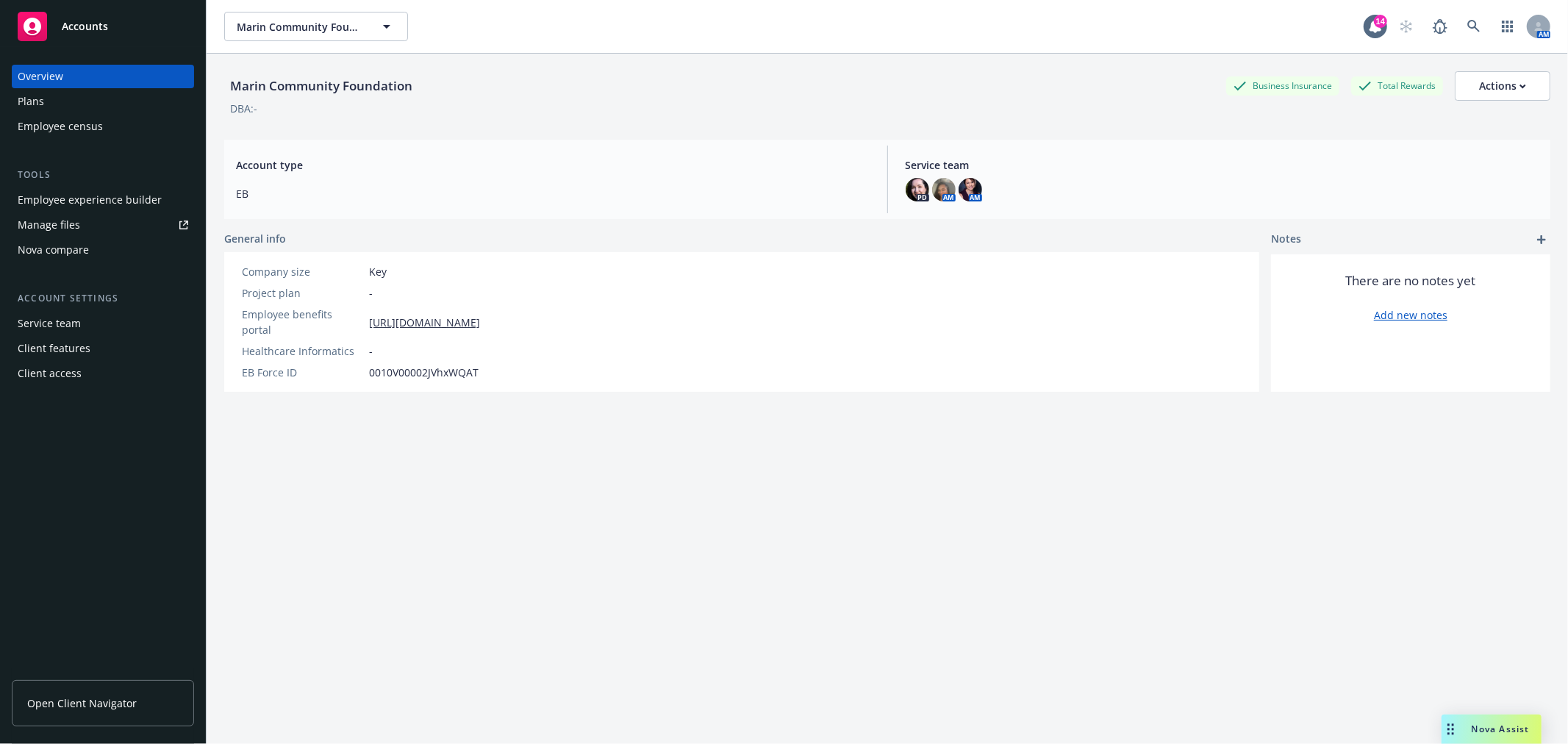
click at [92, 199] on div "Employee experience builder" at bounding box center [89, 200] width 144 height 24
click at [386, 24] on icon "button" at bounding box center [386, 26] width 17 height 17
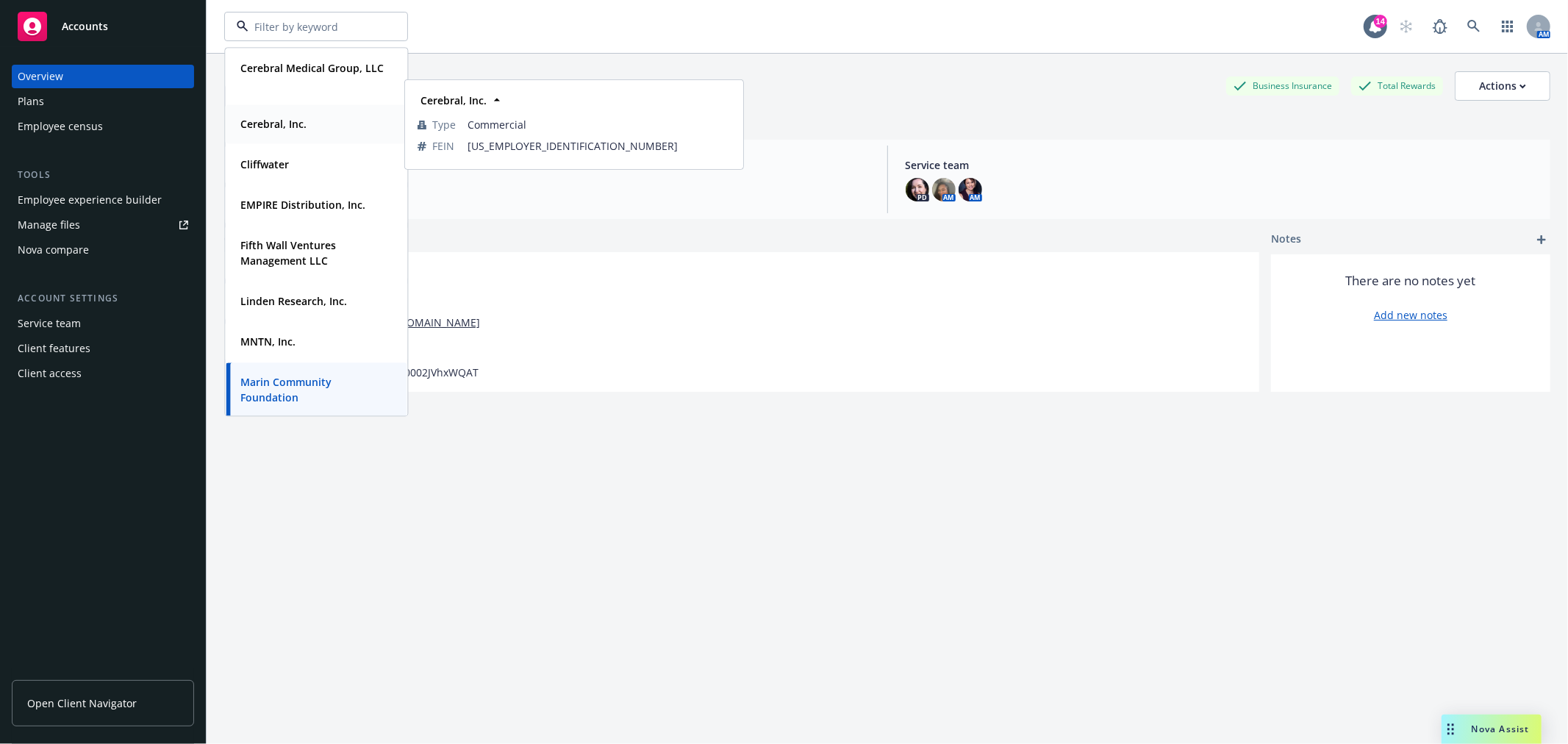
click at [280, 117] on strong "Cerebral, Inc." at bounding box center [274, 124] width 66 height 14
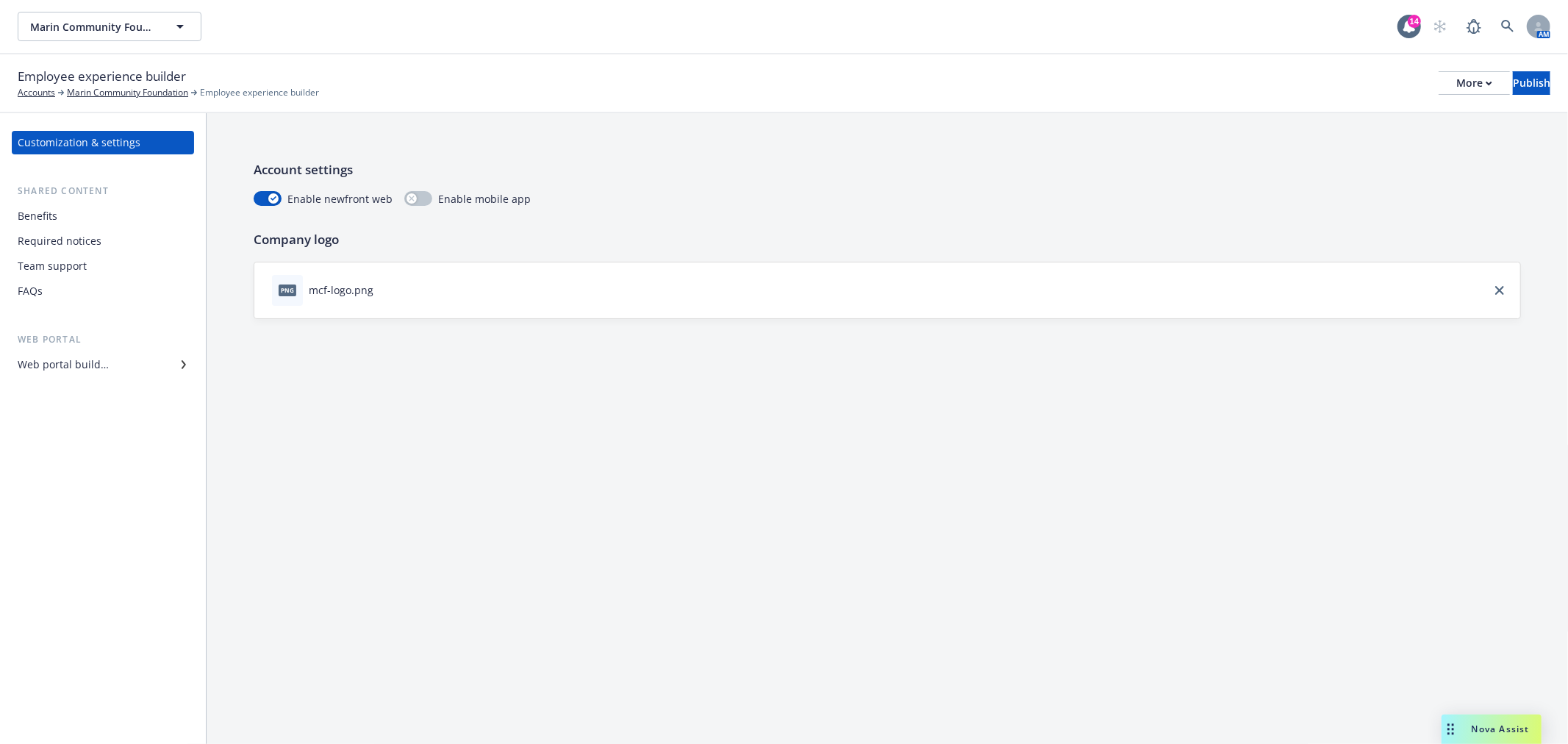
click at [92, 261] on div "Team support" at bounding box center [103, 266] width 171 height 24
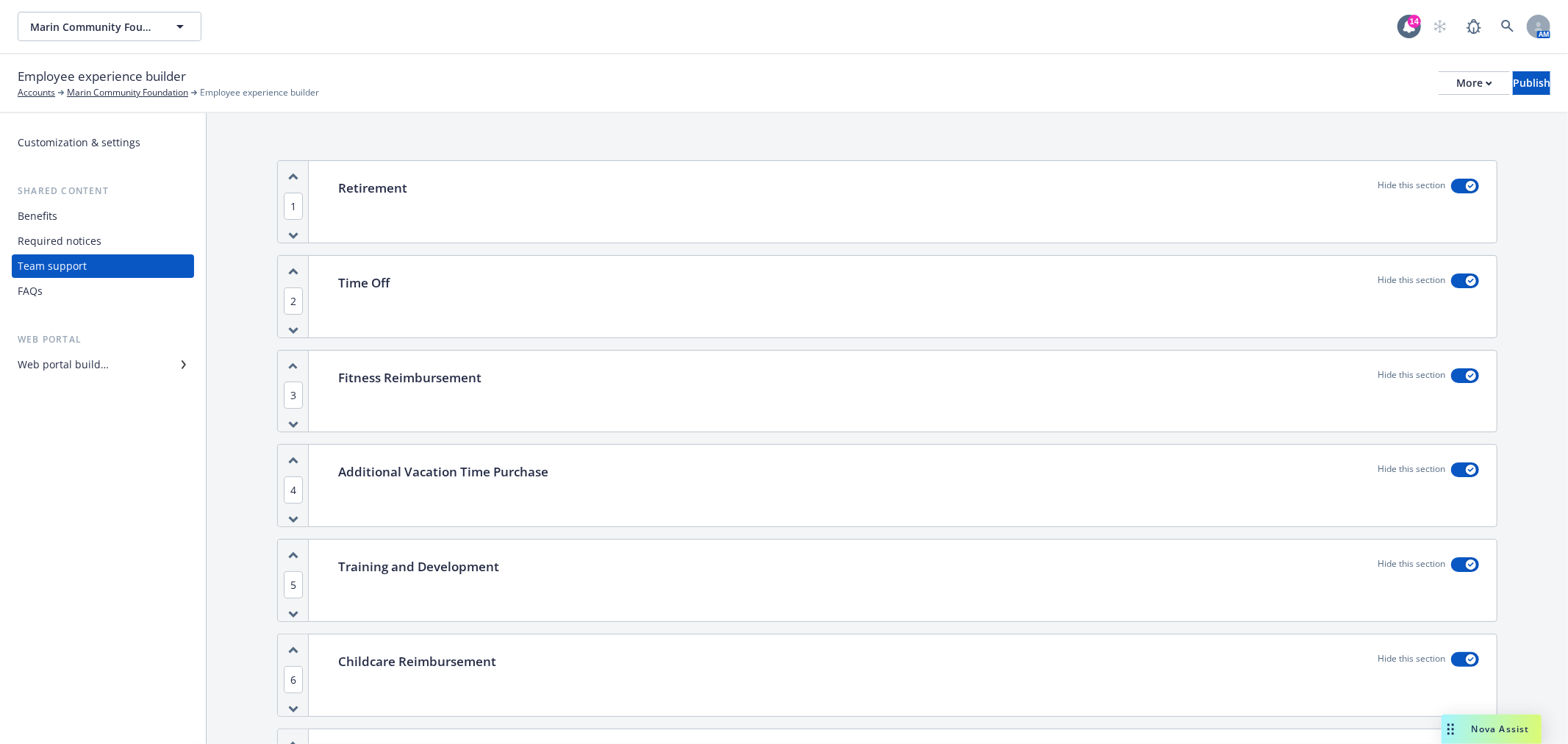
click at [471, 212] on div "Retirement Hide this section" at bounding box center [909, 202] width 1176 height 82
click at [133, 361] on div "Web portal builder" at bounding box center [103, 365] width 171 height 24
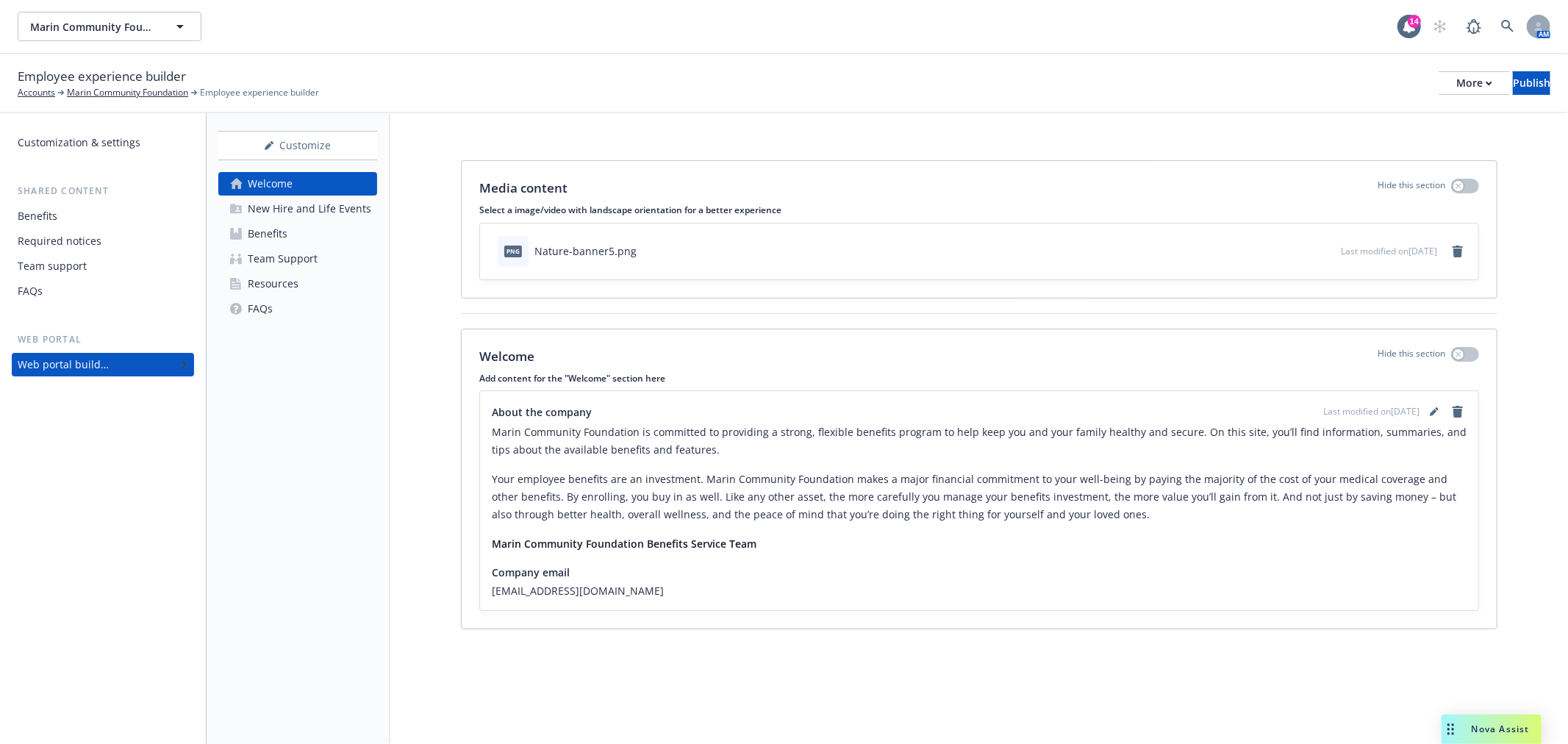
click at [298, 201] on div "New Hire and Life Events" at bounding box center [310, 208] width 124 height 24
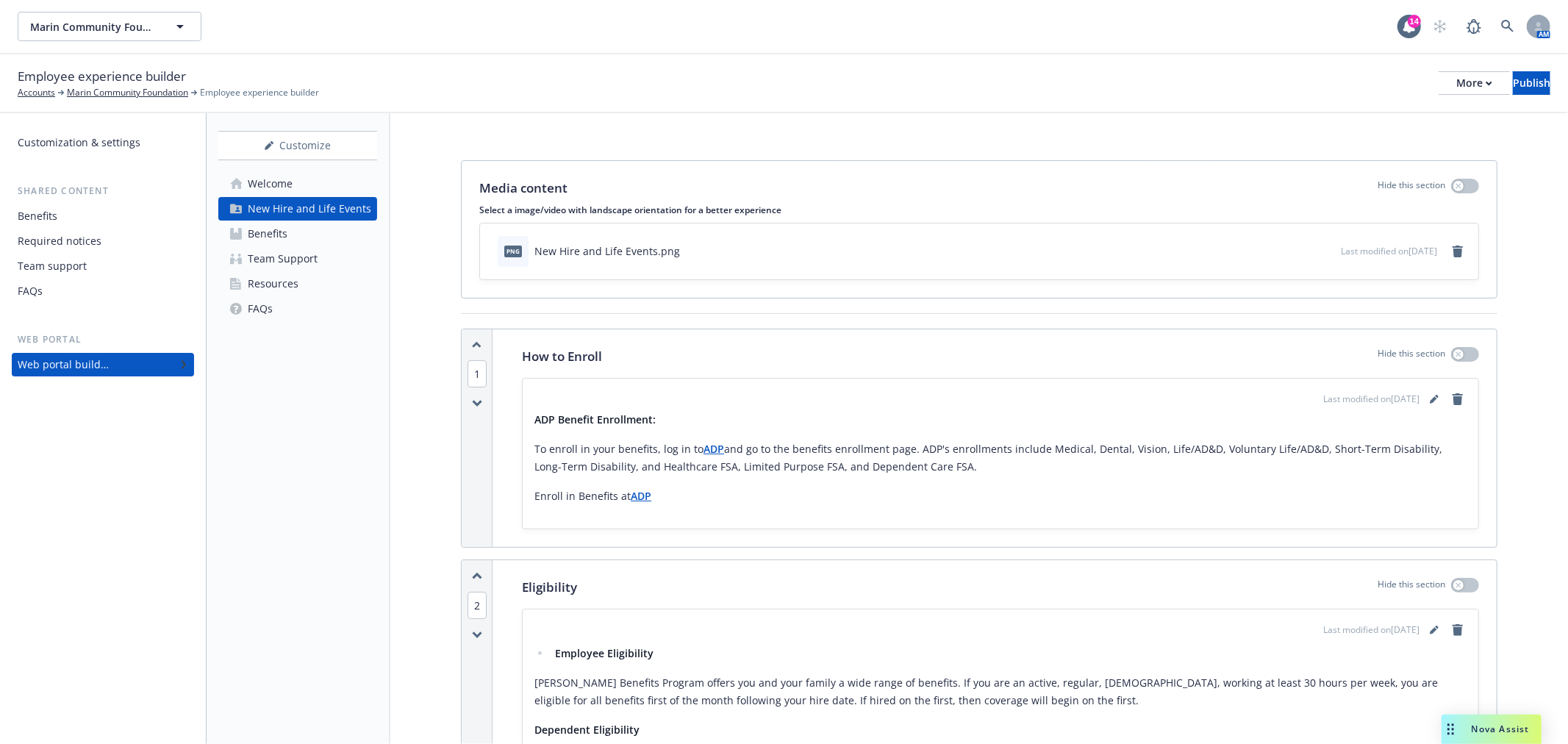
click at [298, 230] on link "Benefits" at bounding box center [297, 234] width 159 height 24
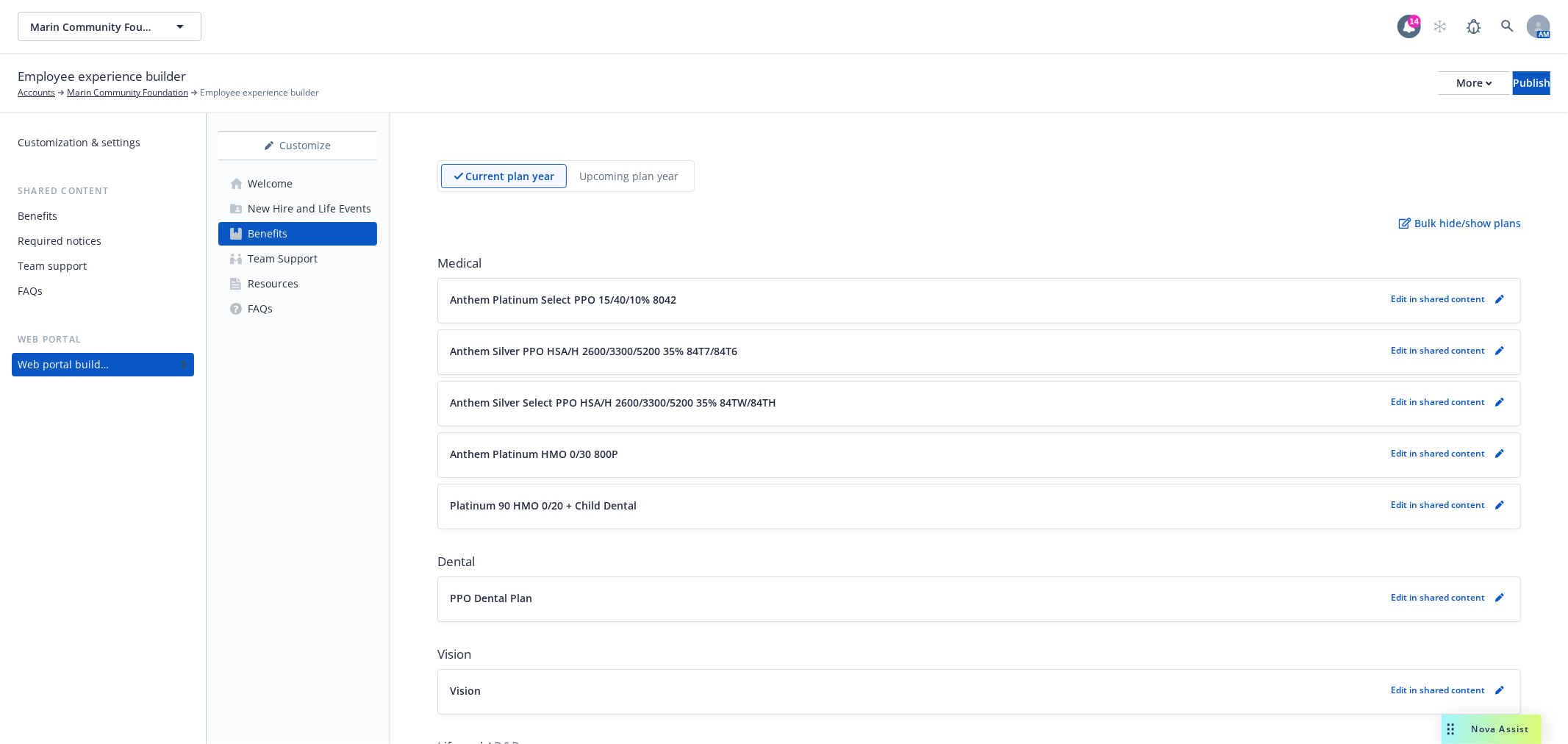
click at [292, 251] on div "Team Support" at bounding box center [283, 258] width 70 height 24
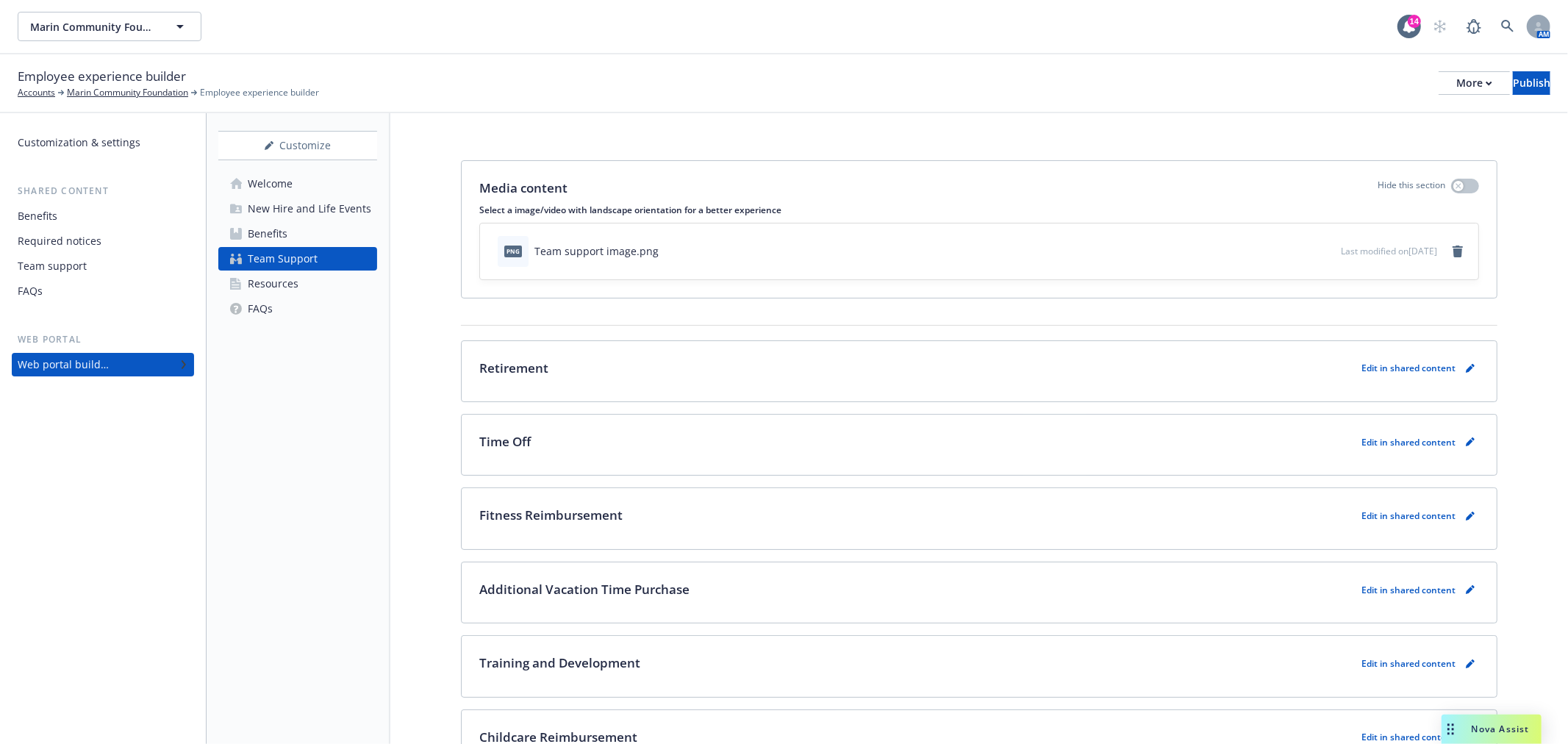
click at [281, 274] on div "Resources" at bounding box center [273, 283] width 51 height 24
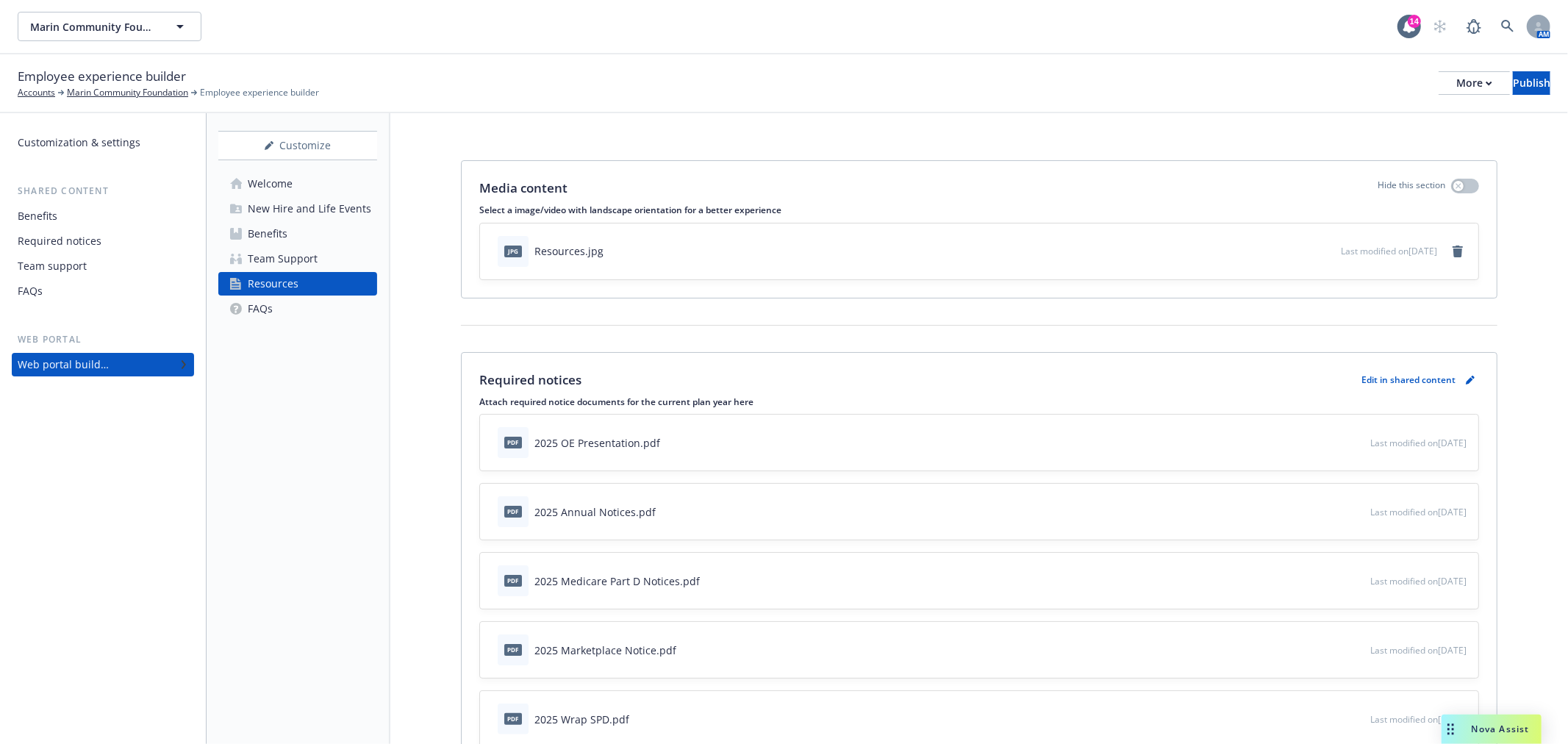
click at [239, 295] on div "Welcome New Hire and Life Events Benefits Team Support Resources FAQs" at bounding box center [297, 246] width 159 height 148
click at [295, 259] on div "Team Support" at bounding box center [283, 258] width 70 height 24
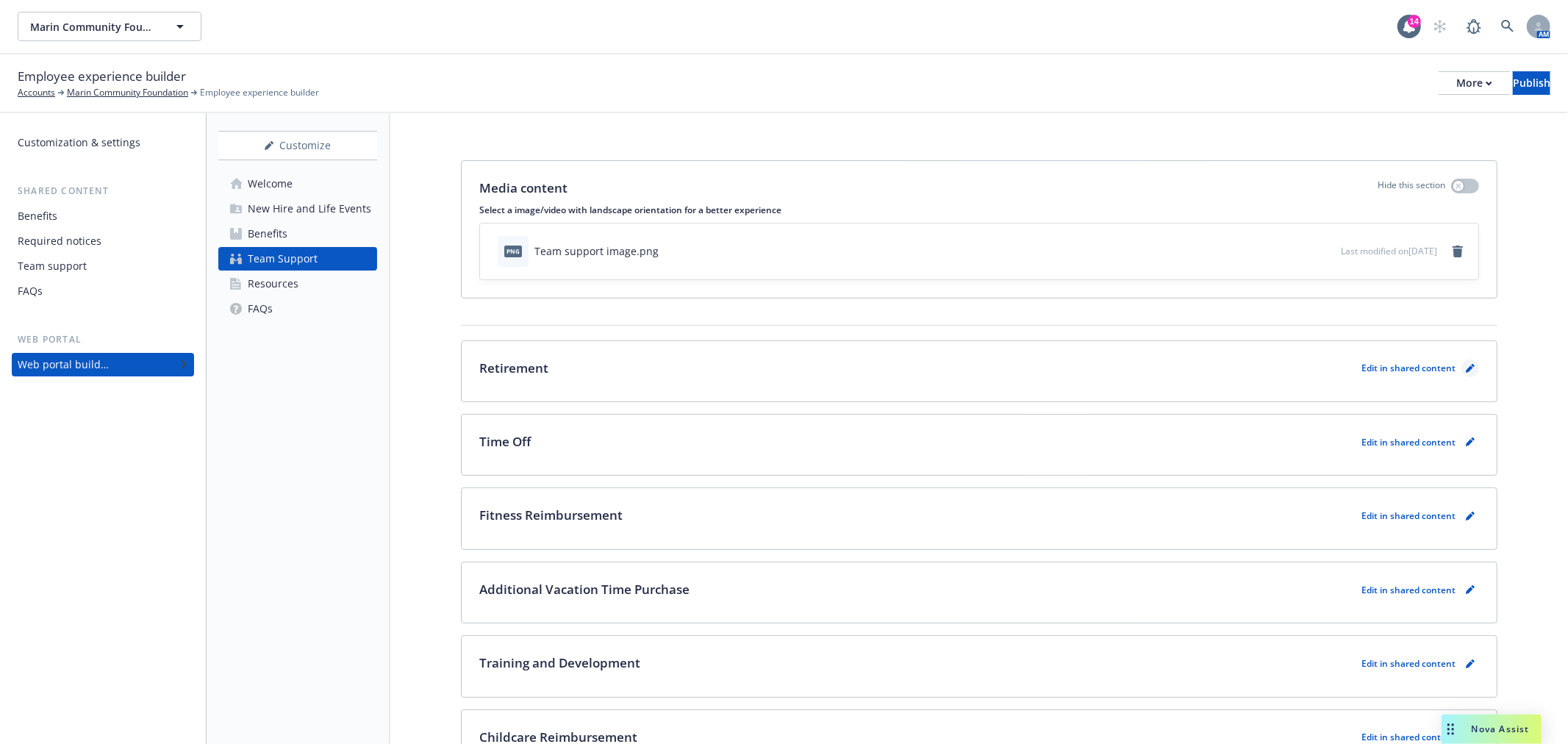
click at [1466, 368] on icon "pencil" at bounding box center [1470, 368] width 9 height 9
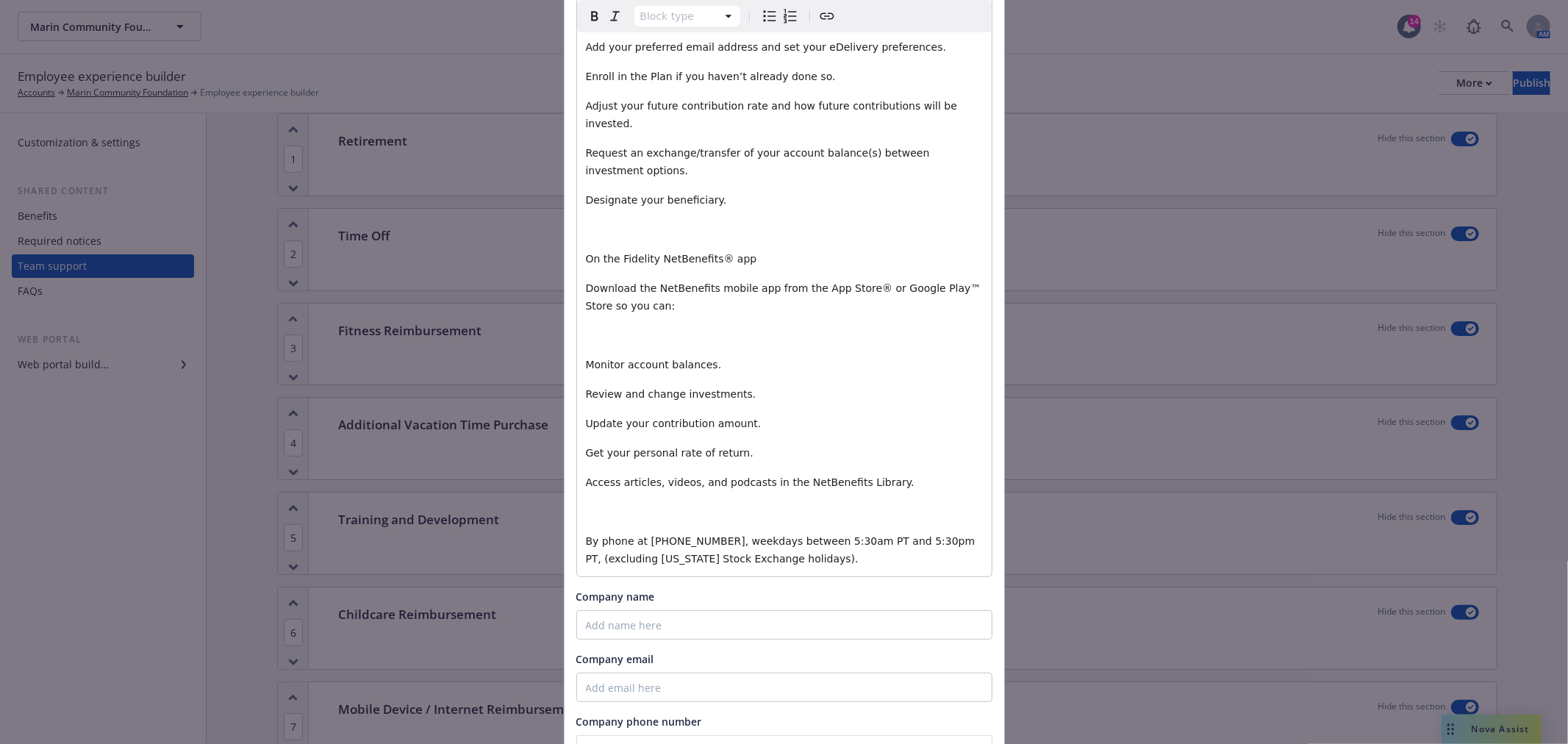
scroll to position [463, 0]
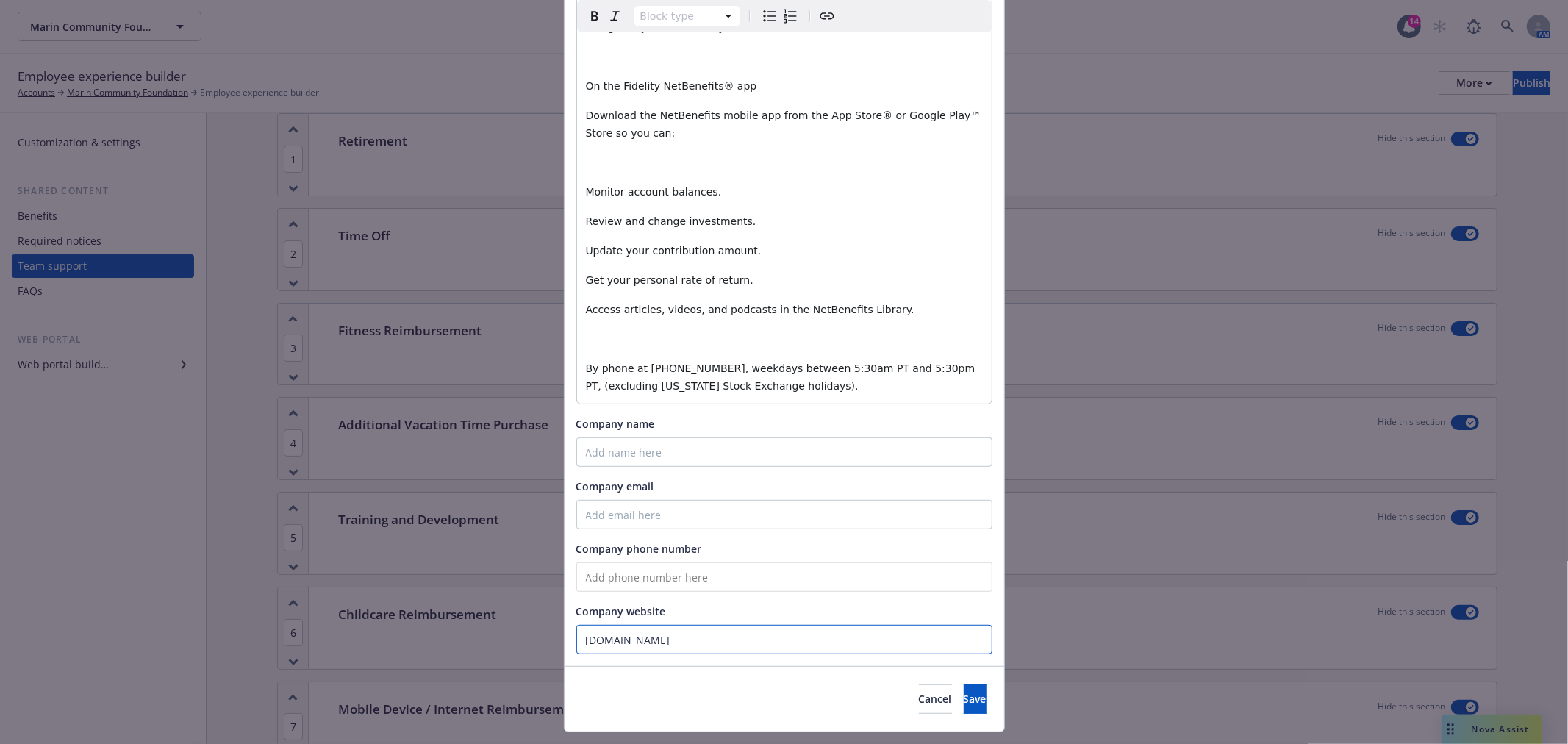
drag, startPoint x: 737, startPoint y: 608, endPoint x: 569, endPoint y: 597, distance: 168.4
click at [576, 625] on input "www.MillimanBenefits.com" at bounding box center [784, 640] width 416 height 30
type input "www.netbenefits.com"
click at [964, 692] on span "Save" at bounding box center [975, 699] width 23 height 14
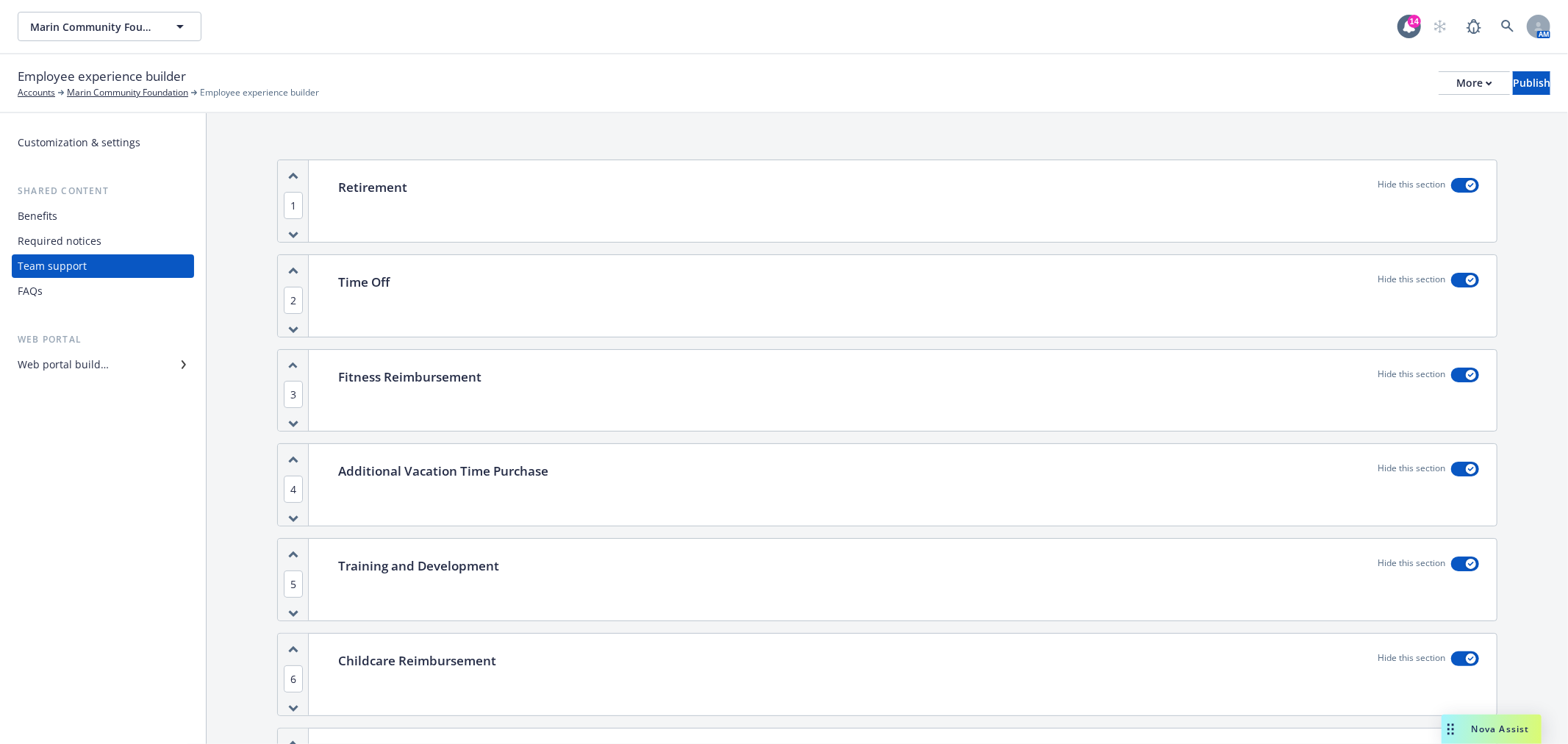
scroll to position [0, 0]
click at [527, 37] on div "Marin Community Foundation Marin Community Foundation" at bounding box center [707, 26] width 1381 height 30
click at [62, 358] on div "Web portal builder" at bounding box center [63, 365] width 92 height 24
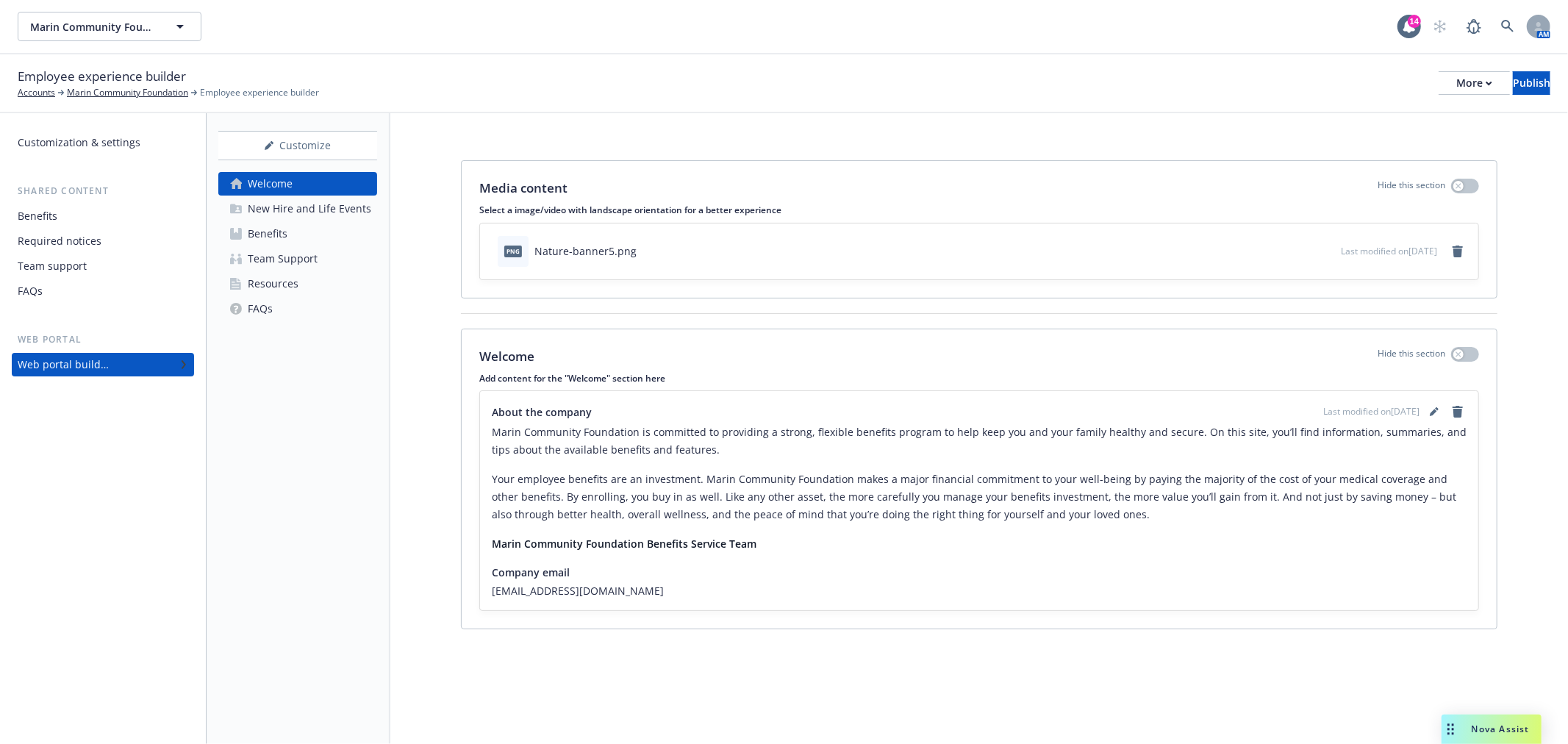
click at [295, 259] on div "Team Support" at bounding box center [283, 258] width 70 height 24
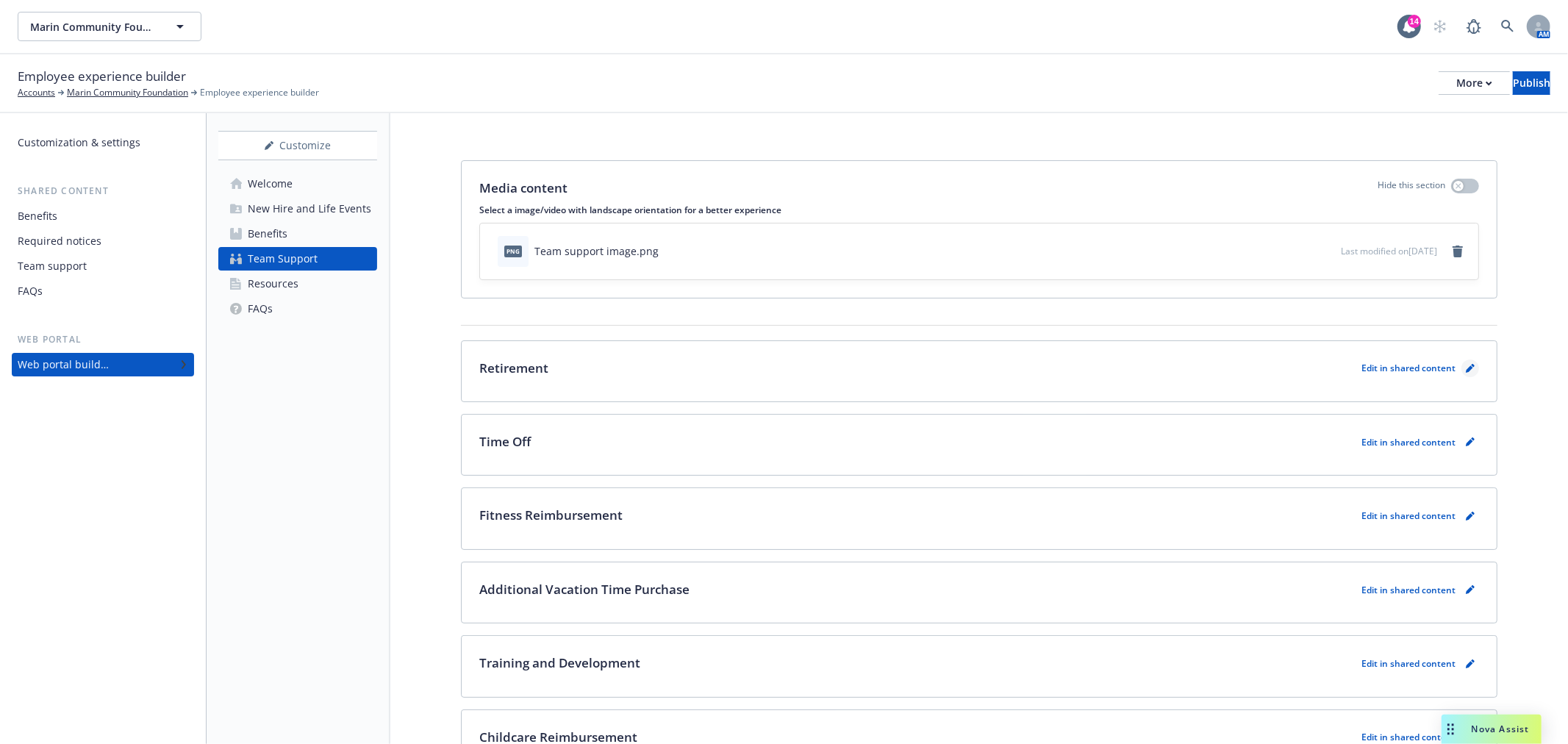
click at [1471, 364] on icon "pencil" at bounding box center [1473, 365] width 3 height 3
